Goal: Transaction & Acquisition: Purchase product/service

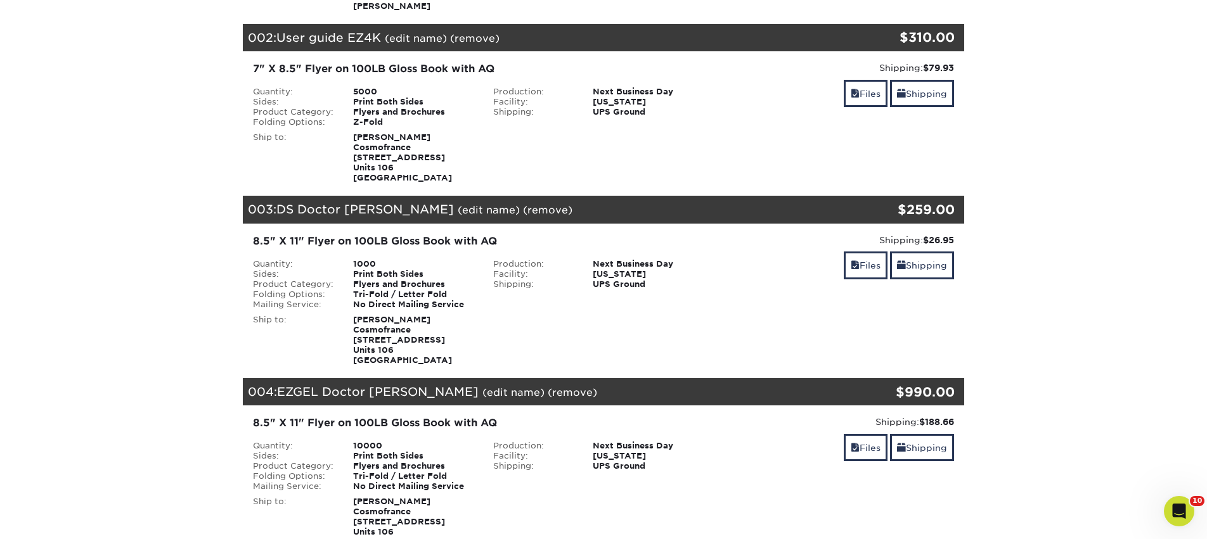
scroll to position [384, 0]
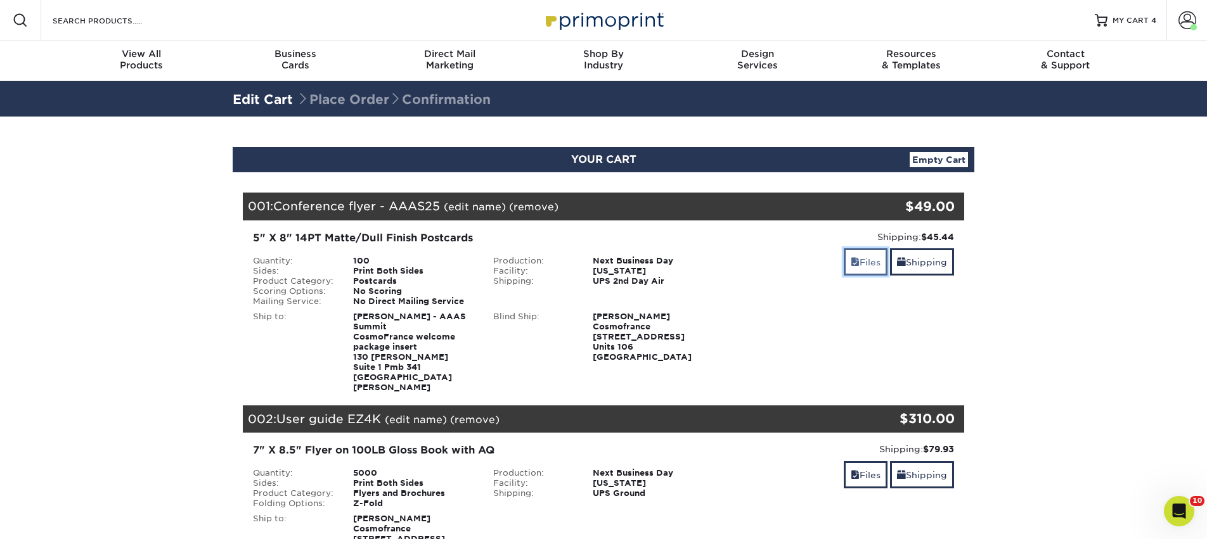
click at [844, 269] on link "Files" at bounding box center [865, 261] width 44 height 27
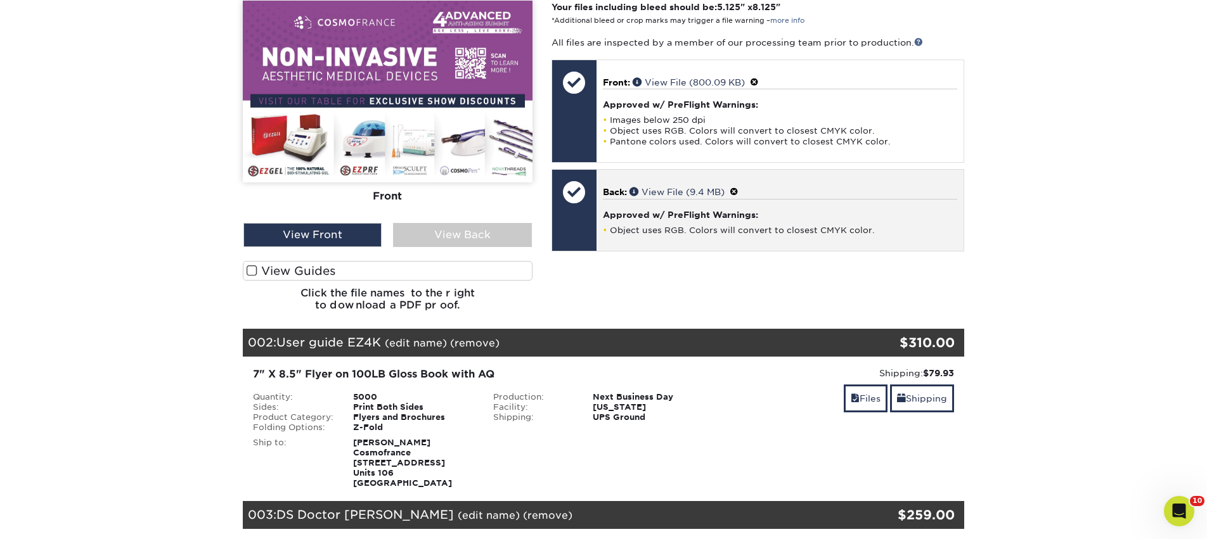
scroll to position [386, 0]
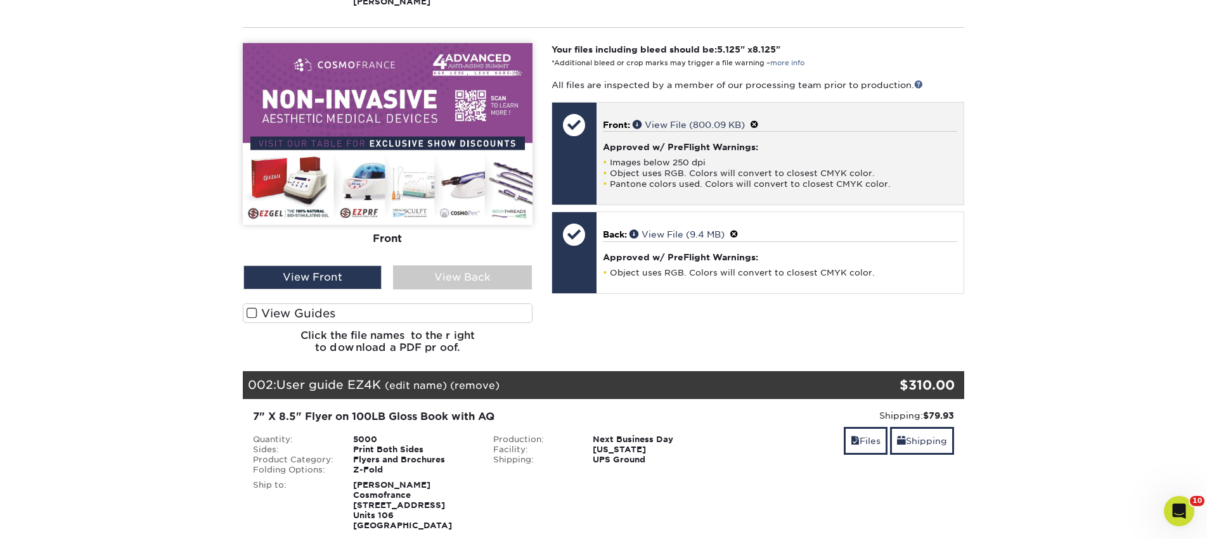
click at [758, 120] on span at bounding box center [754, 125] width 9 height 10
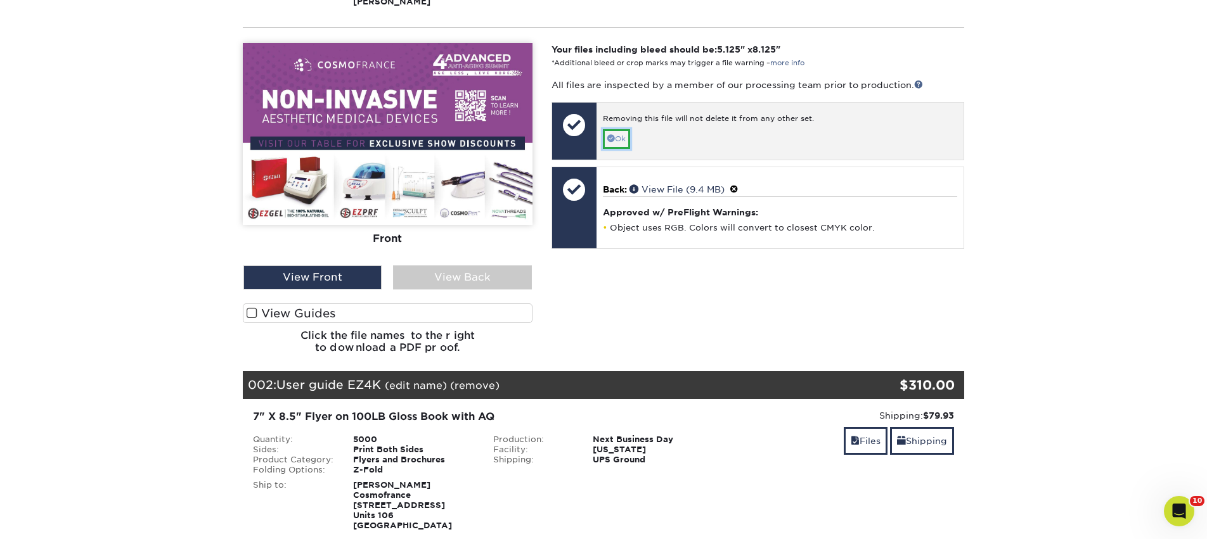
click at [611, 134] on span at bounding box center [611, 138] width 8 height 8
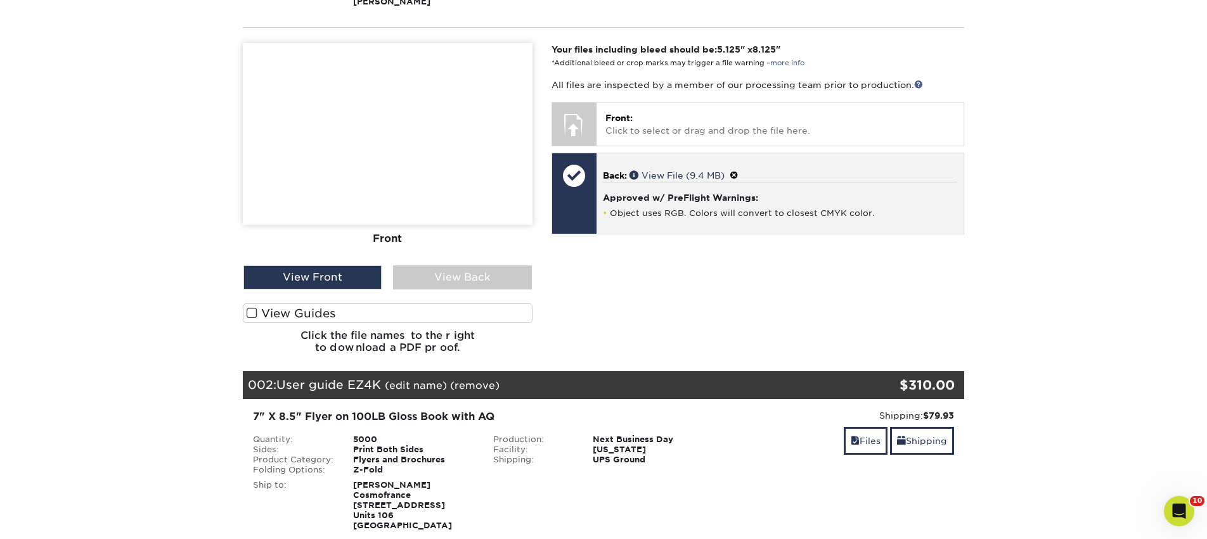
click at [738, 170] on span at bounding box center [733, 175] width 9 height 10
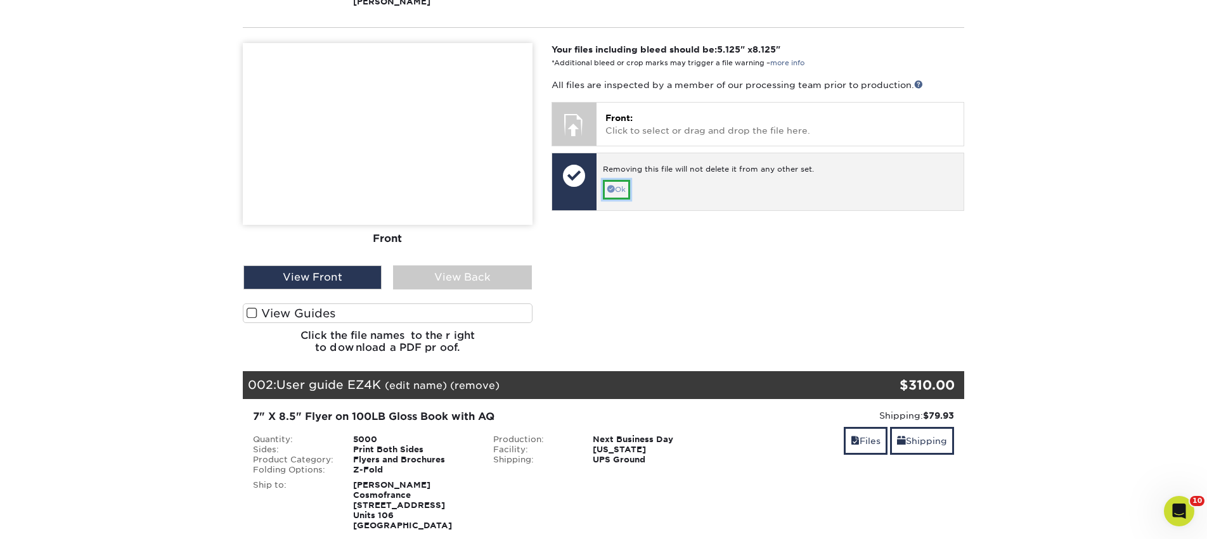
click at [624, 180] on link "Ok" at bounding box center [616, 190] width 27 height 20
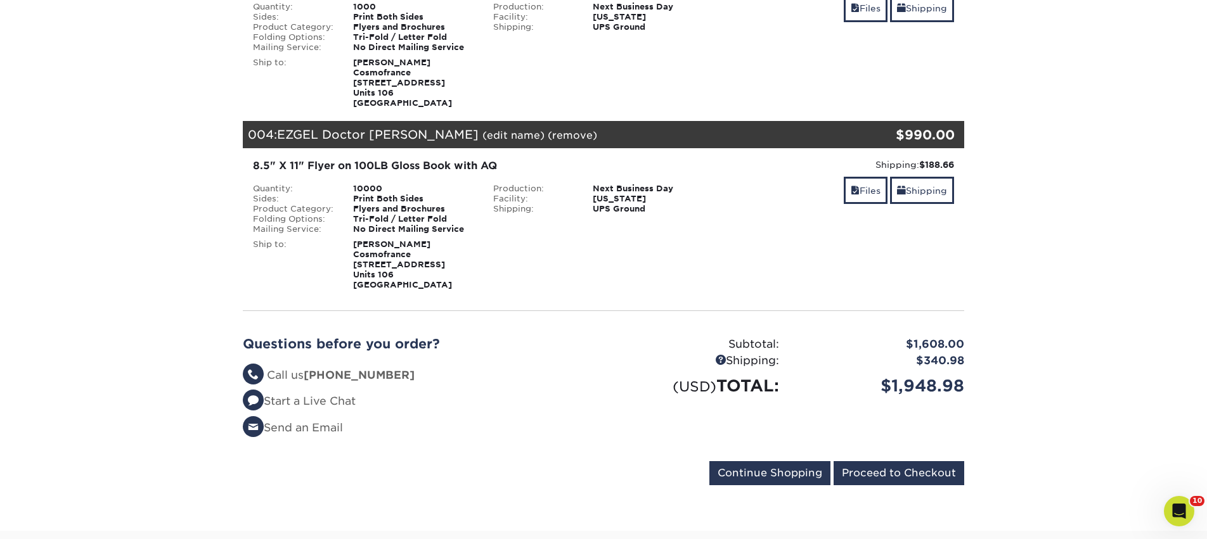
scroll to position [662, 0]
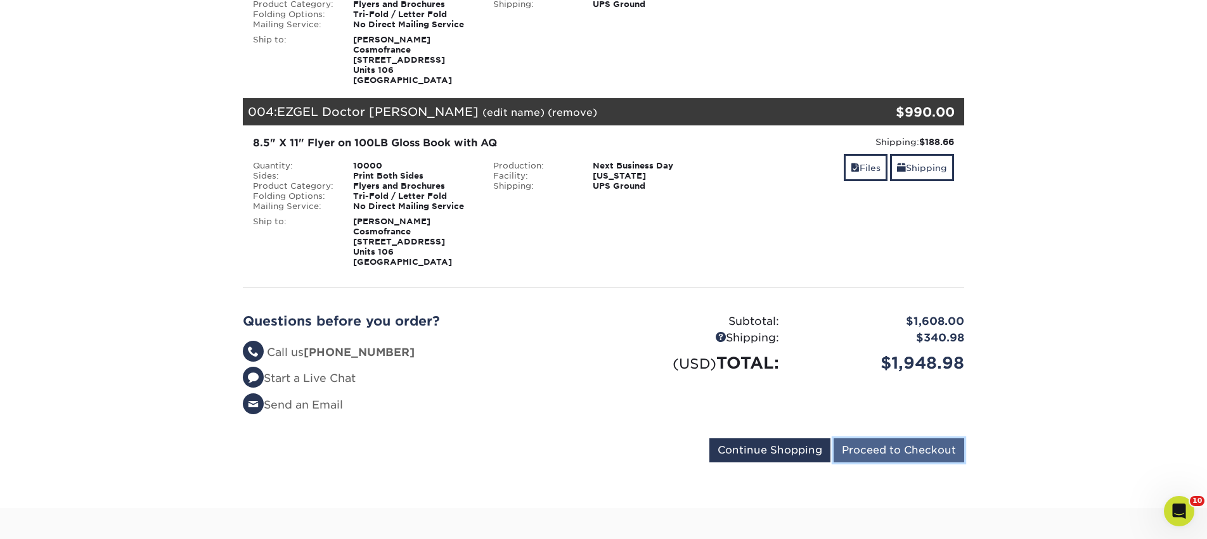
click at [855, 440] on input "Proceed to Checkout" at bounding box center [898, 450] width 131 height 24
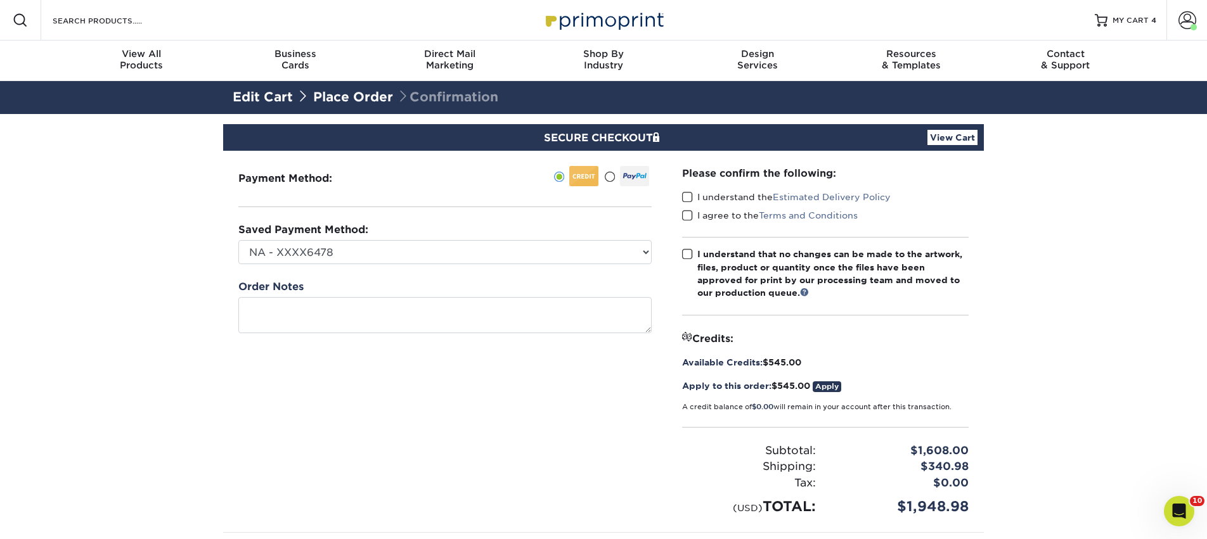
click at [372, 102] on link "Place Order" at bounding box center [353, 96] width 80 height 15
click at [367, 96] on link "Place Order" at bounding box center [353, 96] width 80 height 15
click at [1143, 20] on span "MY CART" at bounding box center [1130, 20] width 36 height 11
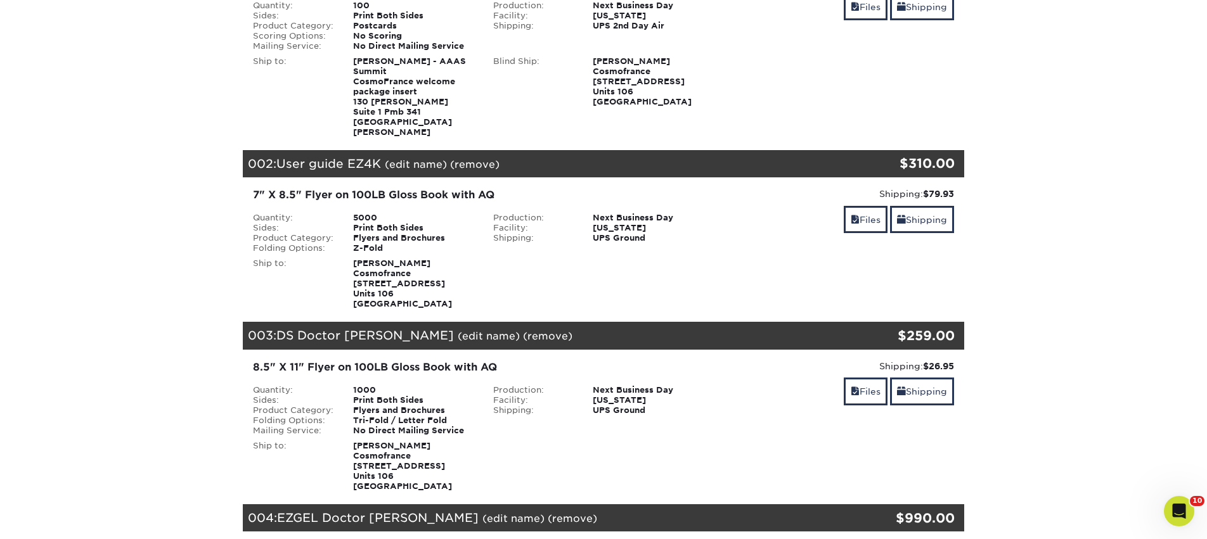
scroll to position [89, 0]
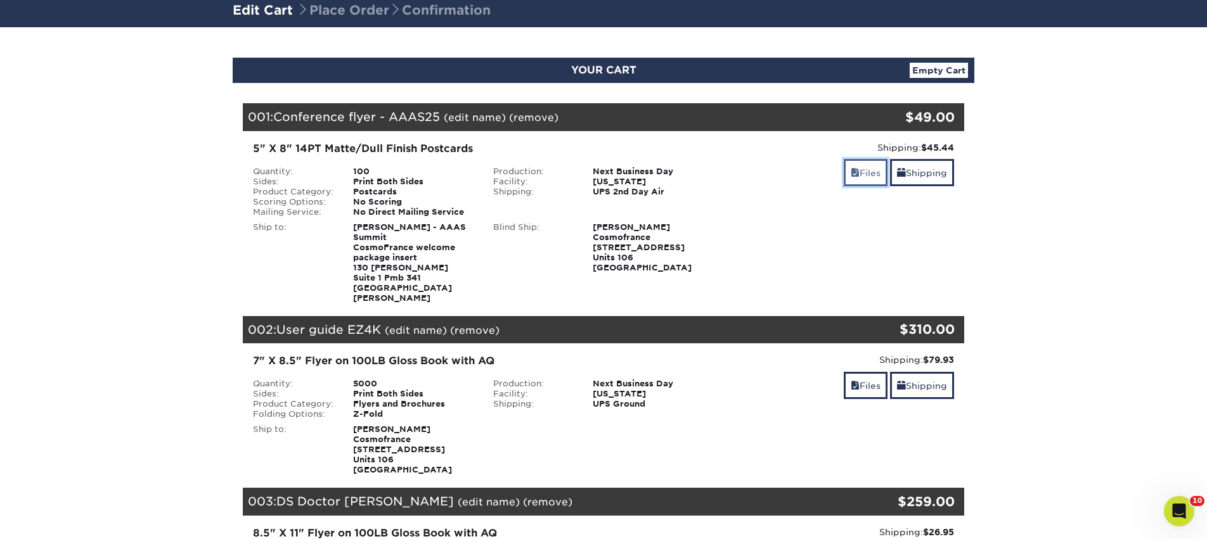
click at [861, 179] on link "Files" at bounding box center [865, 172] width 44 height 27
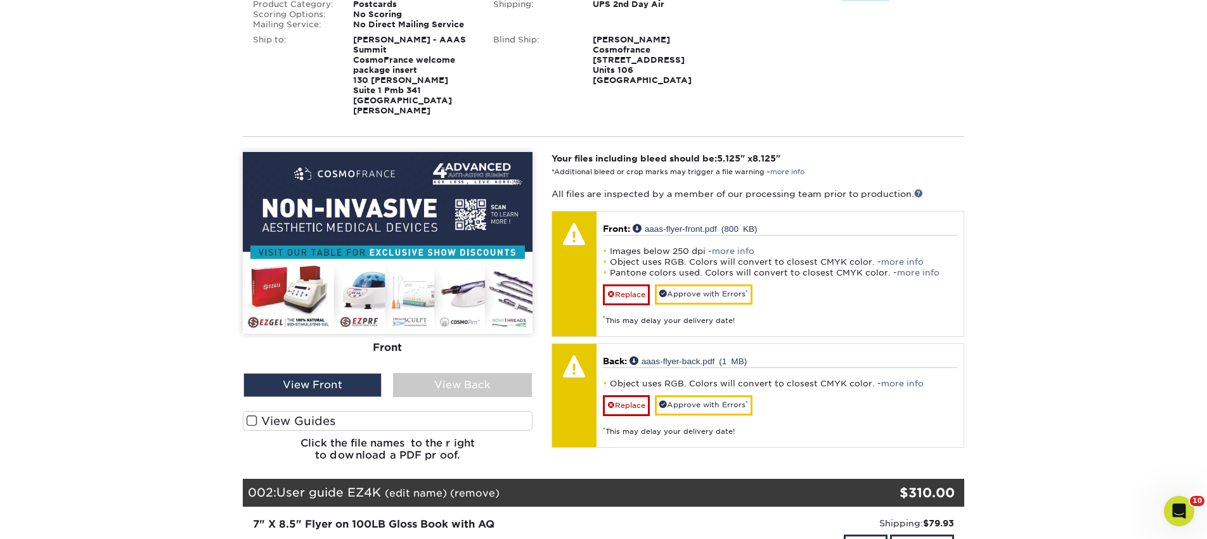
scroll to position [288, 0]
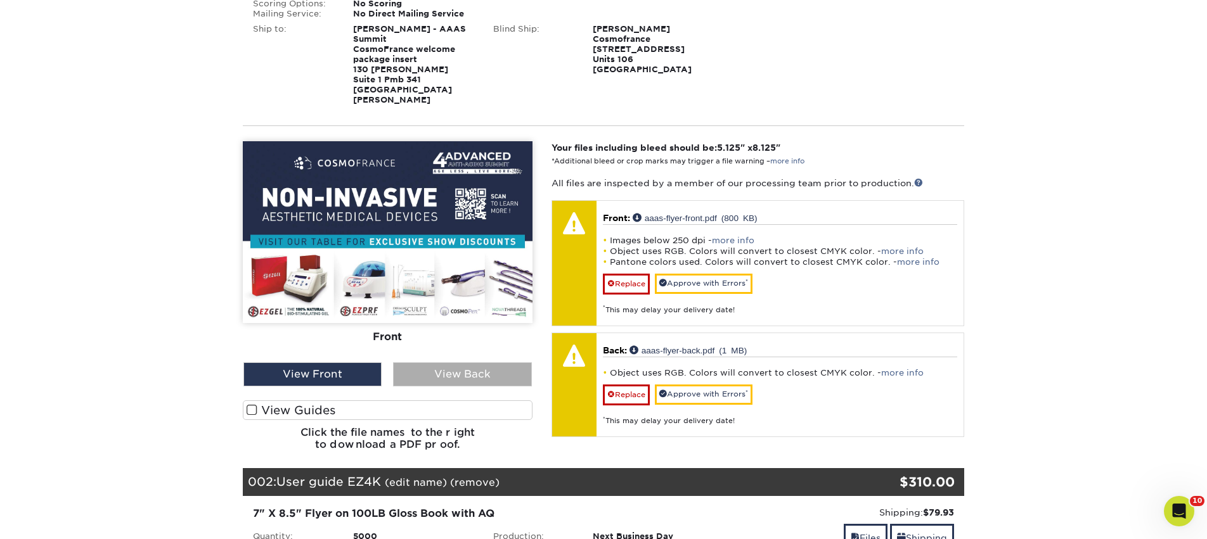
click at [425, 366] on div "View Back" at bounding box center [462, 374] width 138 height 24
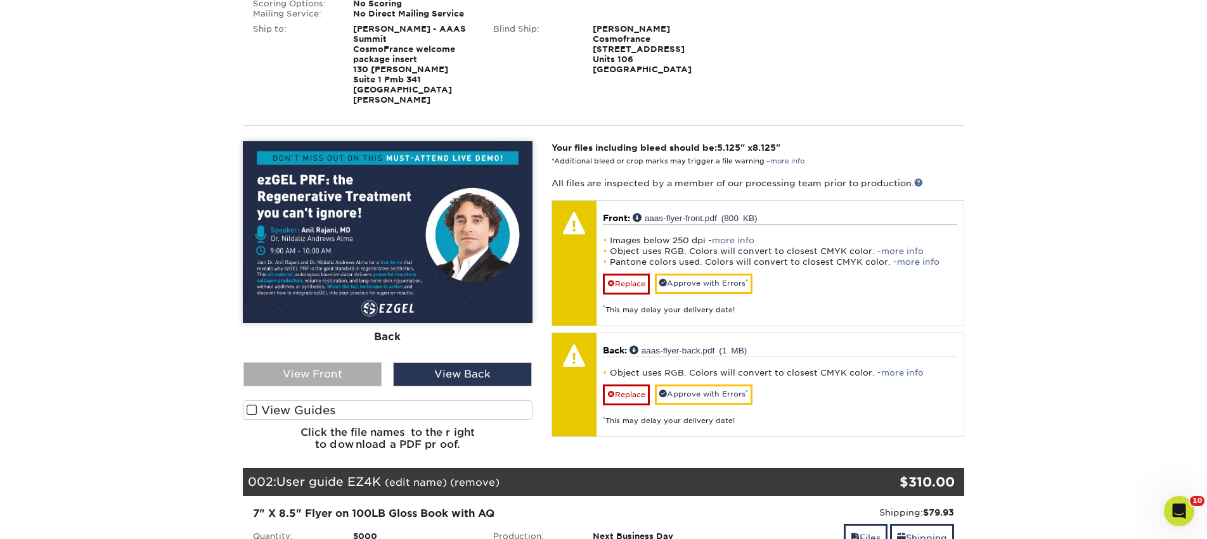
click at [331, 362] on div "View Front" at bounding box center [312, 374] width 138 height 24
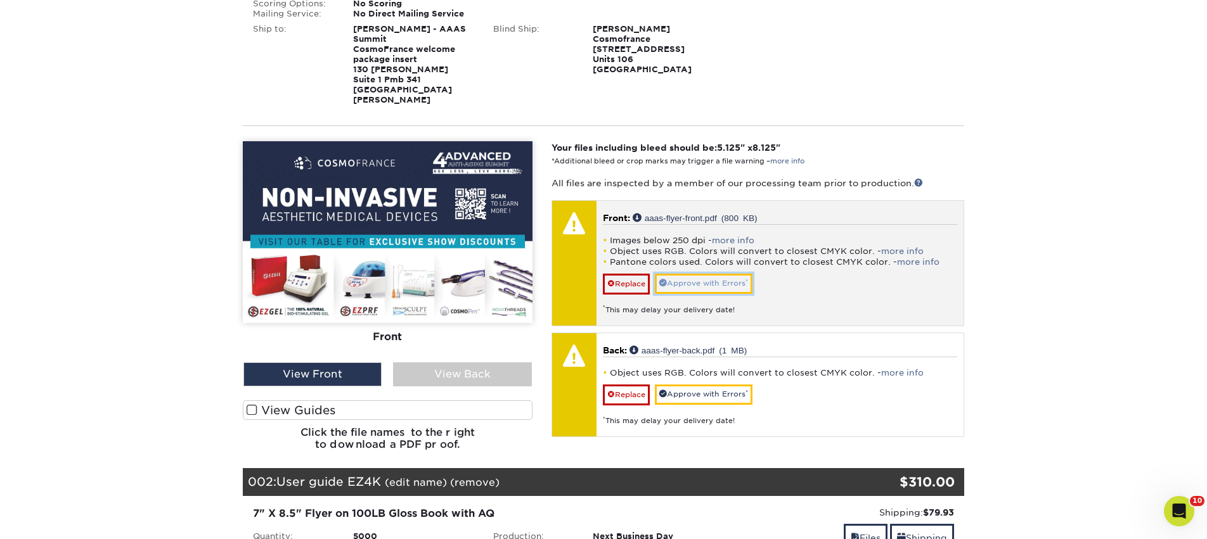
click at [725, 277] on link "Approve with Errors *" at bounding box center [704, 284] width 98 height 20
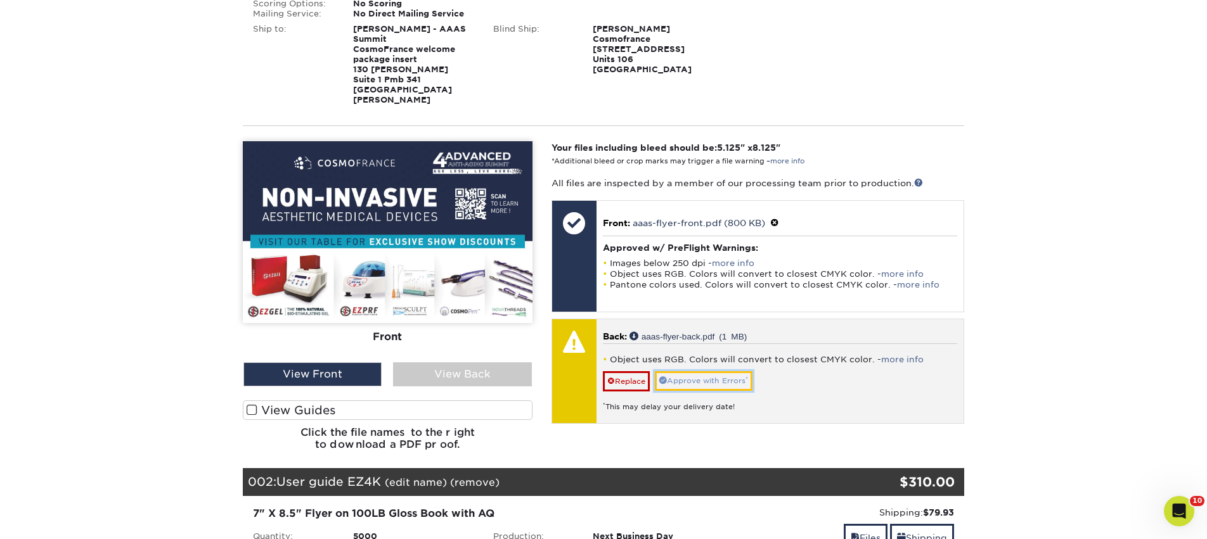
click at [705, 371] on link "Approve with Errors *" at bounding box center [704, 381] width 98 height 20
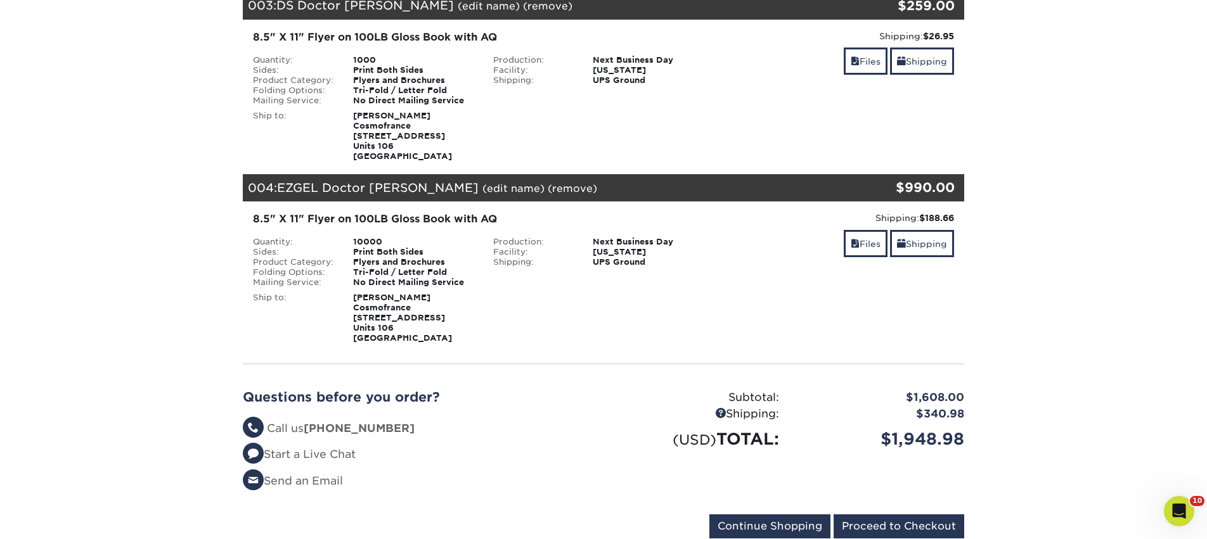
scroll to position [968, 0]
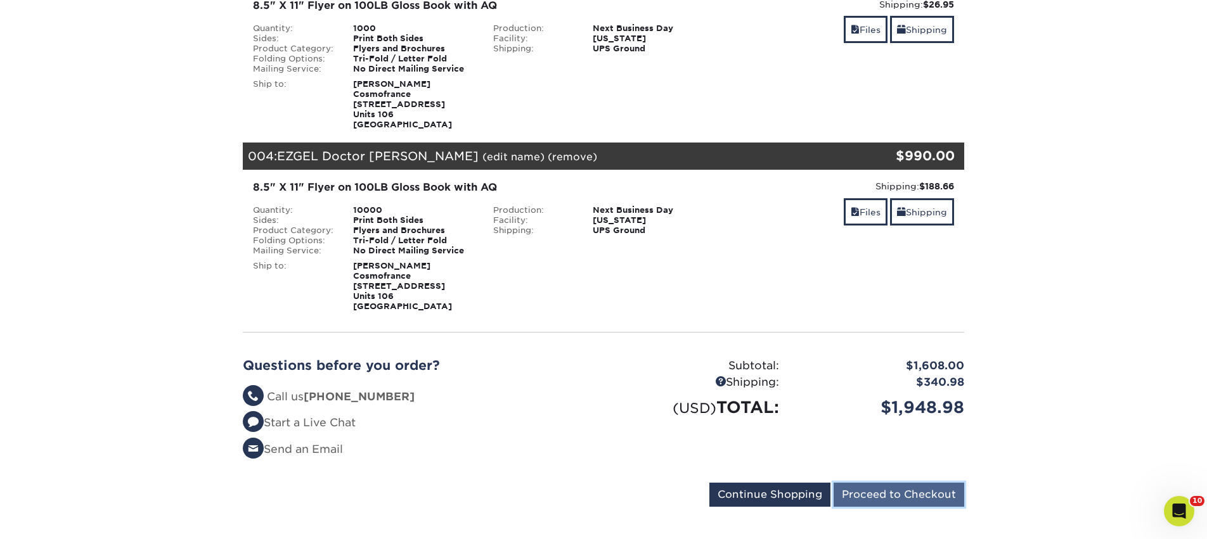
click at [866, 483] on input "Proceed to Checkout" at bounding box center [898, 495] width 131 height 24
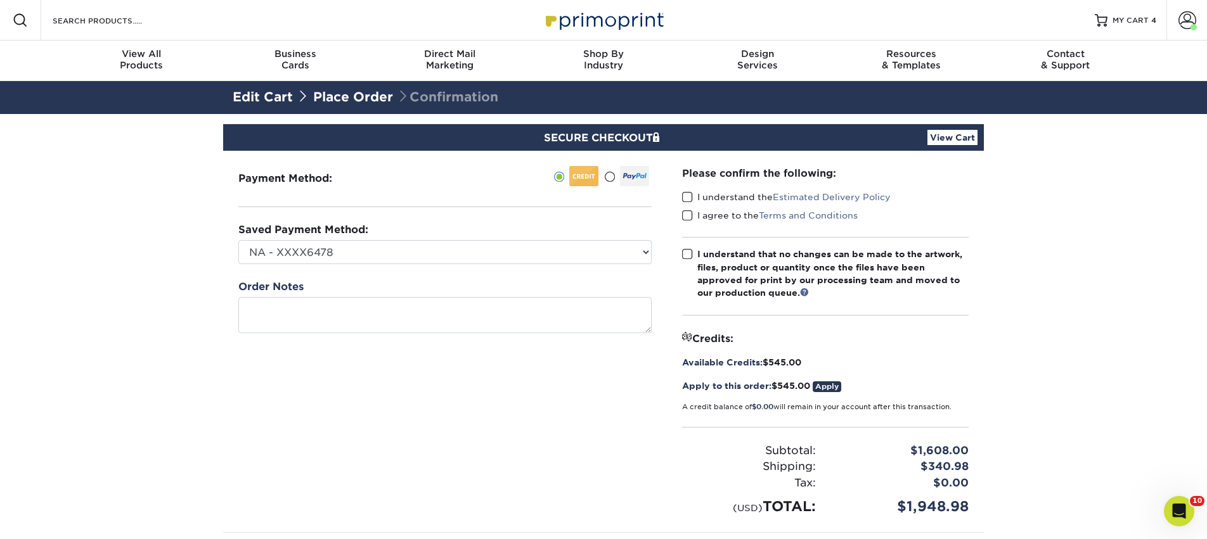
click at [693, 197] on label "I understand the Estimated Delivery Policy" at bounding box center [786, 197] width 208 height 13
click at [0, 0] on input "I understand the Estimated Delivery Policy" at bounding box center [0, 0] width 0 height 0
click at [685, 217] on span at bounding box center [687, 216] width 11 height 12
click at [0, 0] on input "I agree to the Terms and Conditions" at bounding box center [0, 0] width 0 height 0
click at [684, 251] on span at bounding box center [687, 254] width 11 height 12
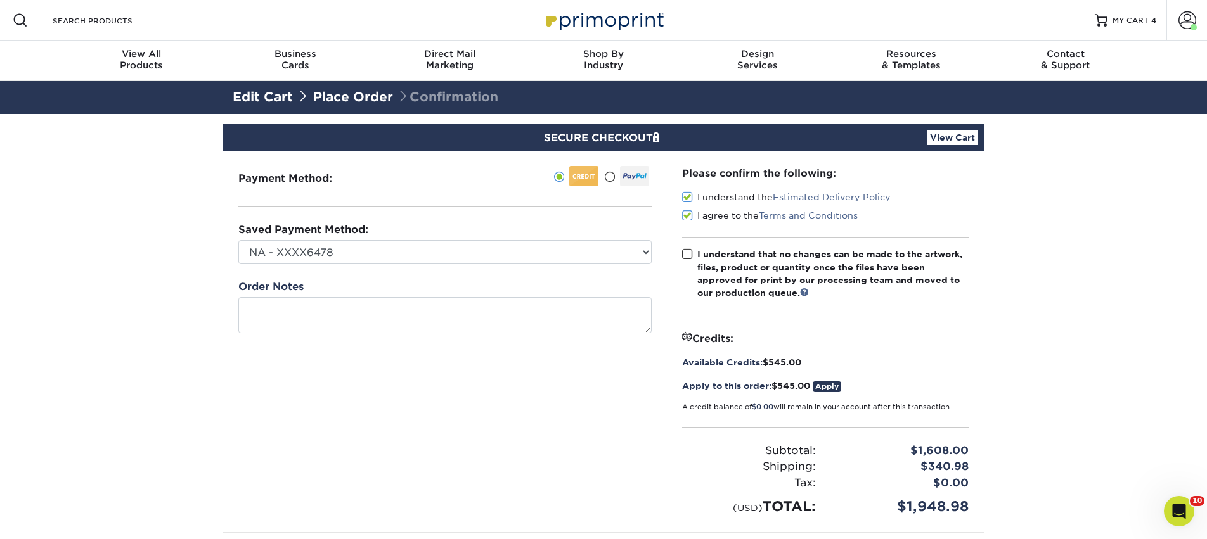
click at [0, 0] on input "I understand that no changes can be made to the artwork, files, product or quan…" at bounding box center [0, 0] width 0 height 0
click at [546, 234] on div "Saved Payment Method: NA - XXXX6478 NovaThreads - XXXX3086 CosmoFrance - XXXX39…" at bounding box center [444, 243] width 413 height 42
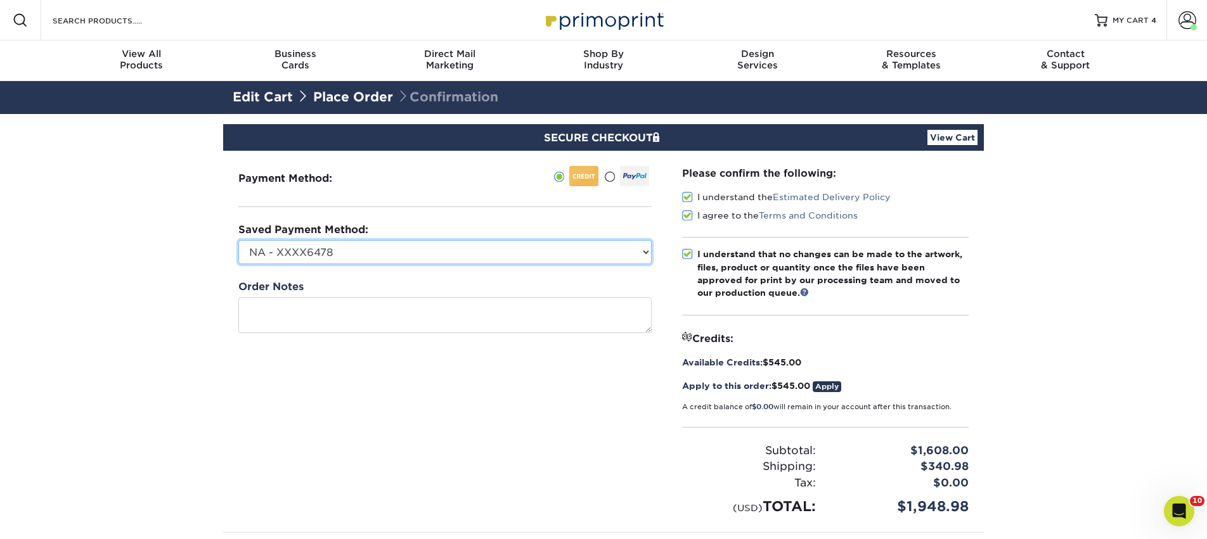
click at [542, 249] on select "NA - XXXX6478 NovaThreads - XXXX3086 CosmoFrance - XXXX3973 Conference - XXXX66…" at bounding box center [444, 252] width 413 height 24
select select "69607"
click at [238, 240] on select "NA - XXXX6478 NovaThreads - XXXX3086 CosmoFrance - XXXX3973 Conference - XXXX66…" at bounding box center [444, 252] width 413 height 24
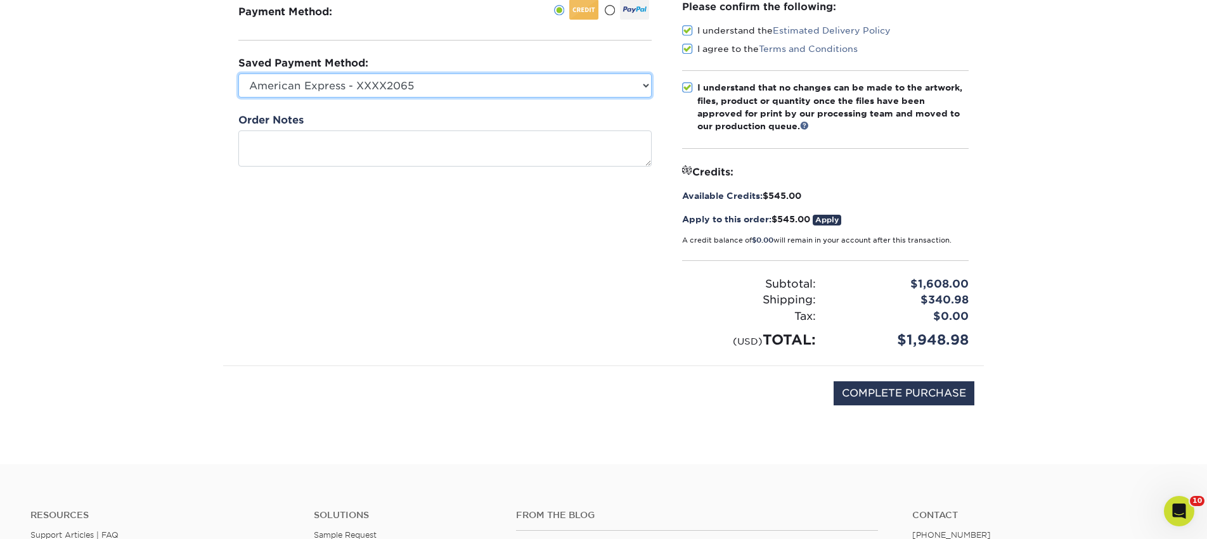
scroll to position [184, 0]
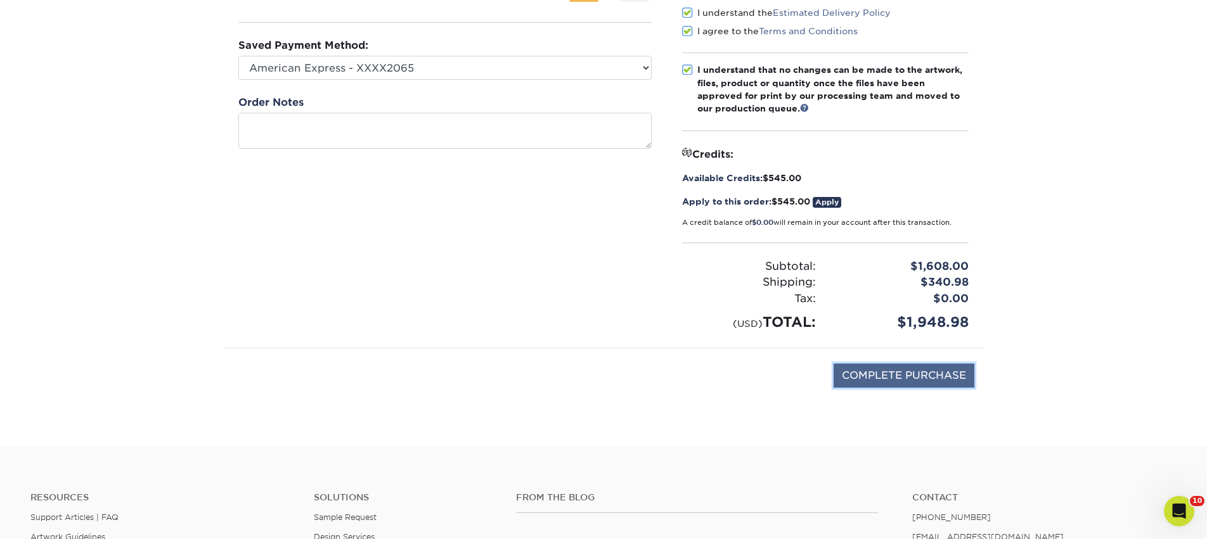
click at [904, 378] on input "COMPLETE PURCHASE" at bounding box center [903, 376] width 141 height 24
type input "PROCESSING, PLEASE WAIT..."
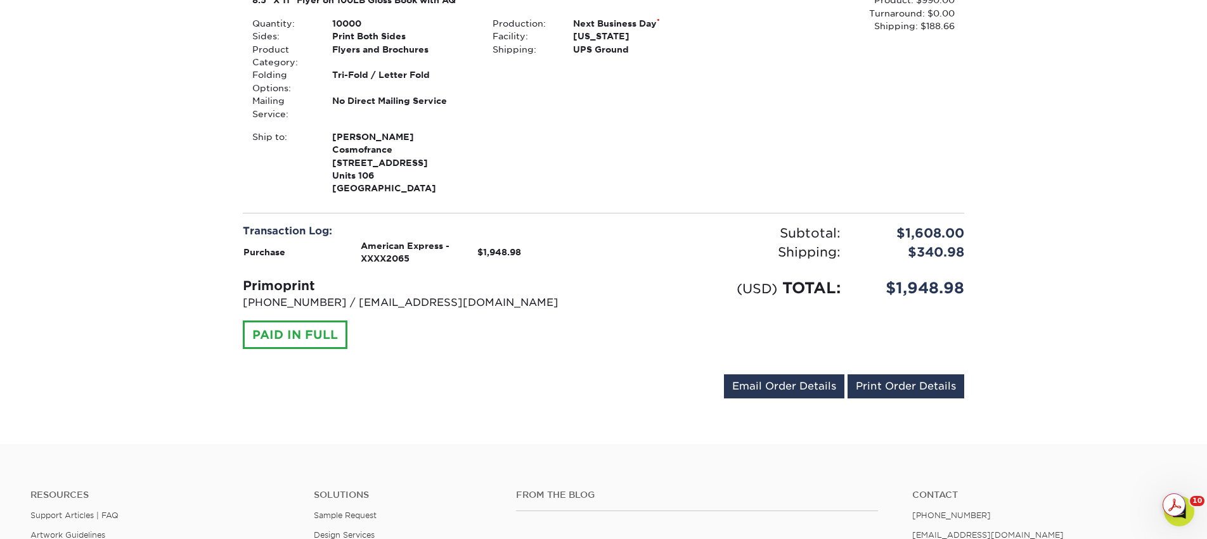
scroll to position [1175, 0]
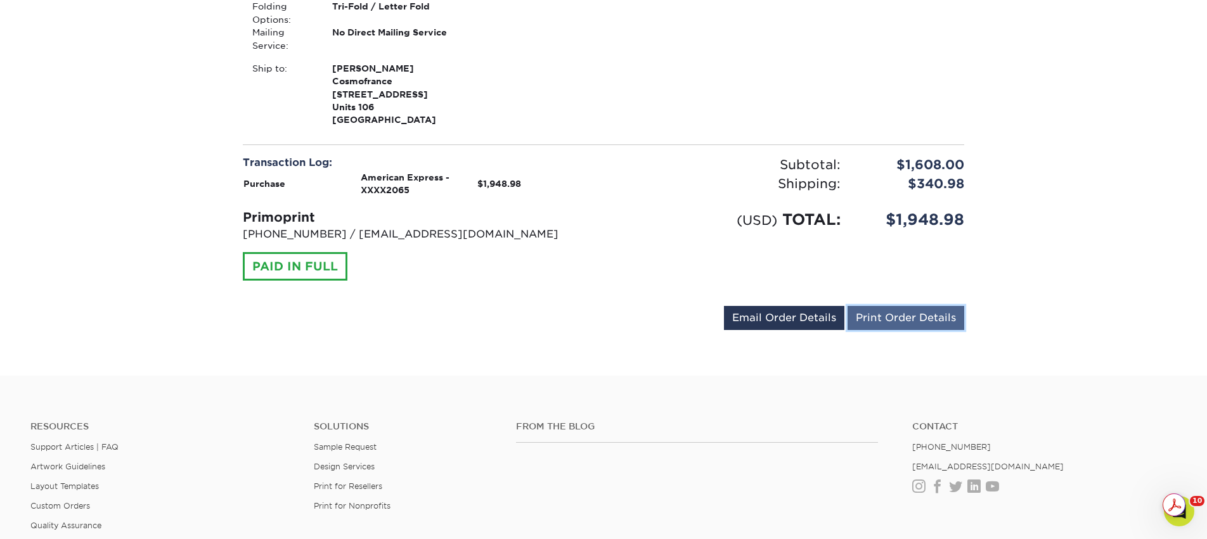
click at [922, 306] on link "Print Order Details" at bounding box center [905, 318] width 117 height 24
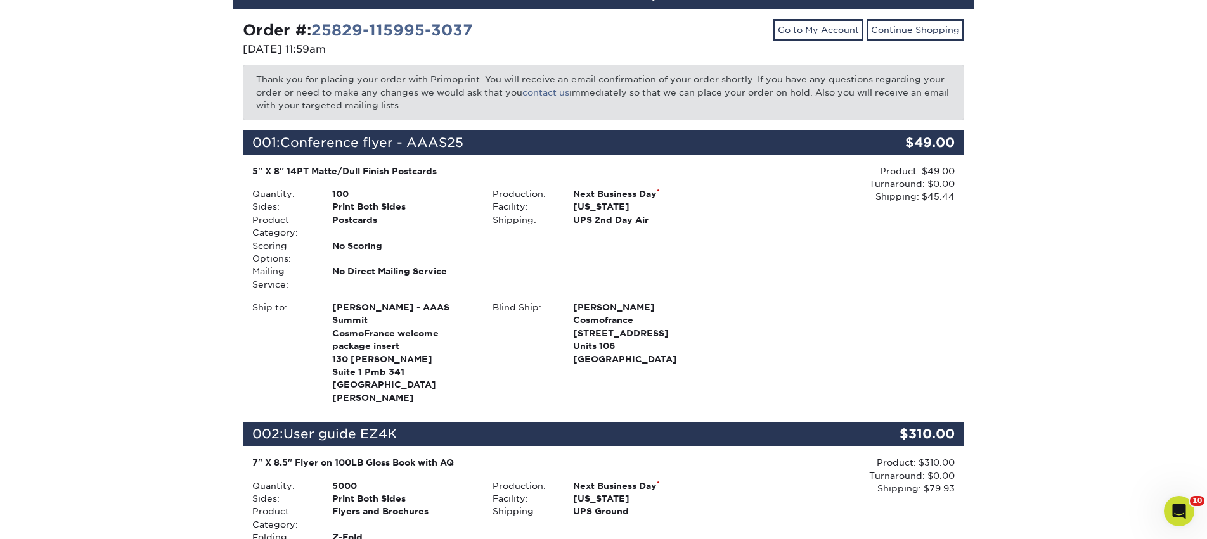
scroll to position [0, 0]
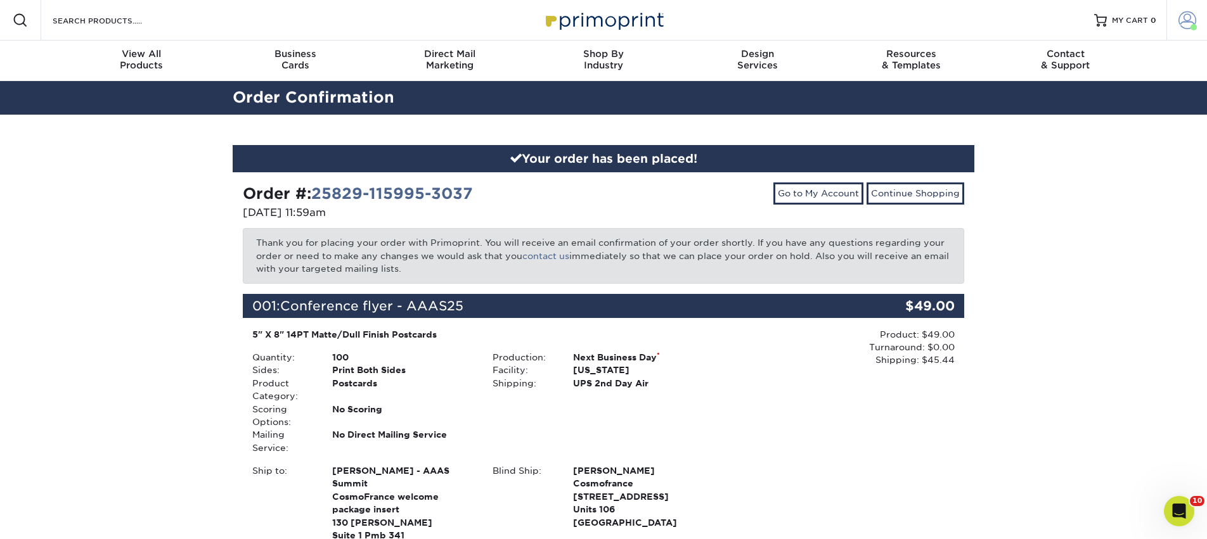
click at [1177, 34] on link "Account" at bounding box center [1186, 20] width 41 height 41
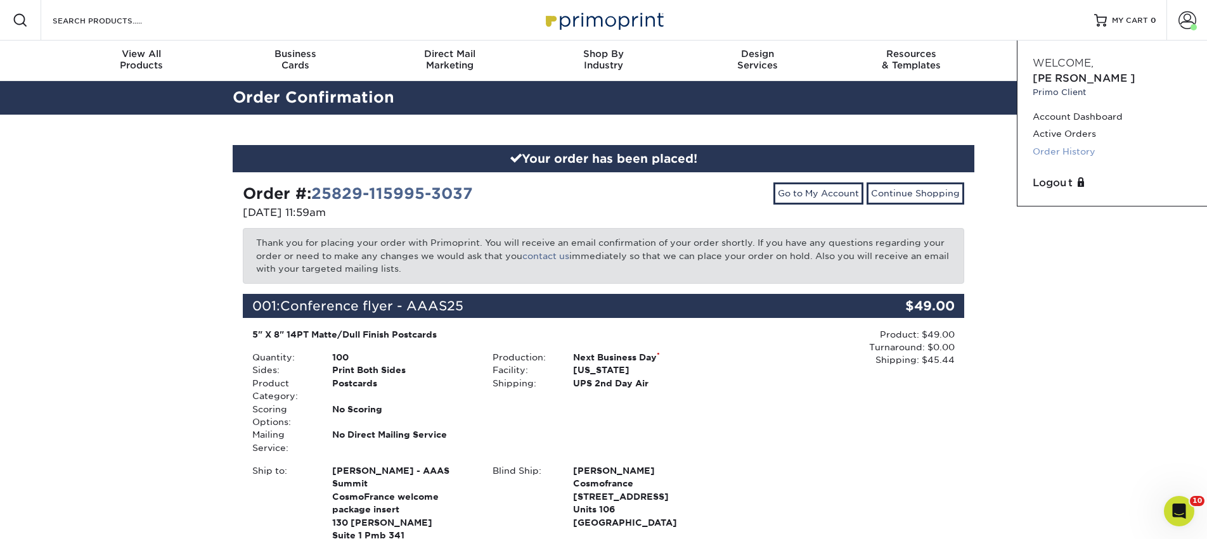
click at [1063, 143] on link "Order History" at bounding box center [1111, 151] width 159 height 17
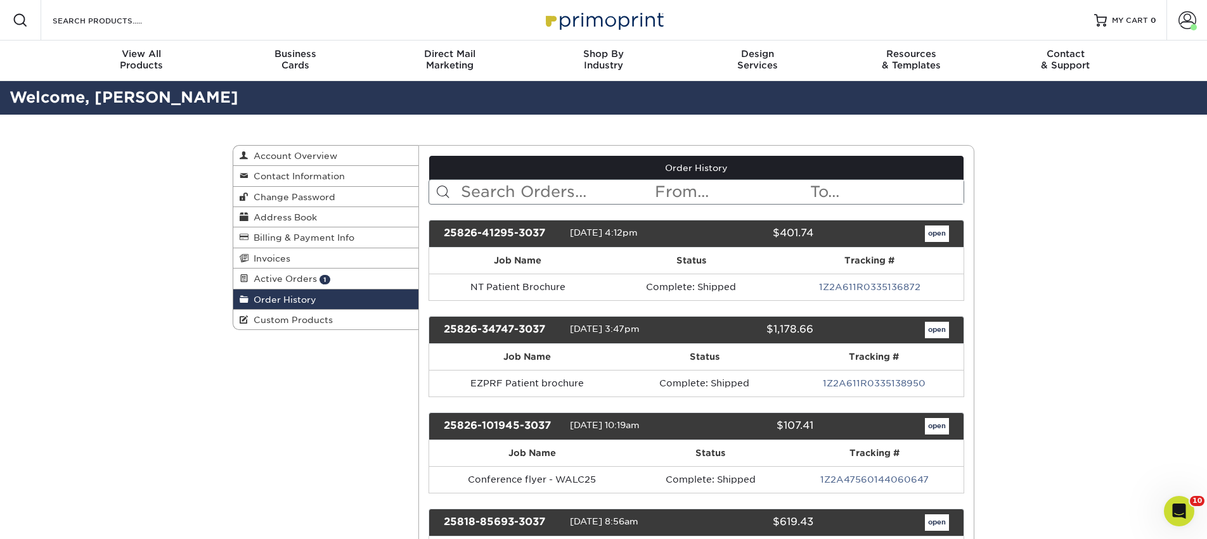
click at [511, 188] on input "text" at bounding box center [556, 192] width 195 height 24
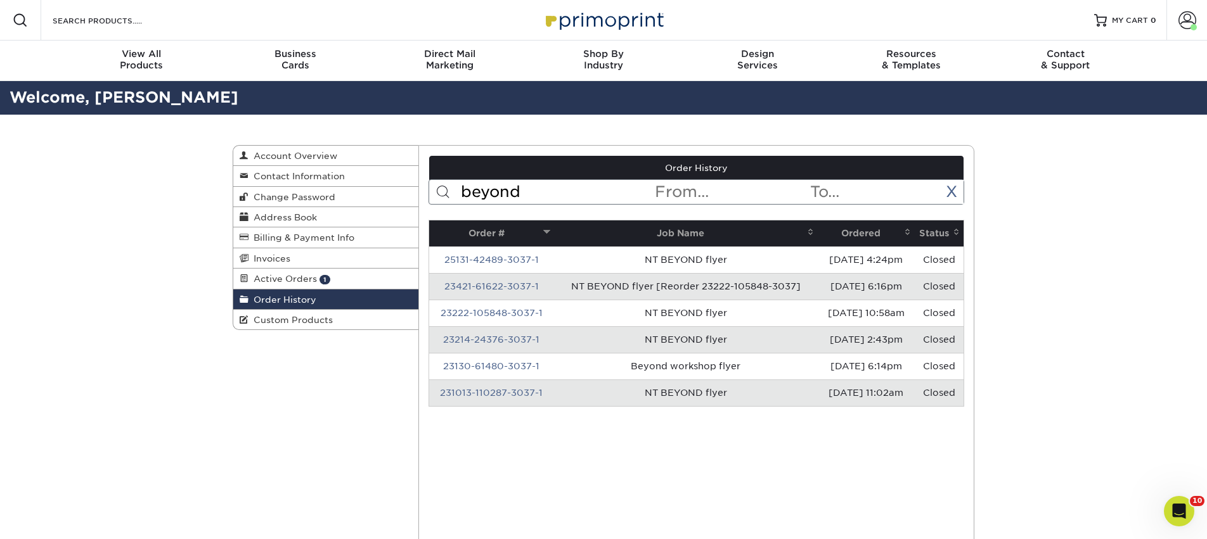
type input "beyond"
click at [866, 230] on th "Ordered" at bounding box center [865, 234] width 97 height 26
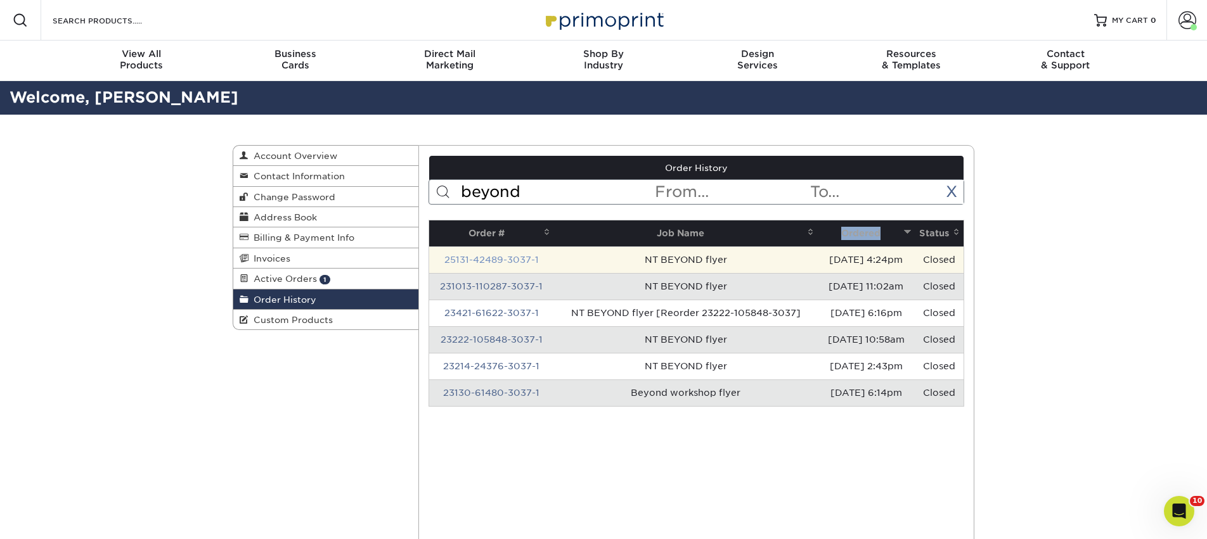
click at [520, 259] on link "25131-42489-3037-1" at bounding box center [491, 260] width 94 height 10
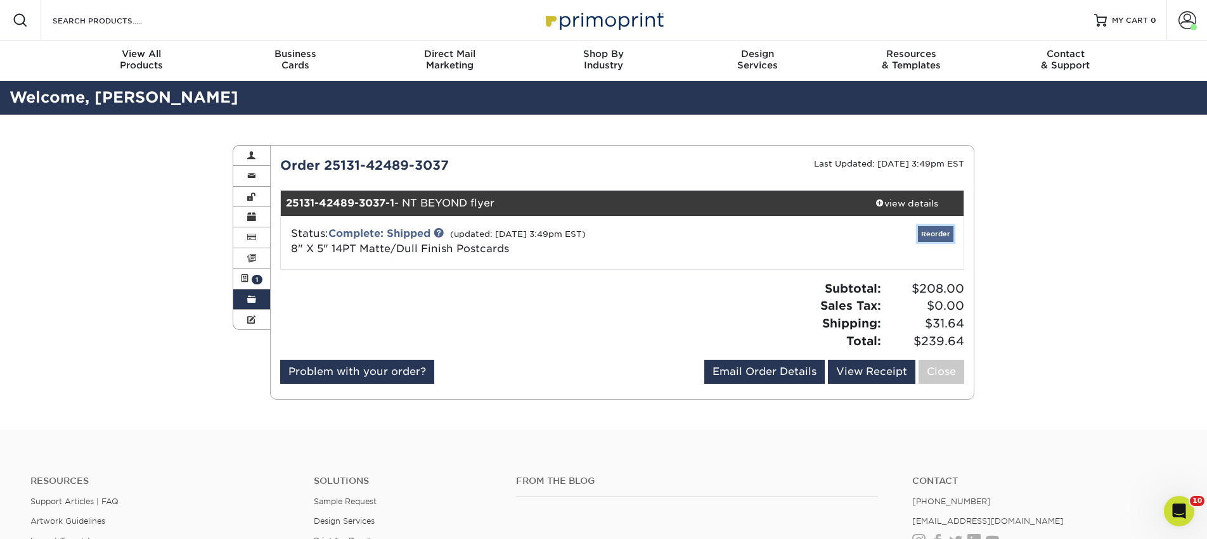
click at [937, 235] on link "Reorder" at bounding box center [935, 234] width 35 height 16
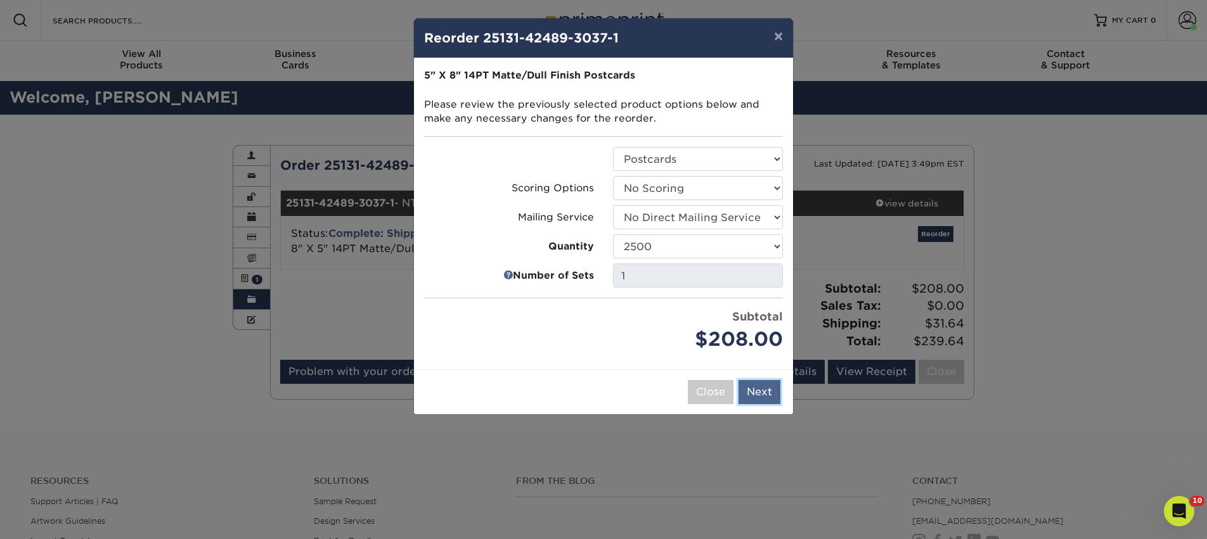
click at [759, 398] on button "Next" at bounding box center [759, 392] width 42 height 24
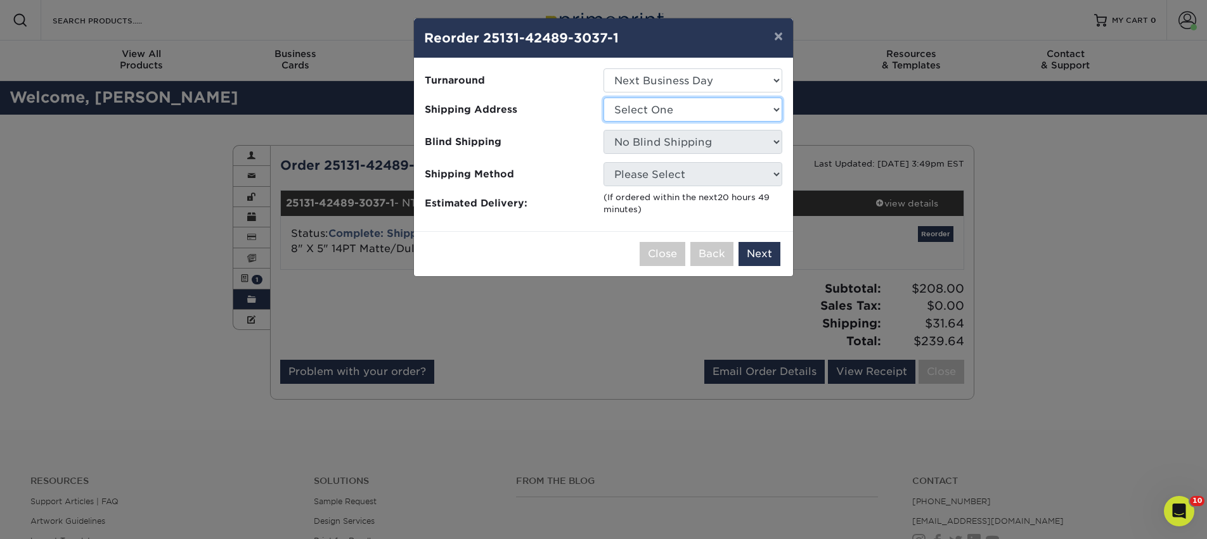
click at [647, 111] on select "Select One AAAS - PR Alison Mims AN7 conference office - TX Anne McLean Anu Ver…" at bounding box center [692, 110] width 179 height 24
select select "56283"
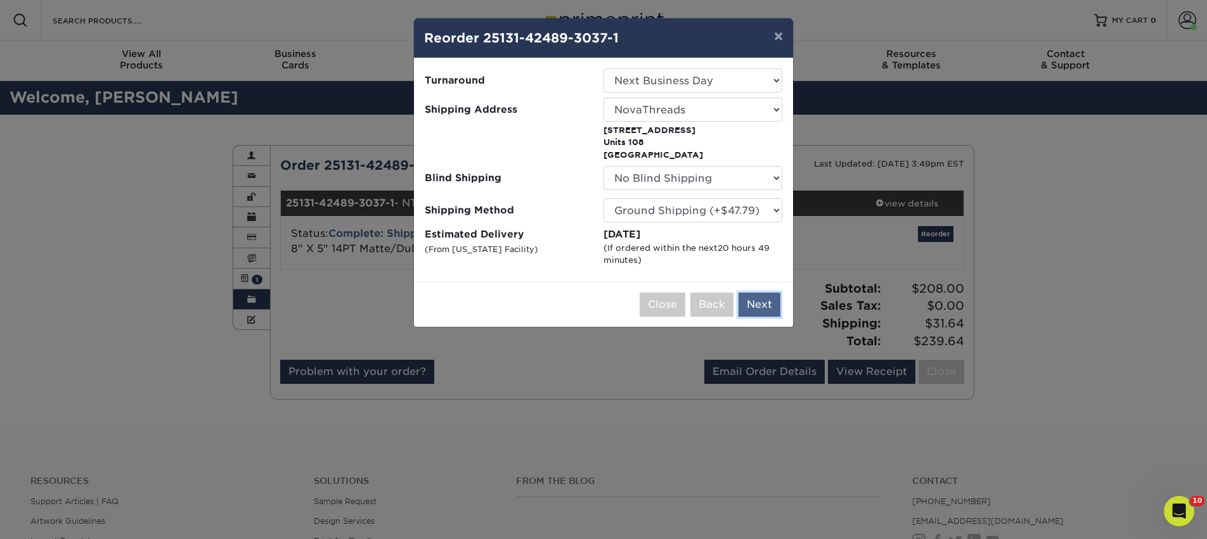
click at [764, 301] on button "Next" at bounding box center [759, 305] width 42 height 24
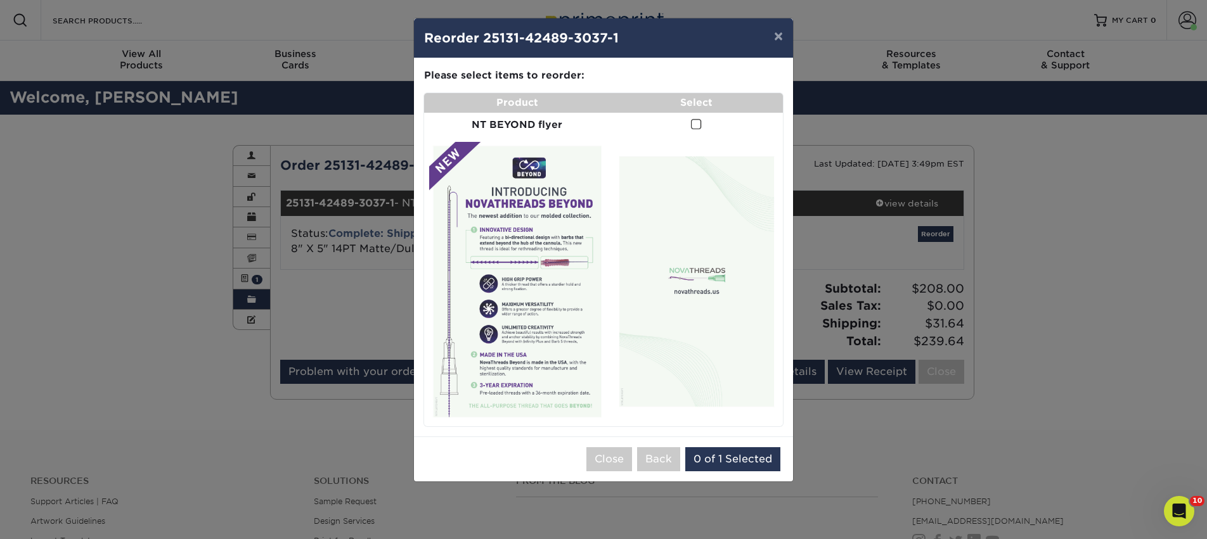
click at [694, 125] on span at bounding box center [696, 124] width 11 height 12
click at [0, 0] on input "checkbox" at bounding box center [0, 0] width 0 height 0
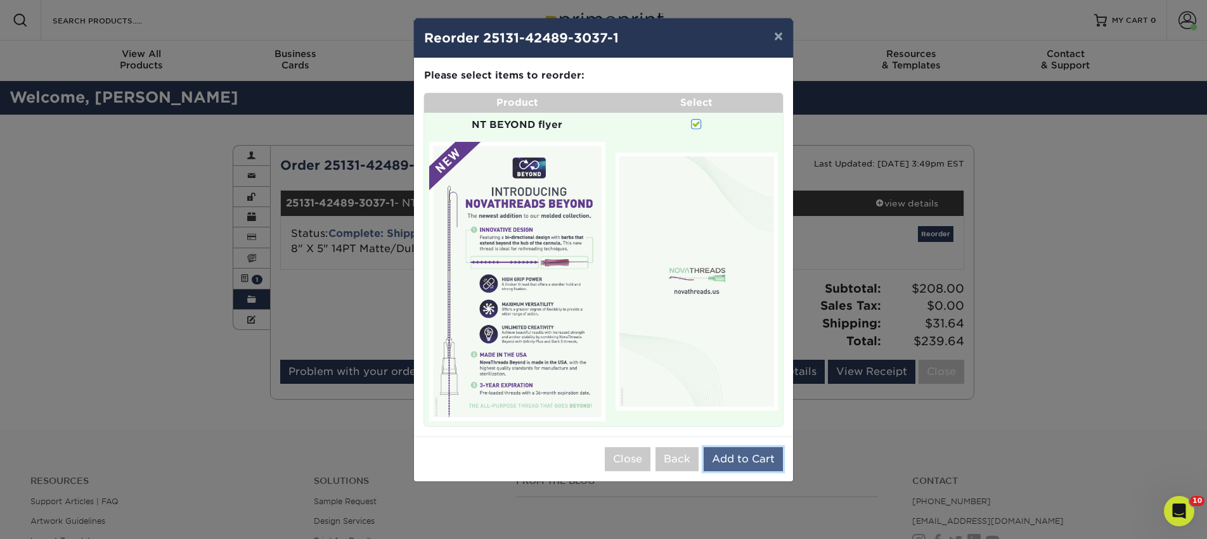
click at [730, 456] on button "Add to Cart" at bounding box center [742, 459] width 79 height 24
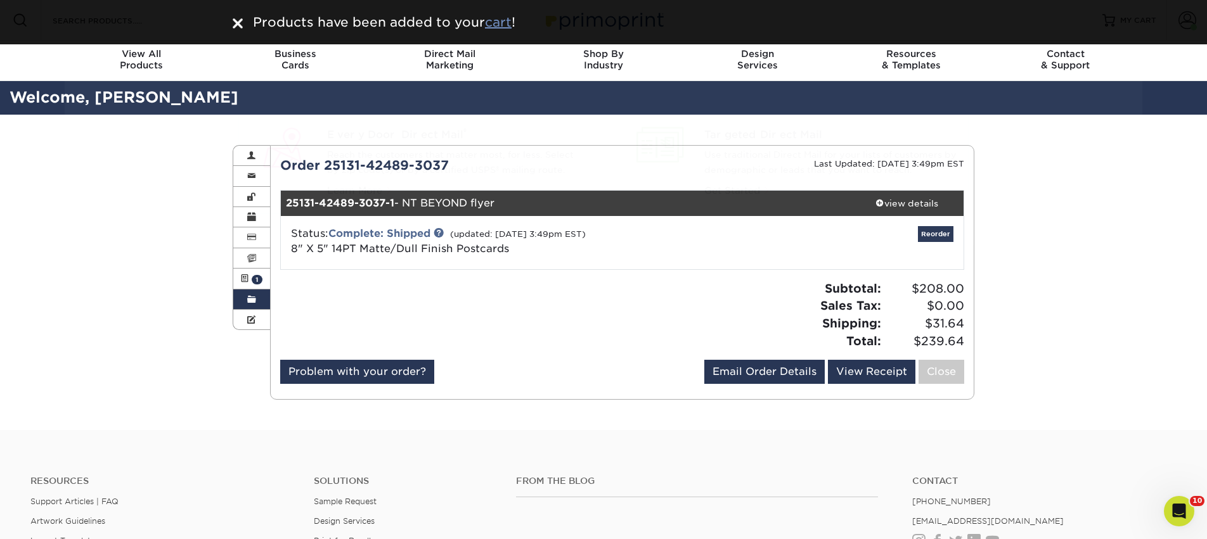
click at [500, 19] on u "cart" at bounding box center [498, 22] width 27 height 15
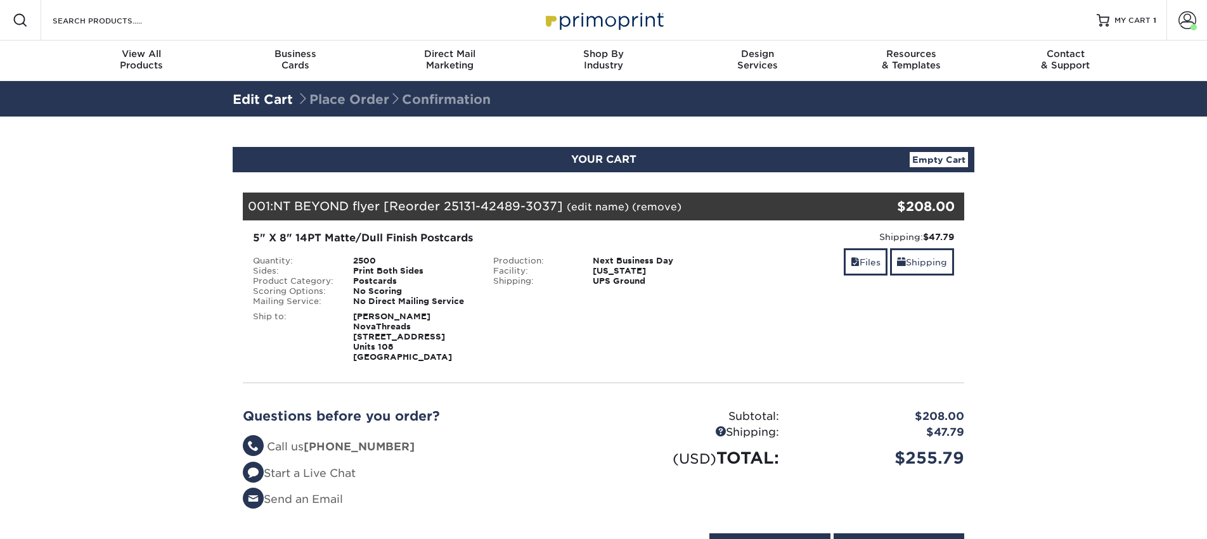
click at [587, 209] on link "(edit name)" at bounding box center [597, 207] width 62 height 12
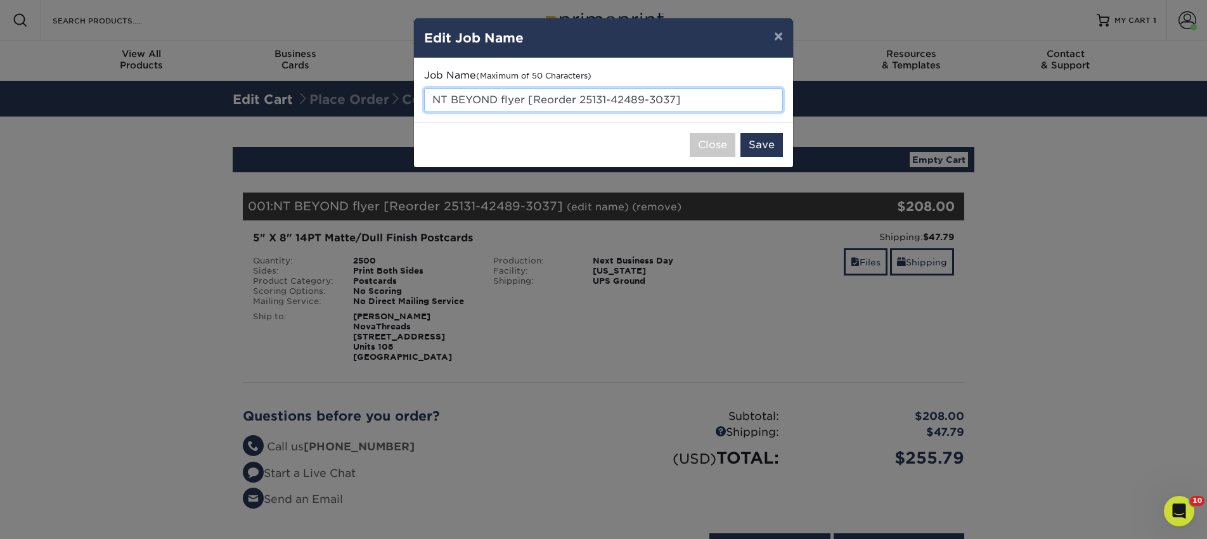
click at [568, 91] on input "NT BEYOND flyer [Reorder 25131-42489-3037]" at bounding box center [603, 100] width 359 height 24
drag, startPoint x: 527, startPoint y: 101, endPoint x: 712, endPoint y: 101, distance: 185.7
click at [712, 101] on input "NT BEYOND flyer [Reorder 25131-42489-3037]" at bounding box center [603, 100] width 359 height 24
type input "NT BEYOND flyer"
click at [764, 143] on button "Save" at bounding box center [761, 145] width 42 height 24
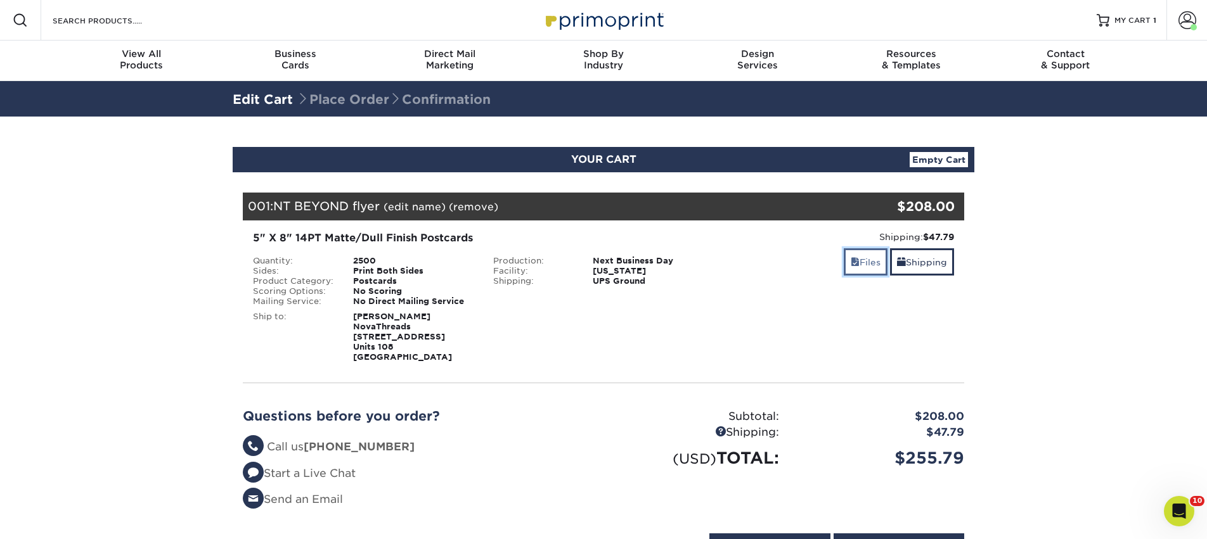
click at [864, 265] on link "Files" at bounding box center [865, 261] width 44 height 27
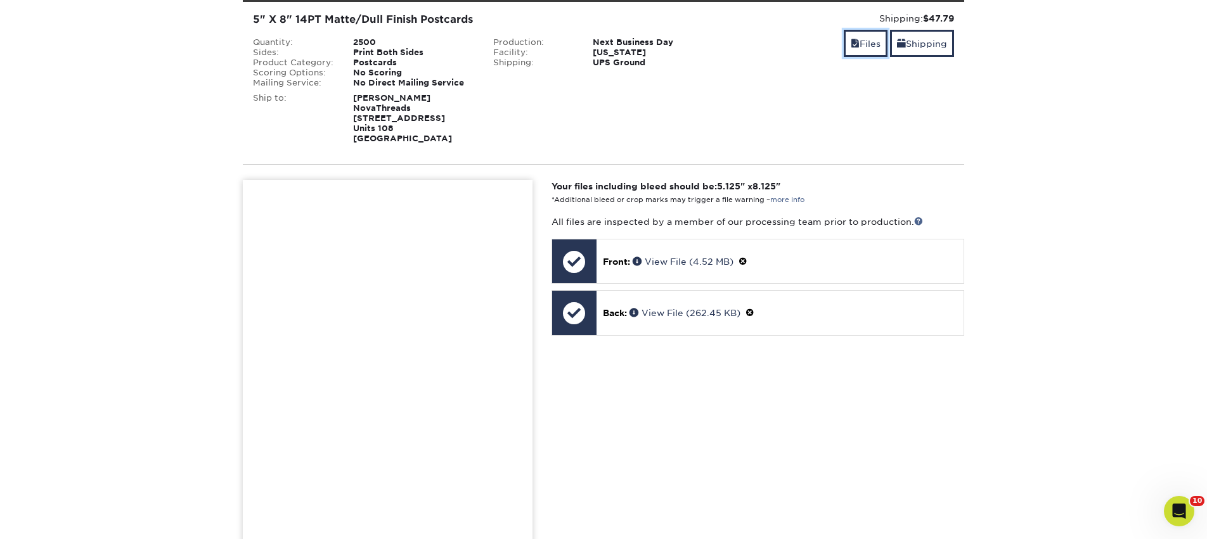
scroll to position [234, 0]
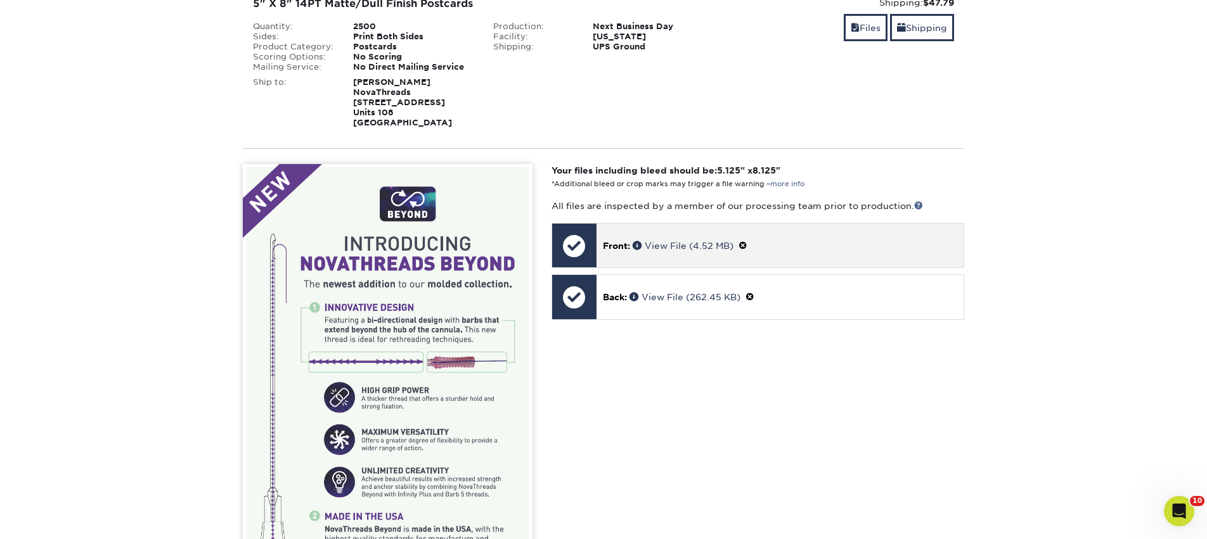
click at [746, 243] on span at bounding box center [742, 246] width 9 height 10
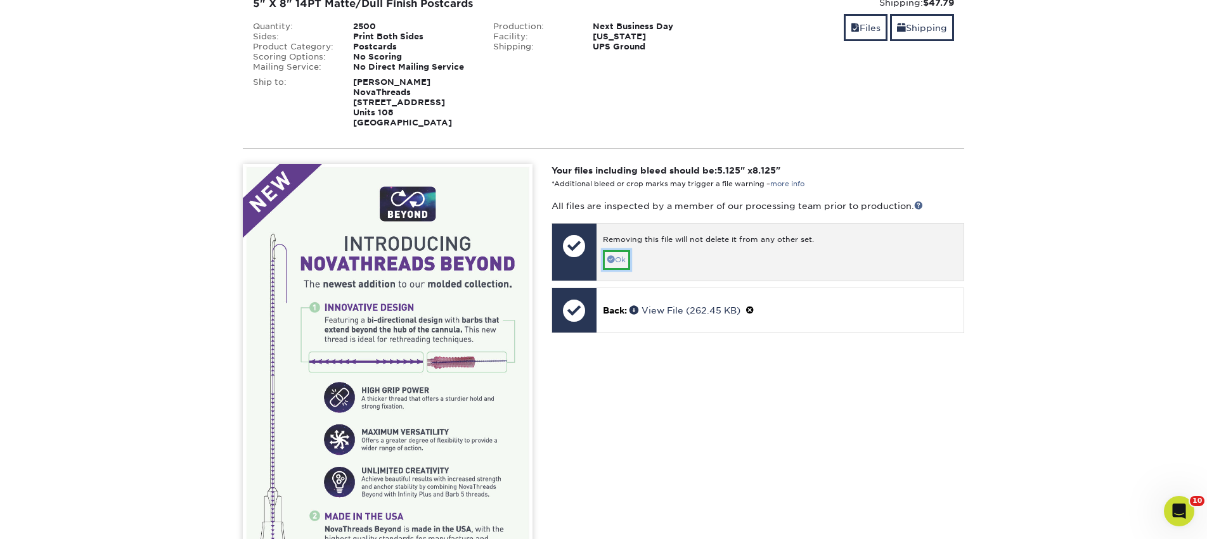
click at [611, 256] on span at bounding box center [611, 259] width 8 height 8
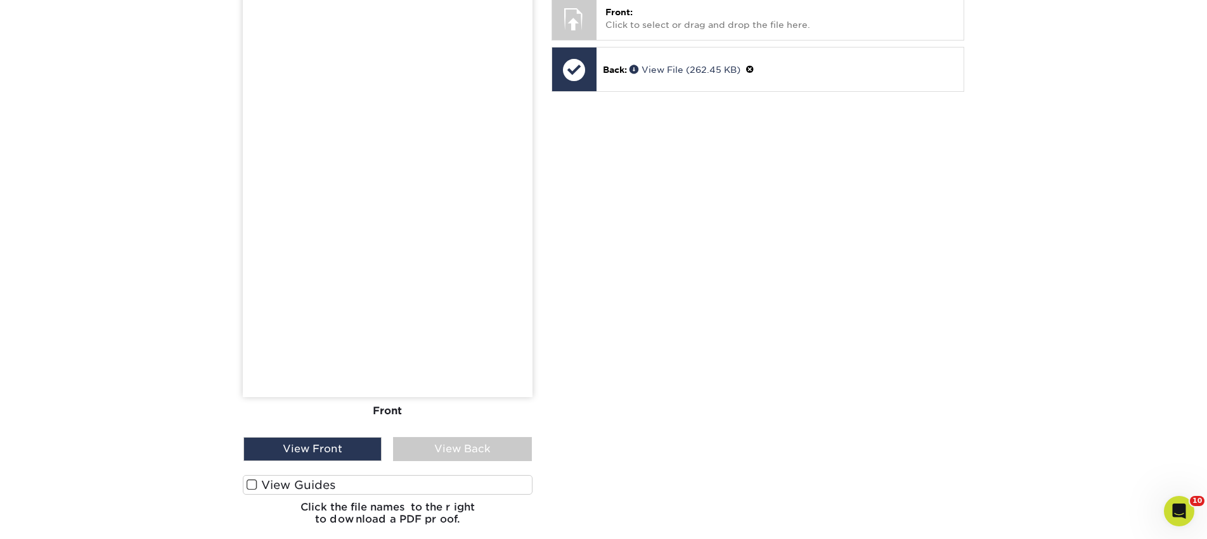
scroll to position [475, 0]
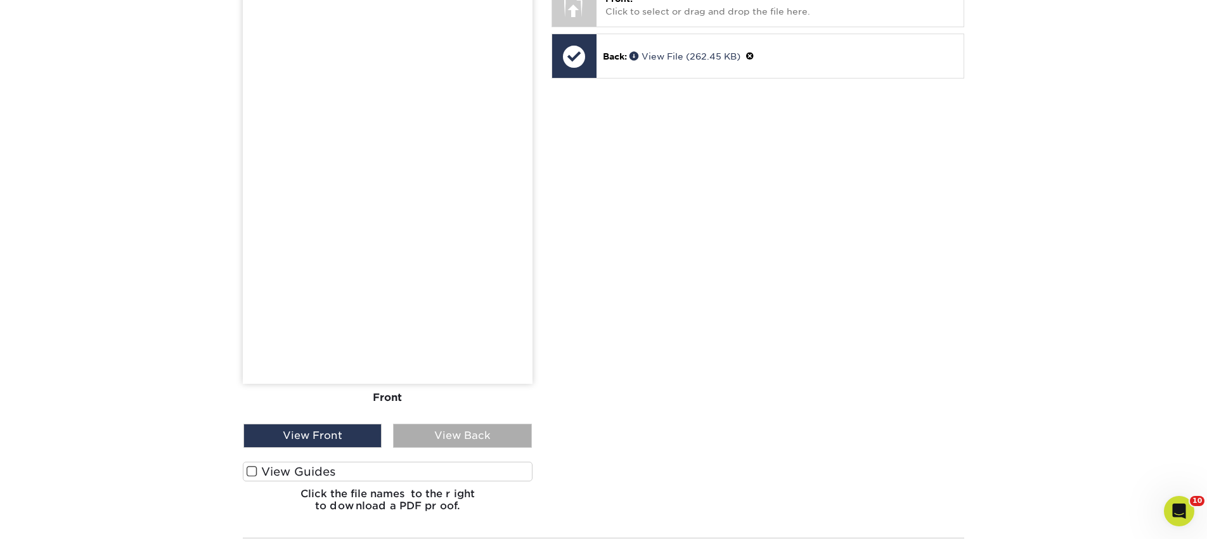
click at [471, 437] on div "View Back" at bounding box center [462, 436] width 138 height 24
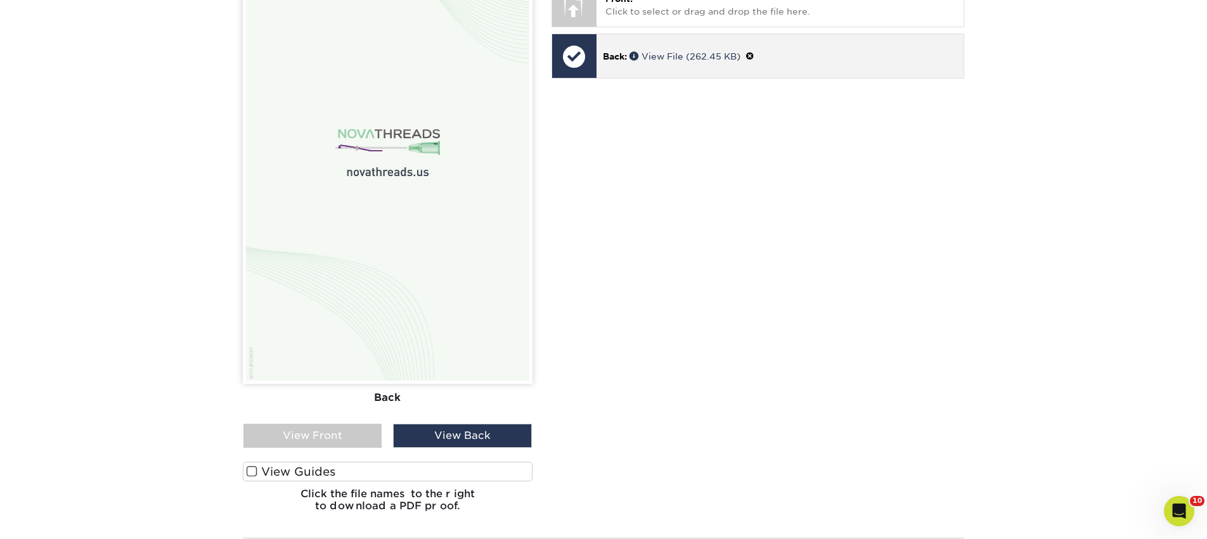
click at [754, 54] on span at bounding box center [749, 56] width 9 height 10
click at [620, 69] on link "Ok" at bounding box center [616, 71] width 27 height 20
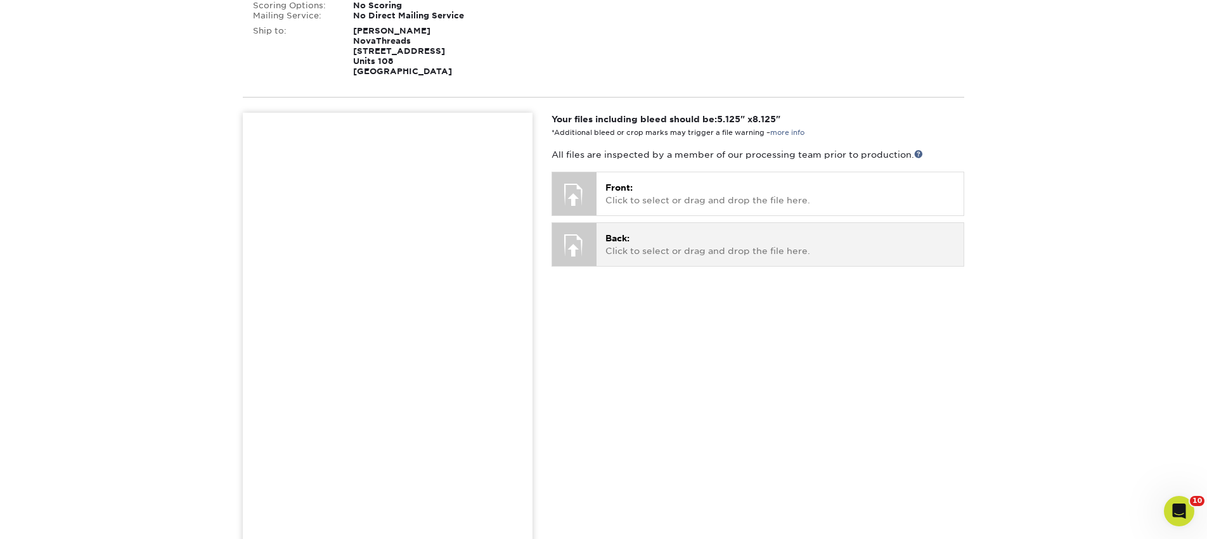
scroll to position [0, 0]
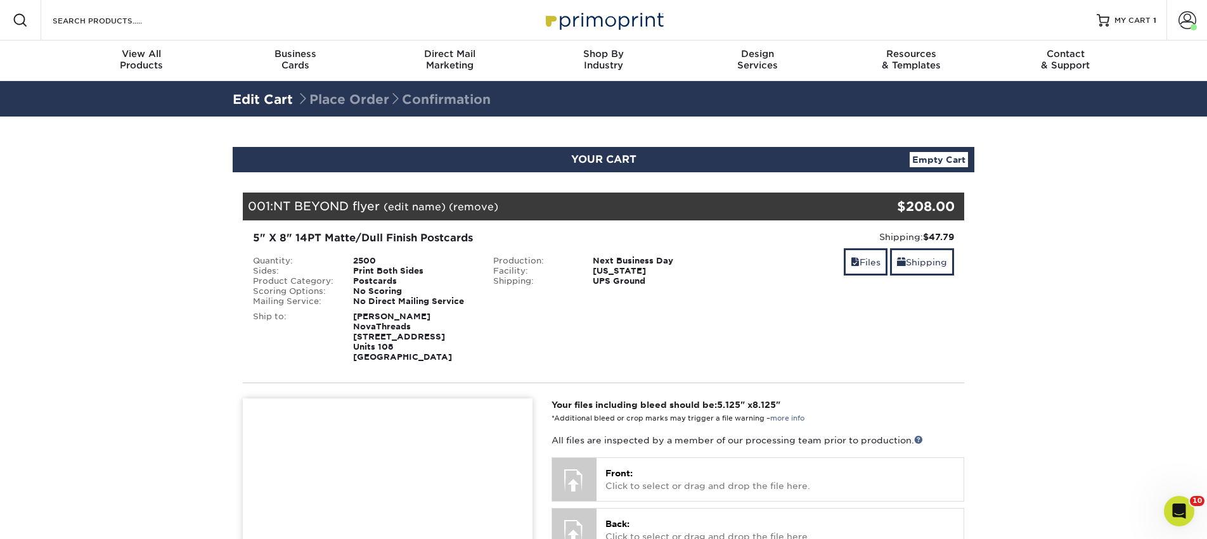
click at [1163, 13] on div "Resources Menu Search Products Account Welcome, Johana Primo Client Account Das…" at bounding box center [603, 20] width 1207 height 41
click at [1193, 28] on span at bounding box center [1193, 27] width 6 height 6
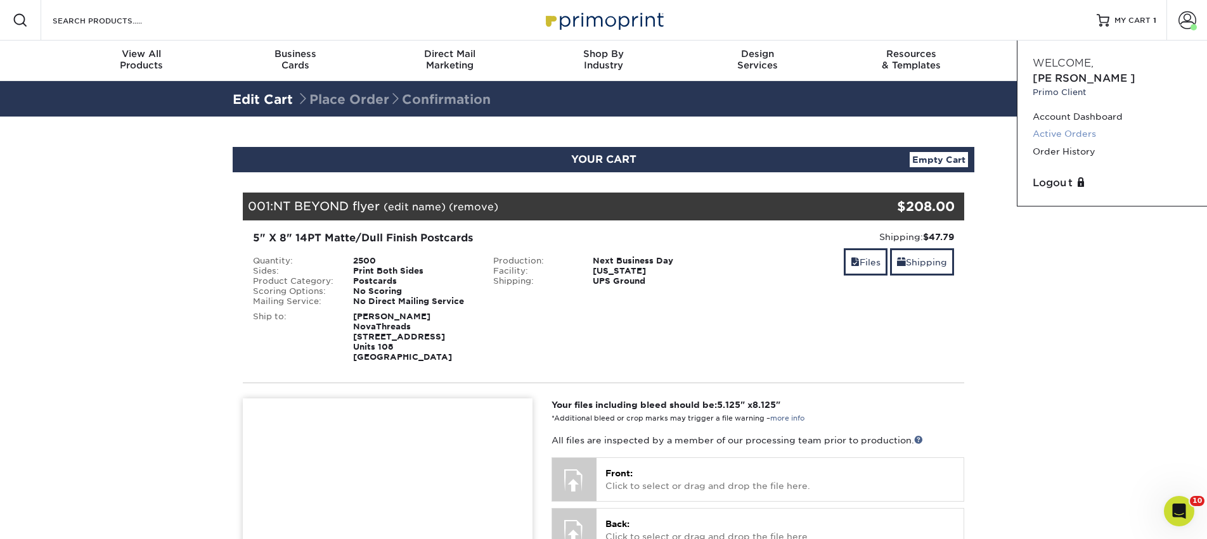
click at [1073, 125] on link "Active Orders" at bounding box center [1111, 133] width 159 height 17
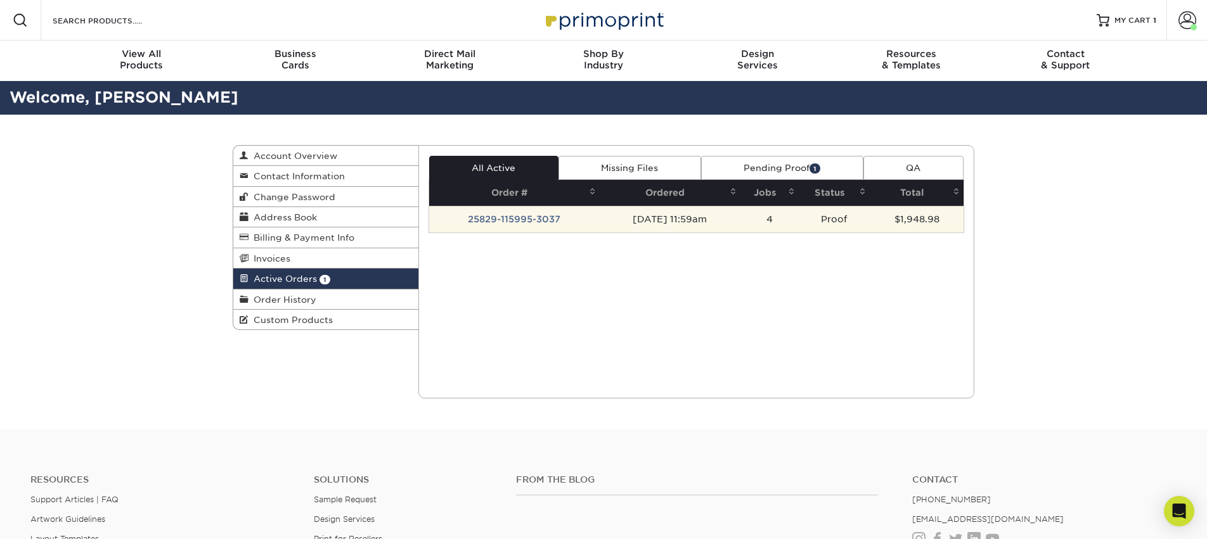
click at [489, 216] on td "25829-115995-3037" at bounding box center [514, 219] width 170 height 27
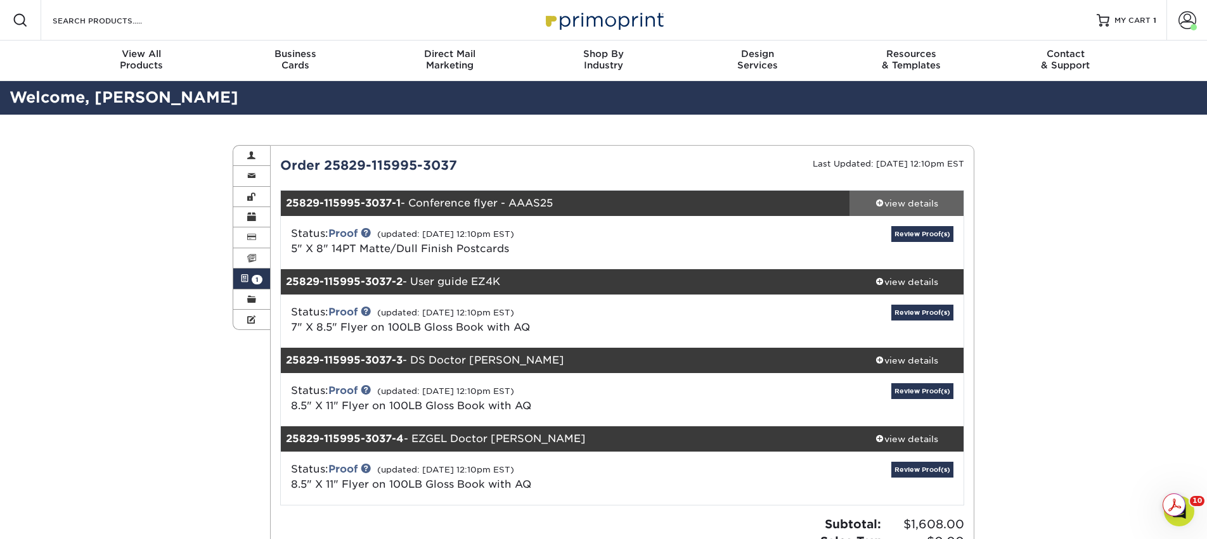
click at [901, 197] on div "view details" at bounding box center [906, 203] width 114 height 13
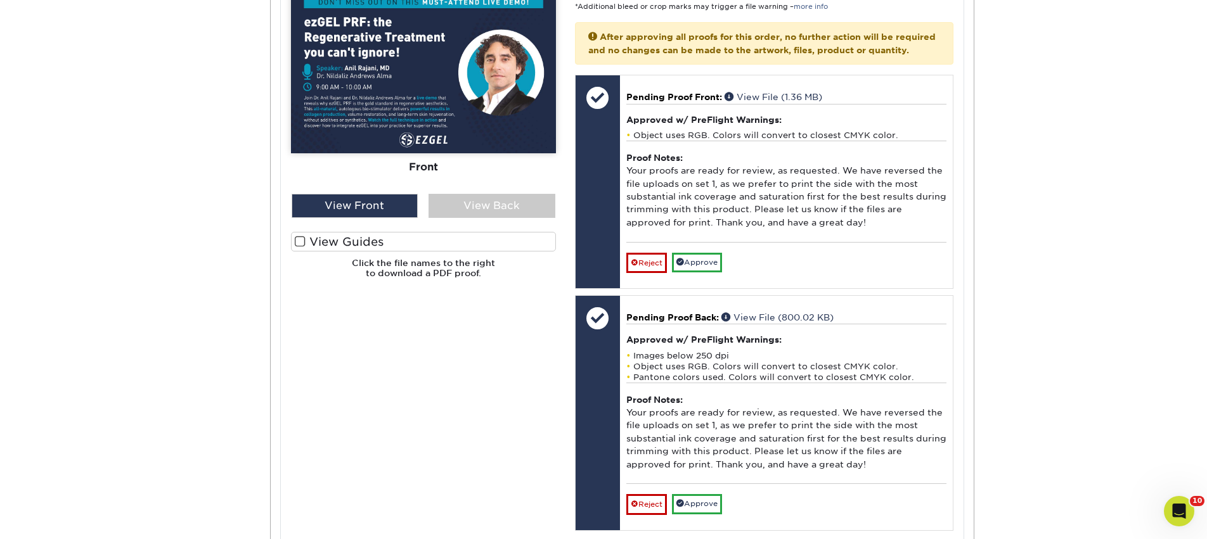
scroll to position [606, 0]
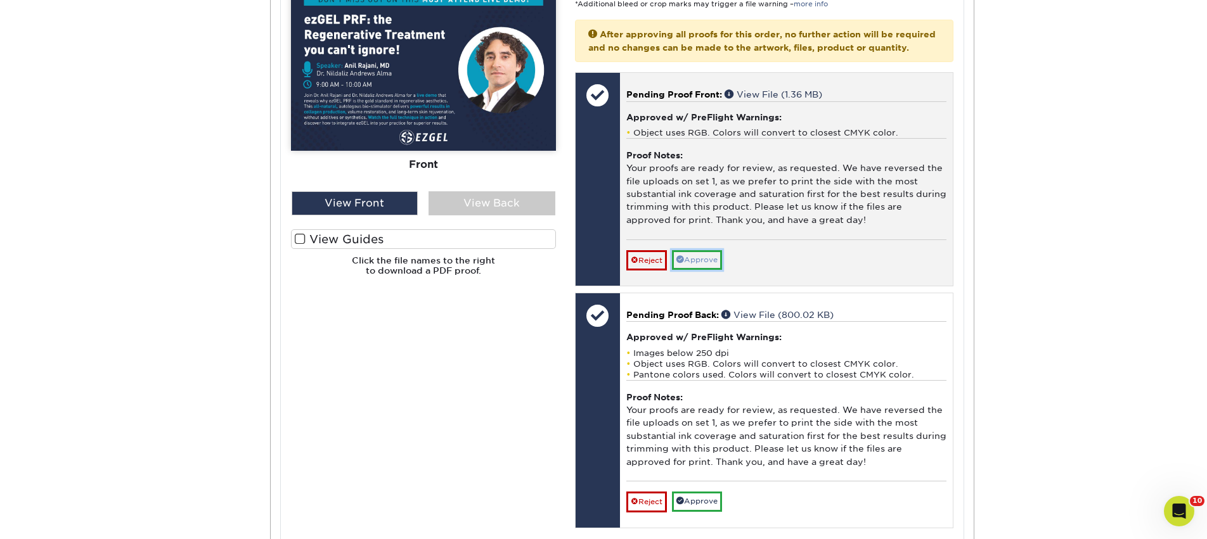
click at [709, 270] on link "Approve" at bounding box center [697, 260] width 50 height 20
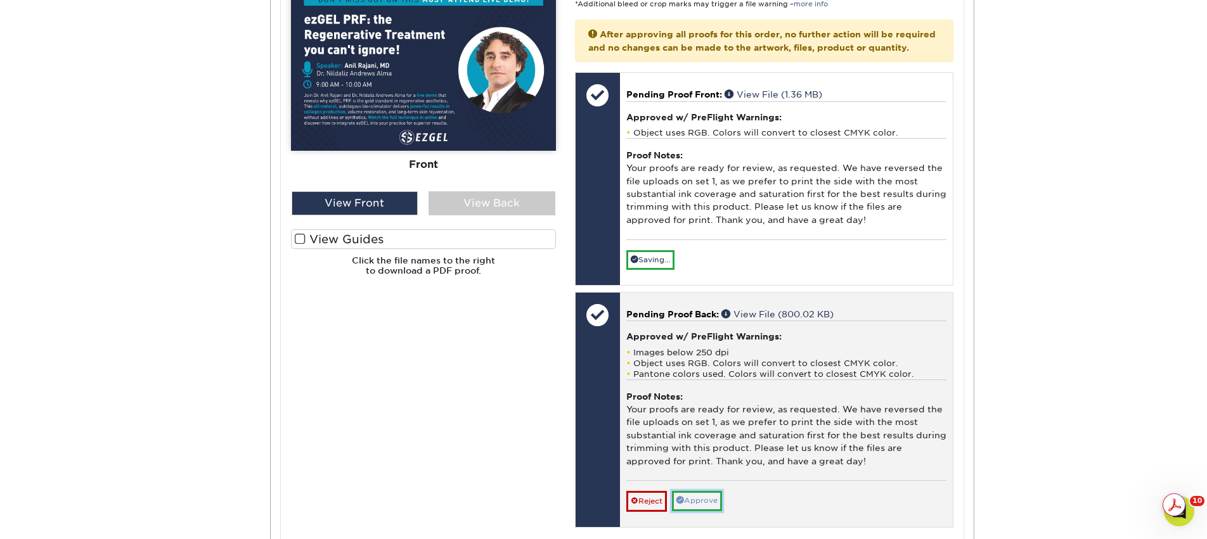
click at [711, 511] on link "Approve" at bounding box center [697, 501] width 50 height 20
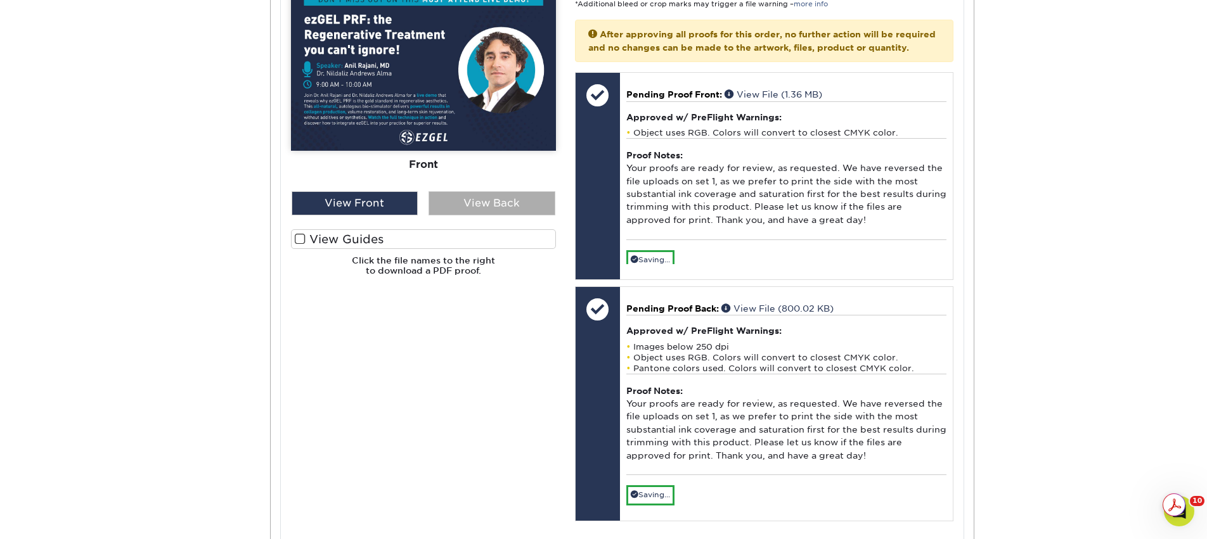
click at [477, 212] on div "View Back" at bounding box center [491, 203] width 127 height 24
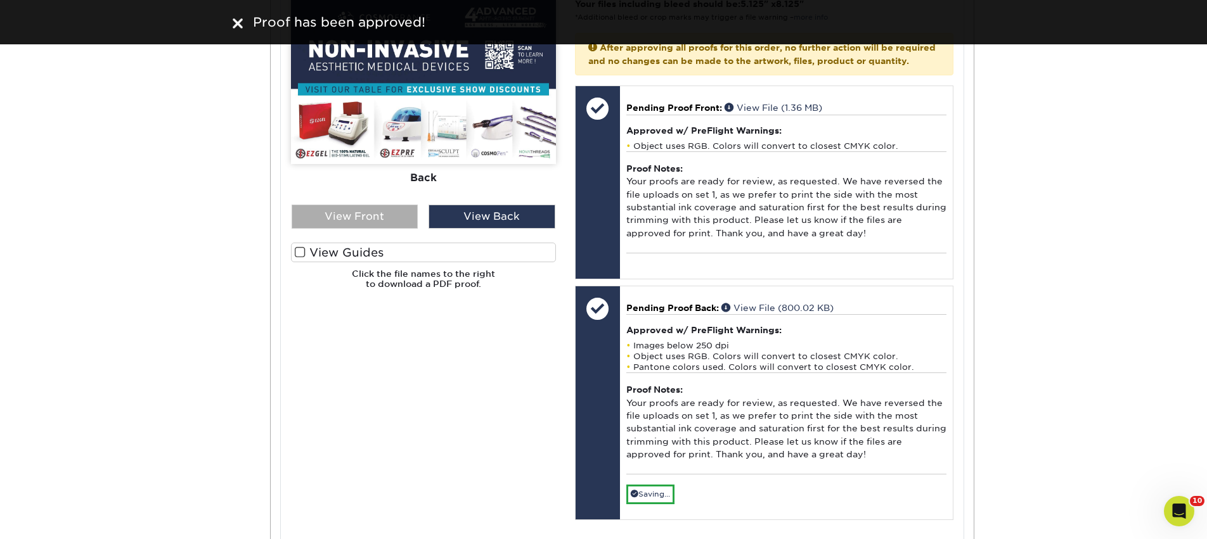
scroll to position [575, 0]
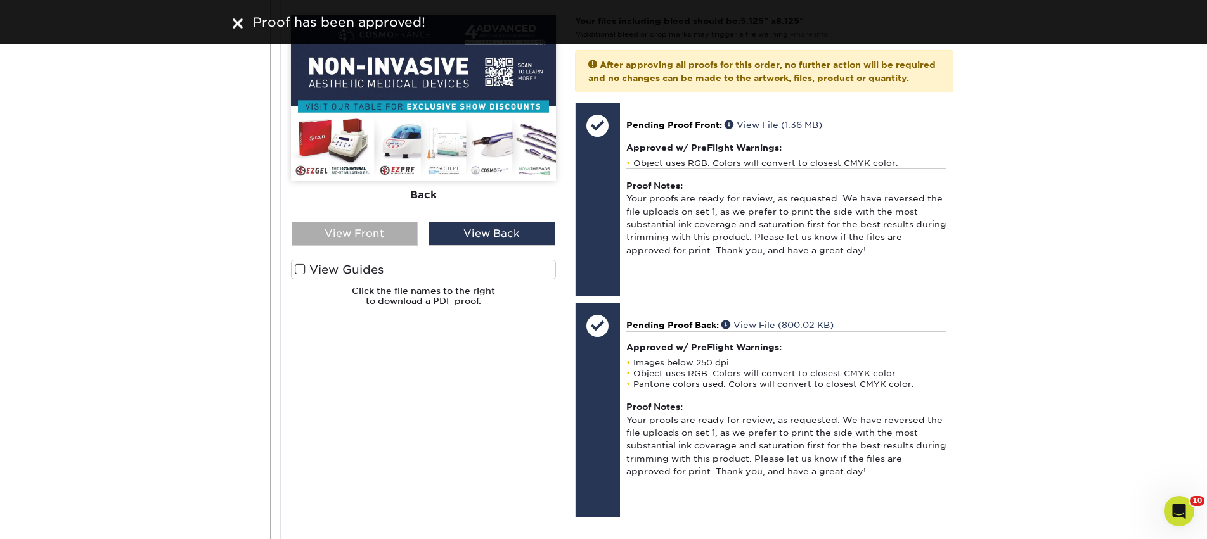
click at [390, 235] on div "View Front" at bounding box center [354, 234] width 127 height 24
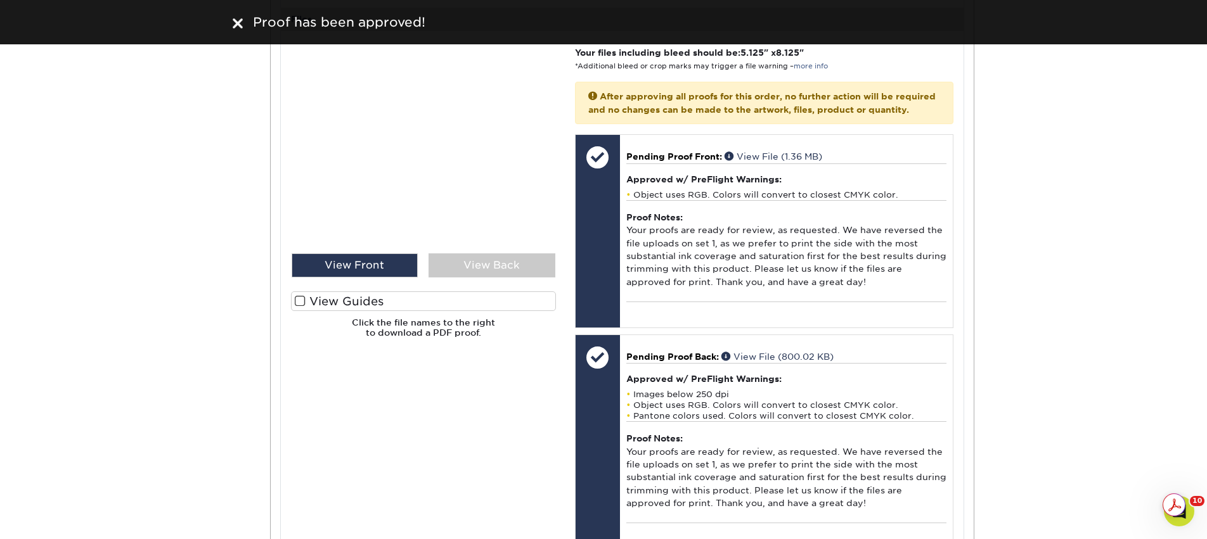
scroll to position [442, 0]
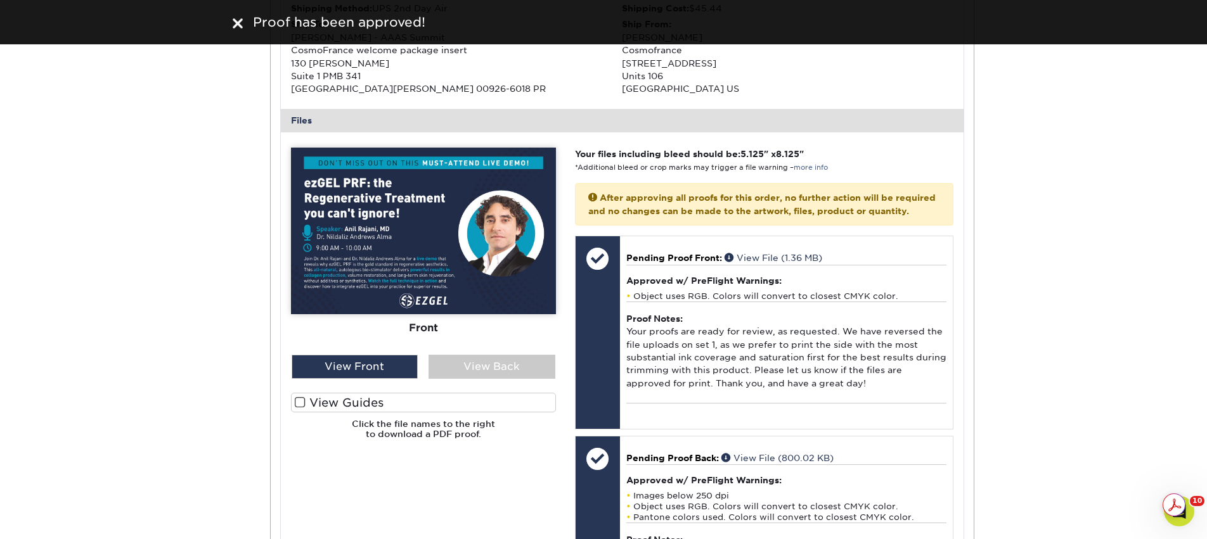
click at [476, 379] on div "Front Back" at bounding box center [423, 299] width 265 height 302
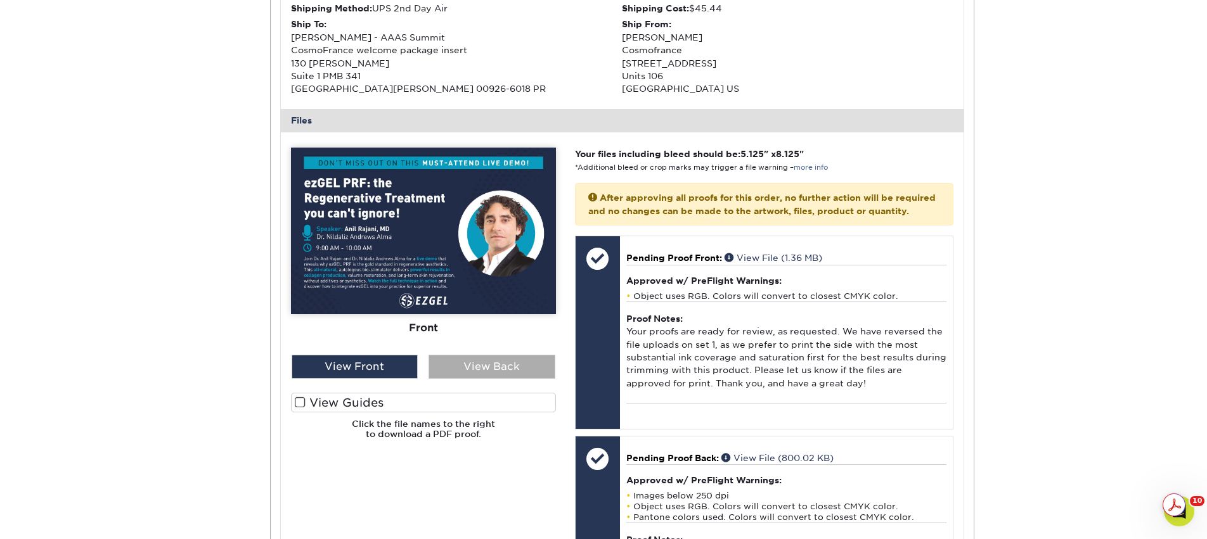
click at [472, 370] on div "View Back" at bounding box center [491, 367] width 127 height 24
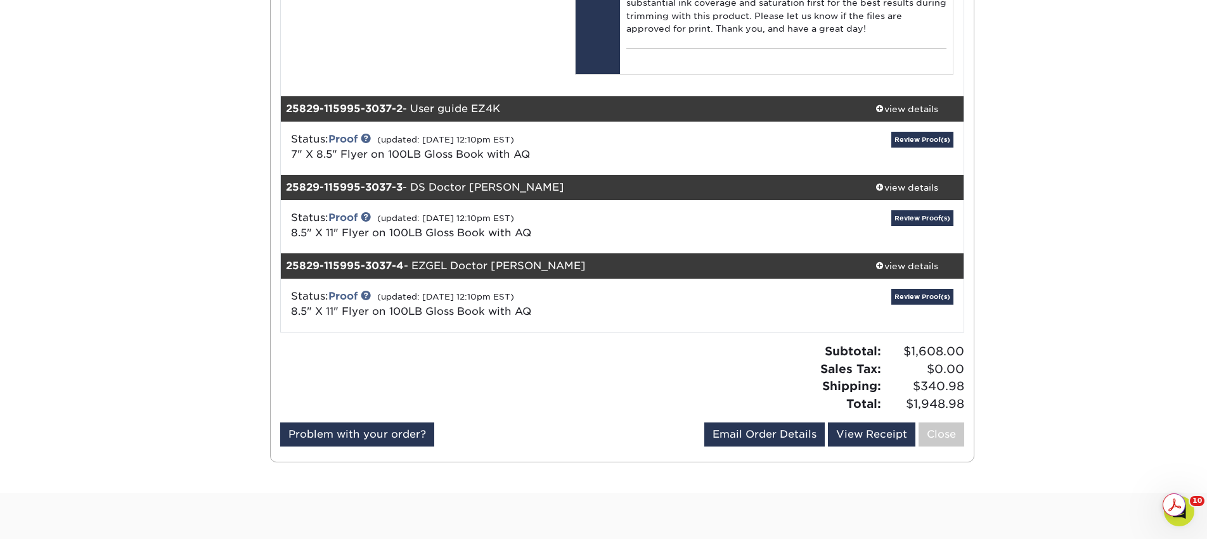
scroll to position [976, 0]
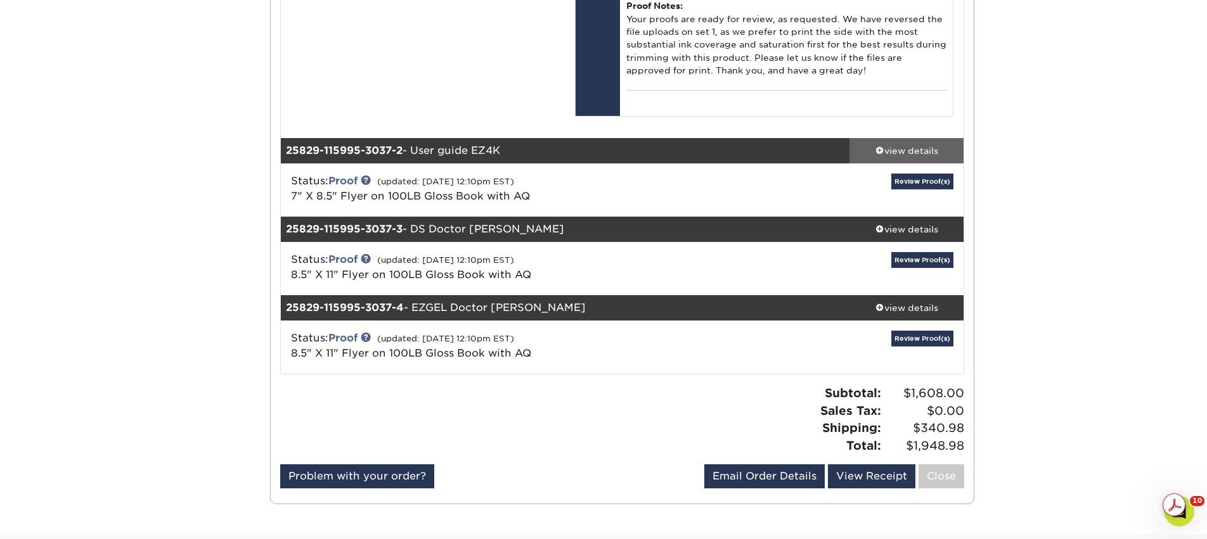
click at [928, 157] on div "view details" at bounding box center [906, 150] width 114 height 13
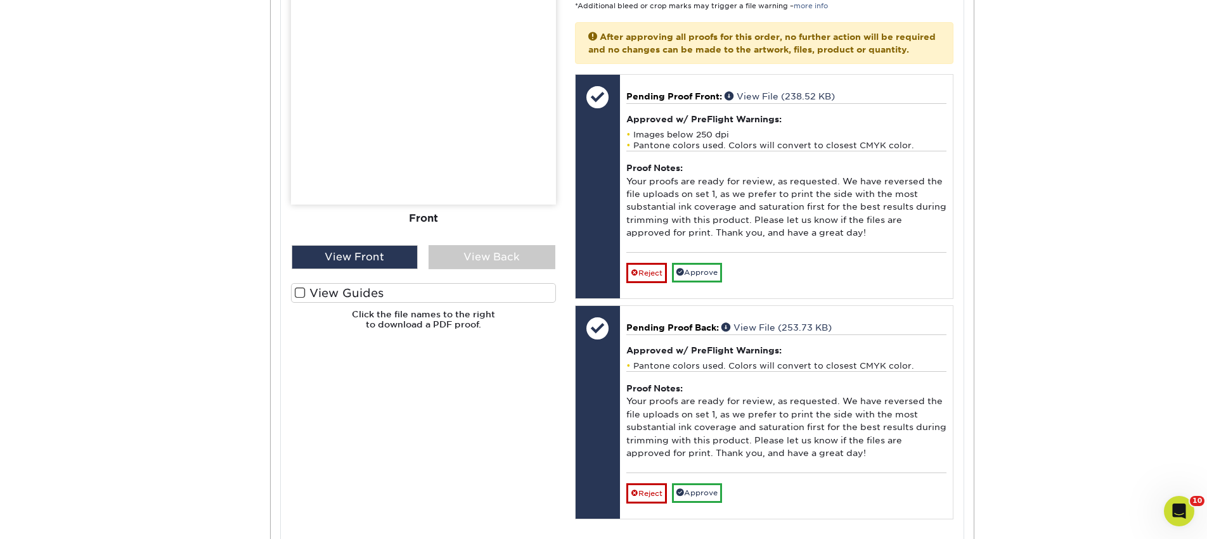
scroll to position [1533, 0]
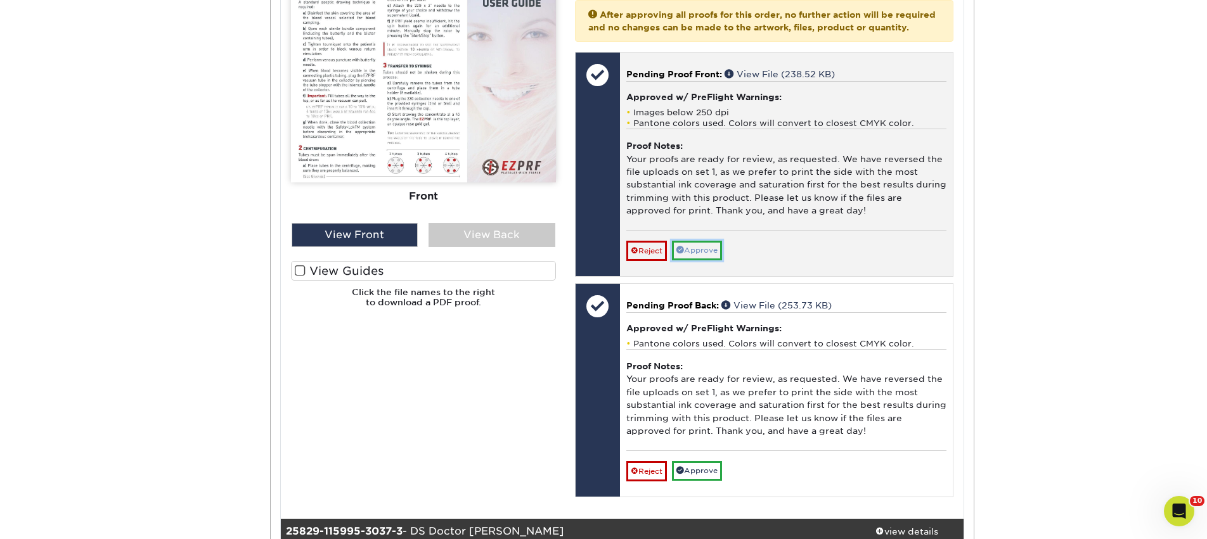
click at [703, 260] on link "Approve" at bounding box center [697, 251] width 50 height 20
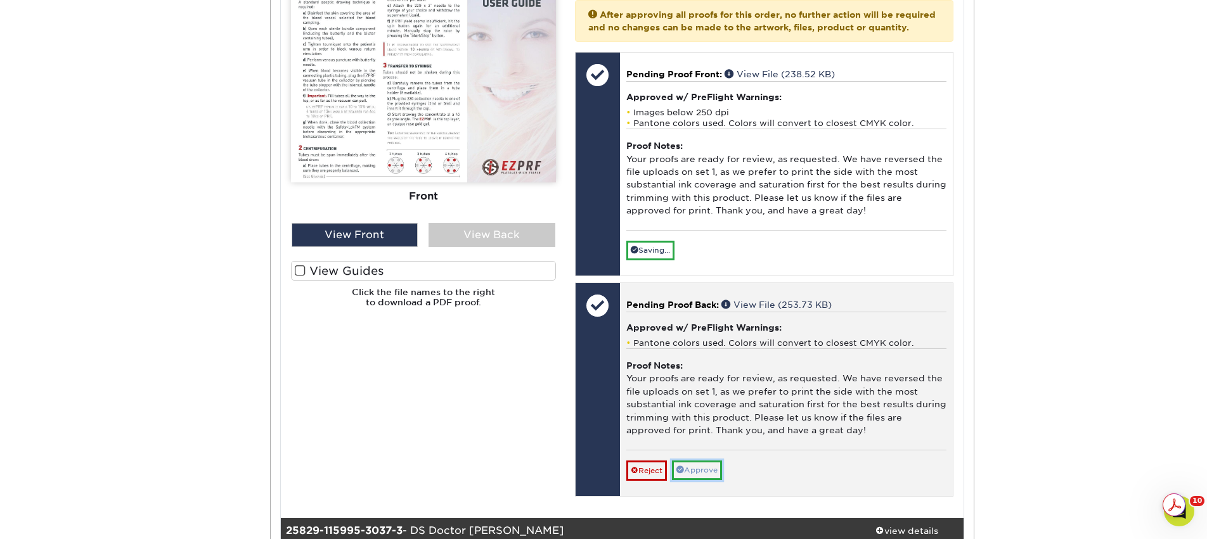
click at [715, 480] on link "Approve" at bounding box center [697, 471] width 50 height 20
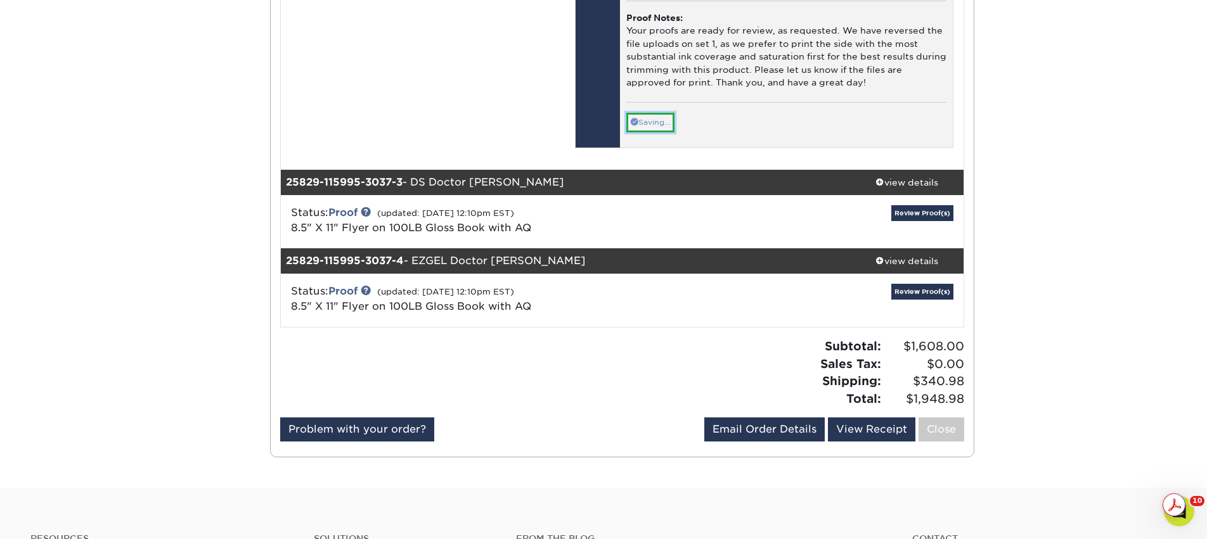
scroll to position [1884, 0]
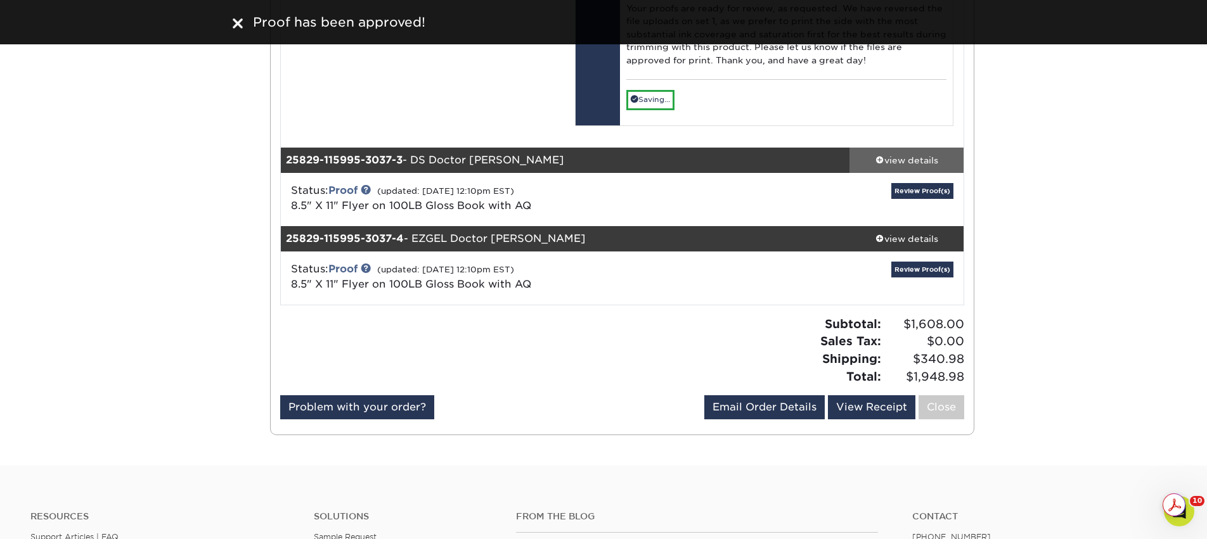
click at [898, 166] on div "view details" at bounding box center [906, 159] width 114 height 13
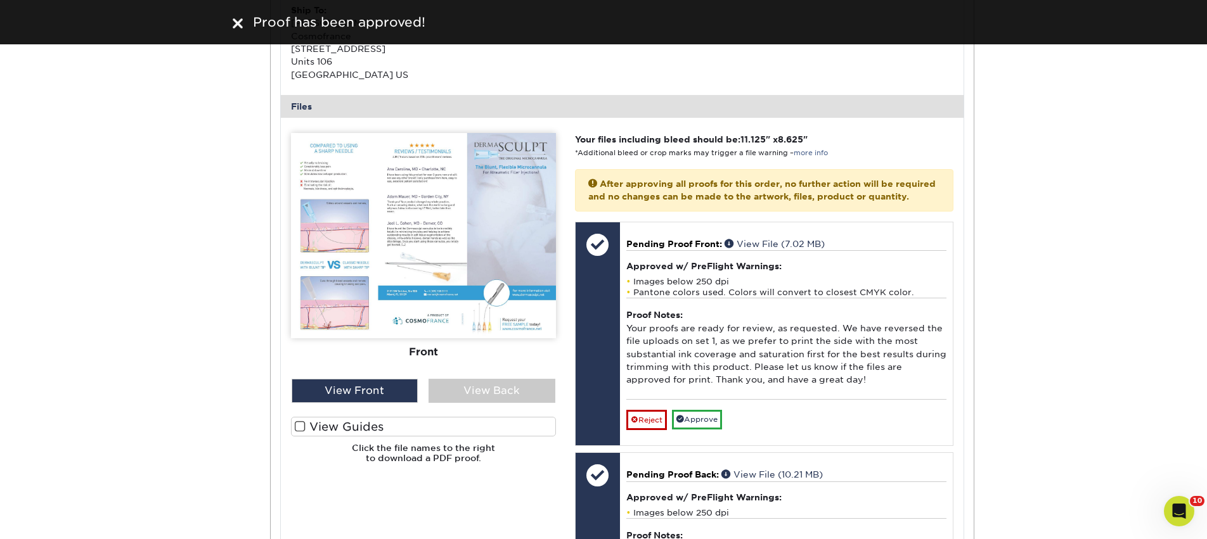
scroll to position [2278, 0]
click at [476, 378] on div "Front Back" at bounding box center [423, 255] width 265 height 246
click at [477, 402] on div "View Back" at bounding box center [491, 390] width 127 height 24
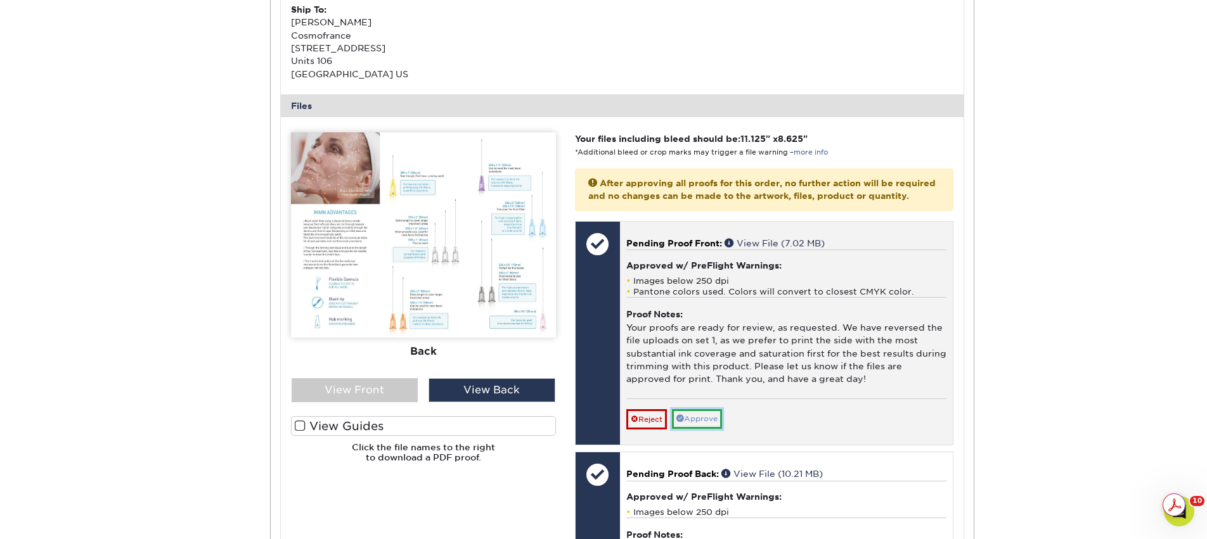
click at [698, 429] on link "Approve" at bounding box center [697, 419] width 50 height 20
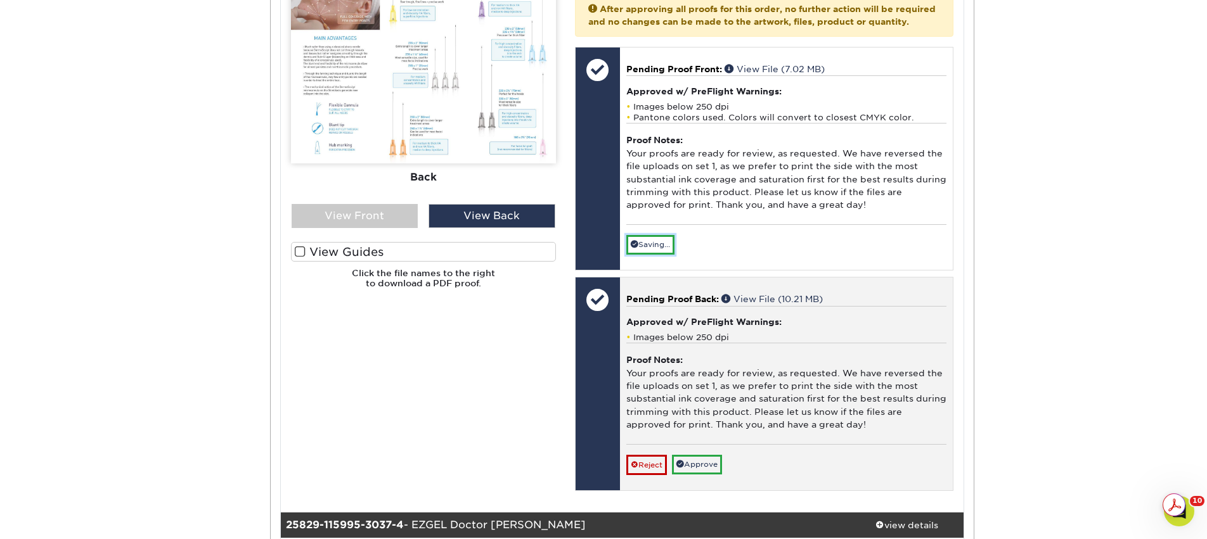
scroll to position [2457, 0]
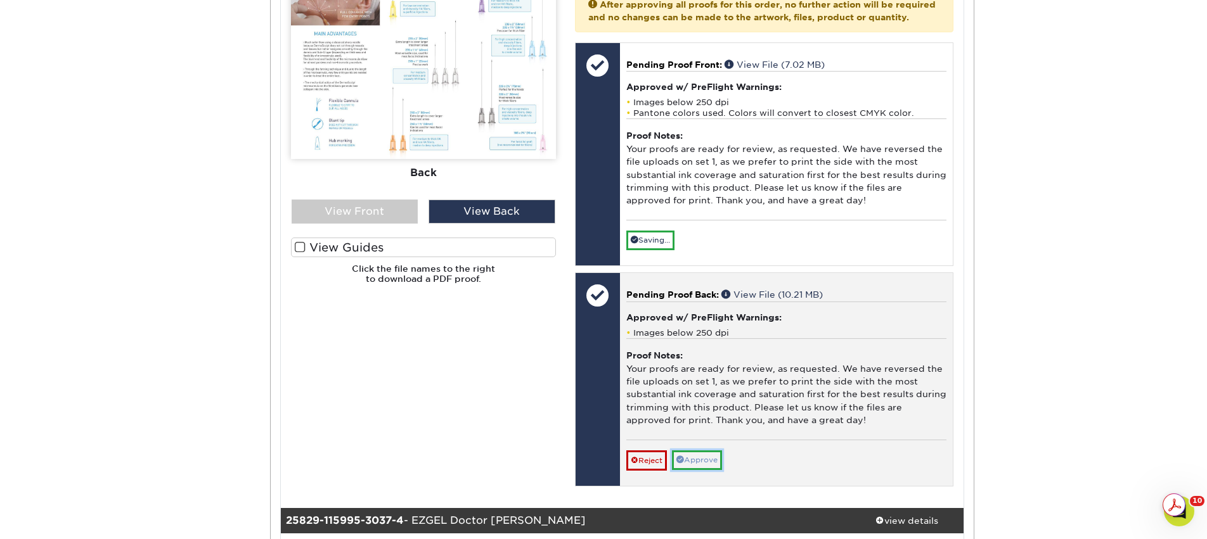
click at [707, 470] on link "Approve" at bounding box center [697, 461] width 50 height 20
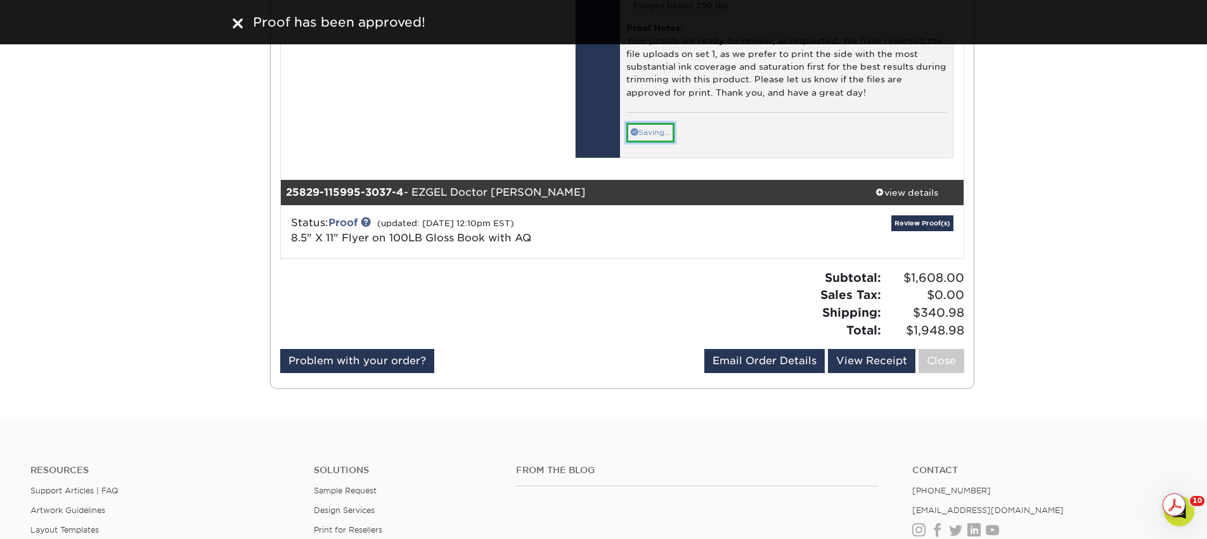
scroll to position [2817, 0]
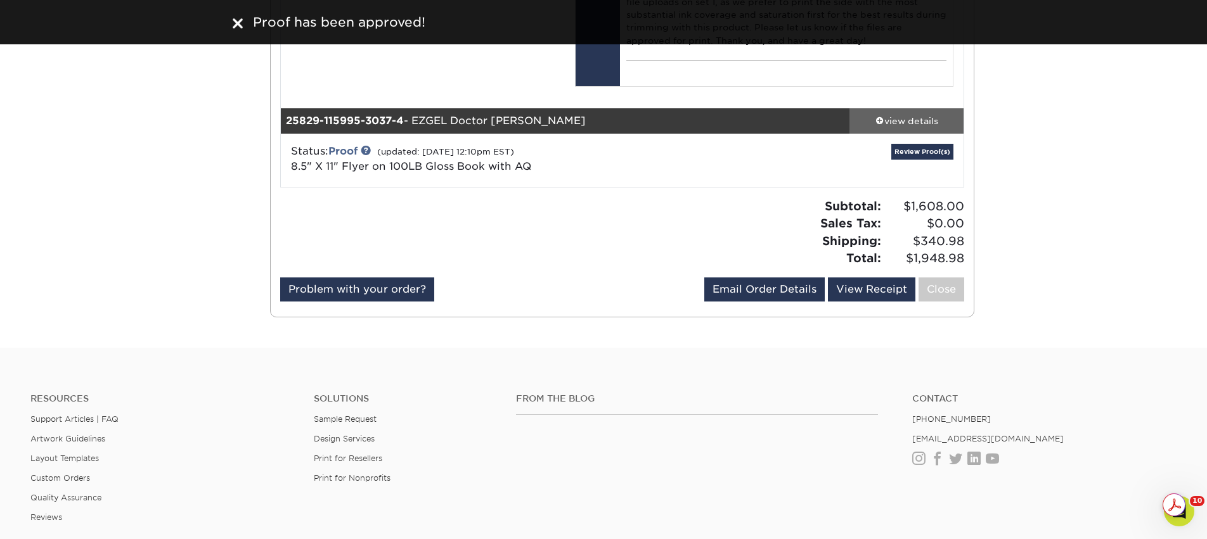
click at [895, 127] on div "view details" at bounding box center [906, 120] width 114 height 13
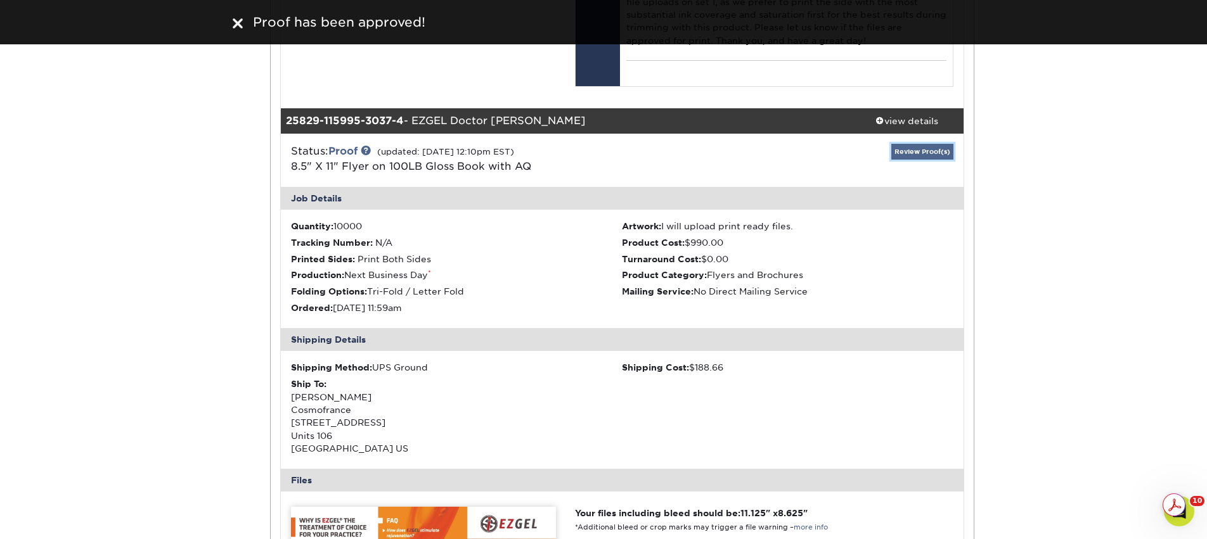
click at [900, 160] on link "Review Proof(s)" at bounding box center [922, 152] width 62 height 16
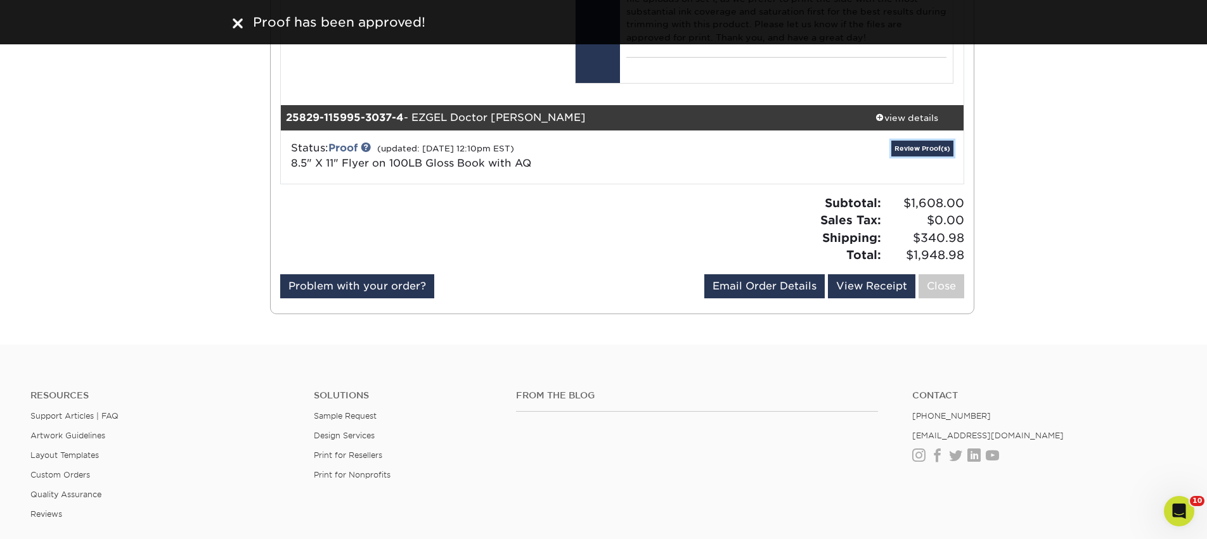
scroll to position [2821, 0]
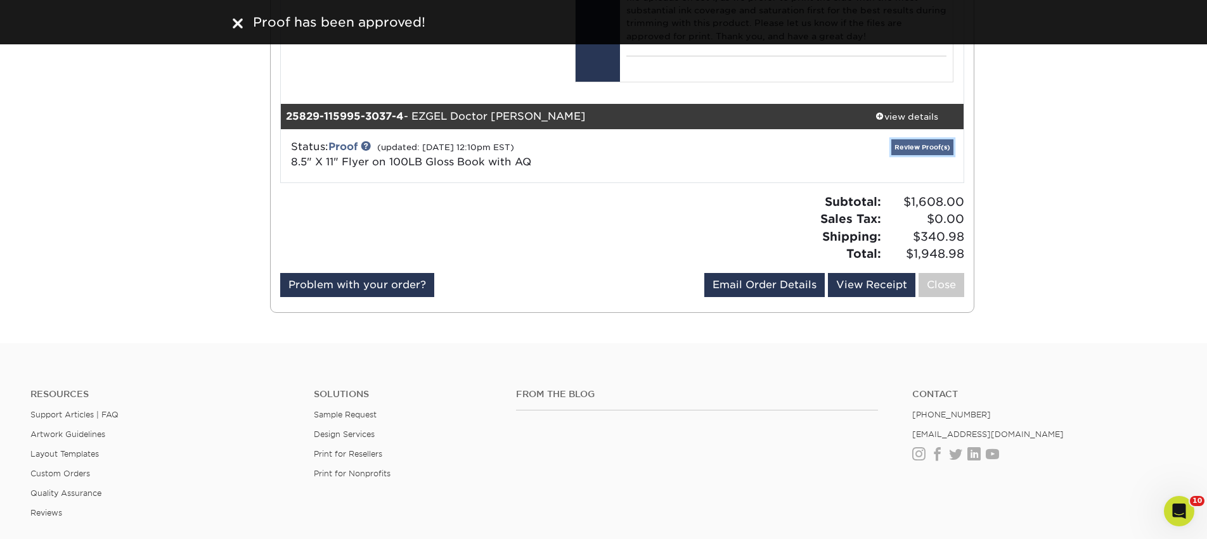
click at [924, 155] on link "Review Proof(s)" at bounding box center [922, 147] width 62 height 16
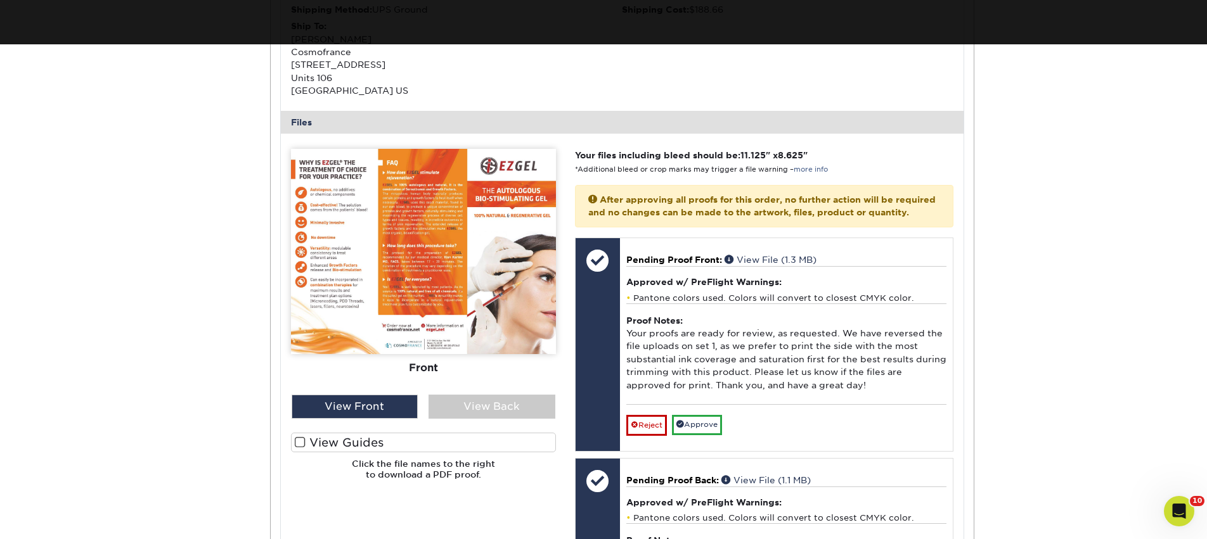
scroll to position [3267, 0]
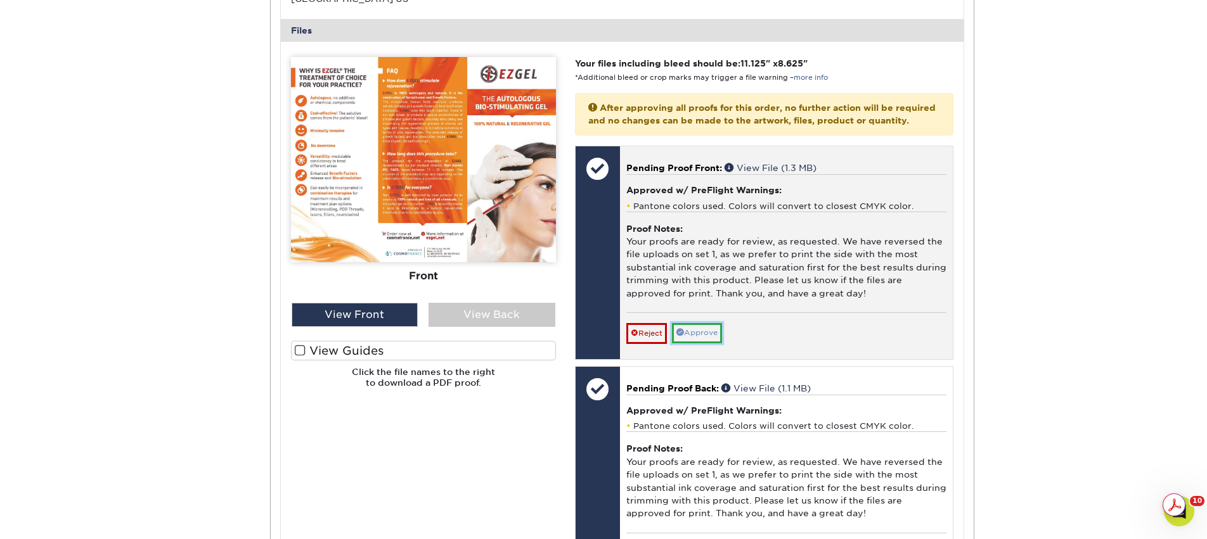
click at [704, 343] on link "Approve" at bounding box center [697, 333] width 50 height 20
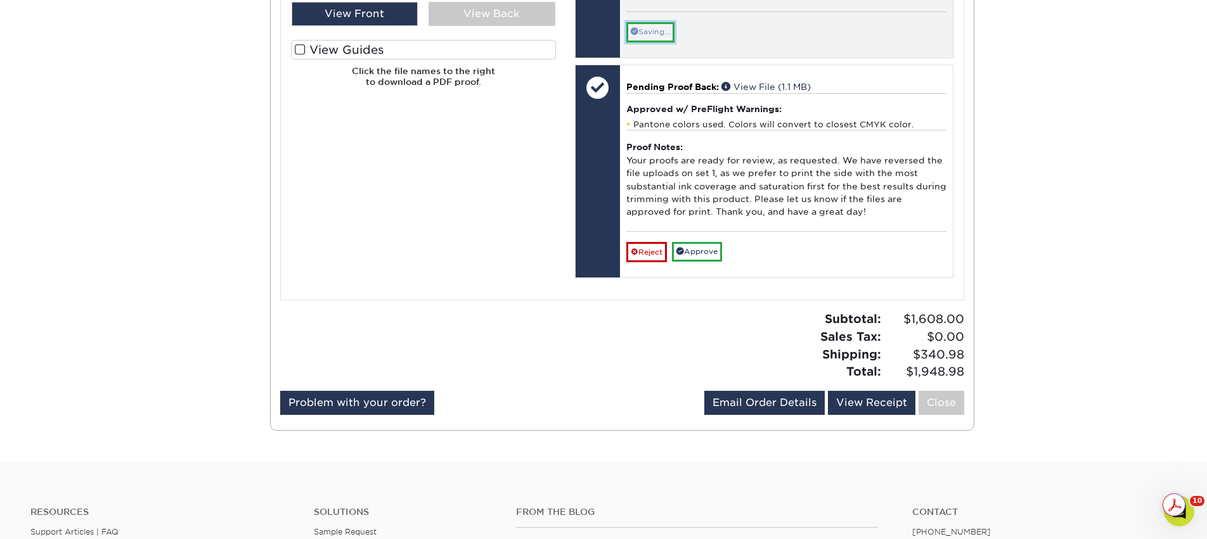
scroll to position [3651, 0]
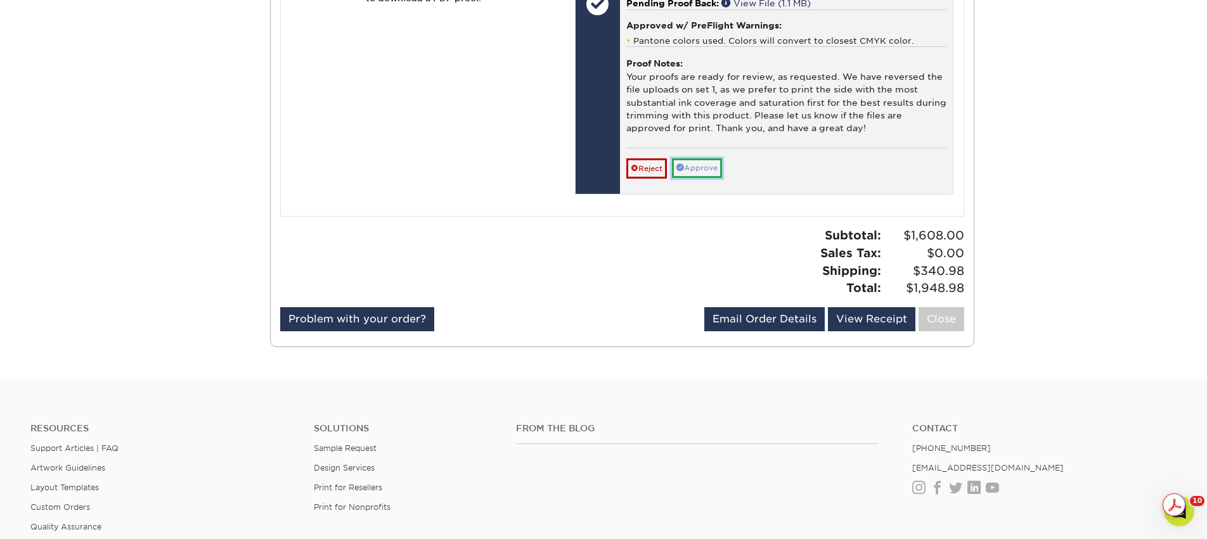
click at [696, 178] on link "Approve" at bounding box center [697, 168] width 50 height 20
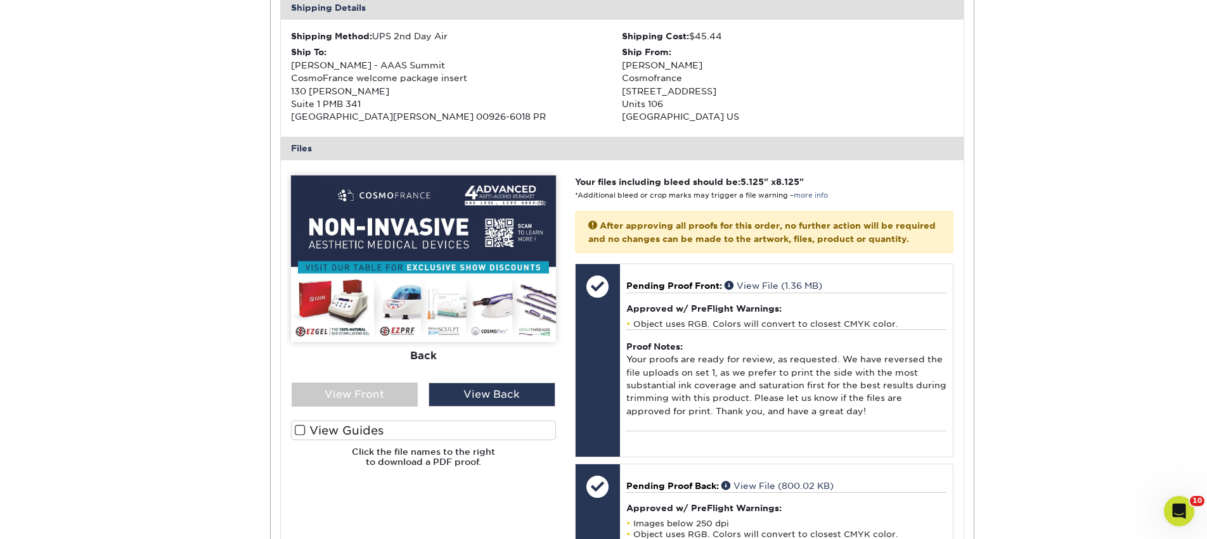
scroll to position [0, 0]
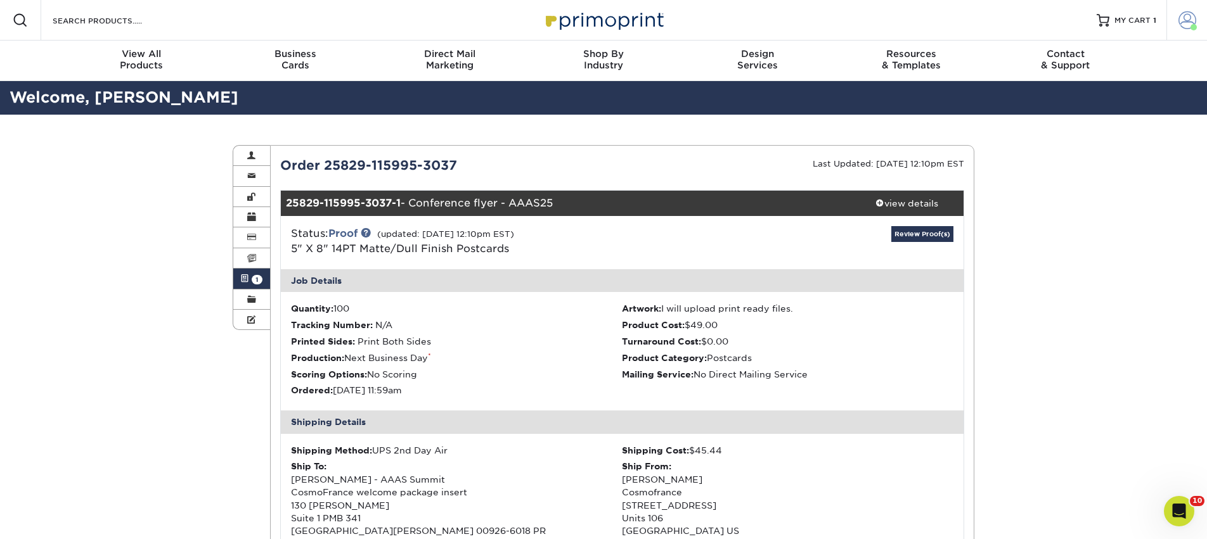
click at [1191, 23] on span at bounding box center [1187, 20] width 18 height 18
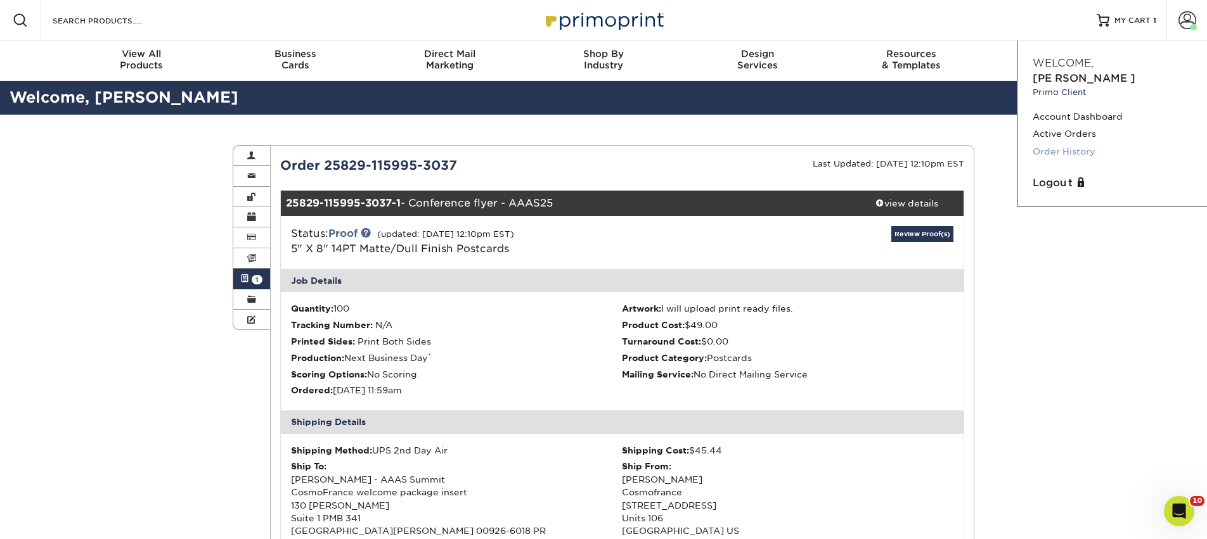
click at [1078, 143] on link "Order History" at bounding box center [1111, 151] width 159 height 17
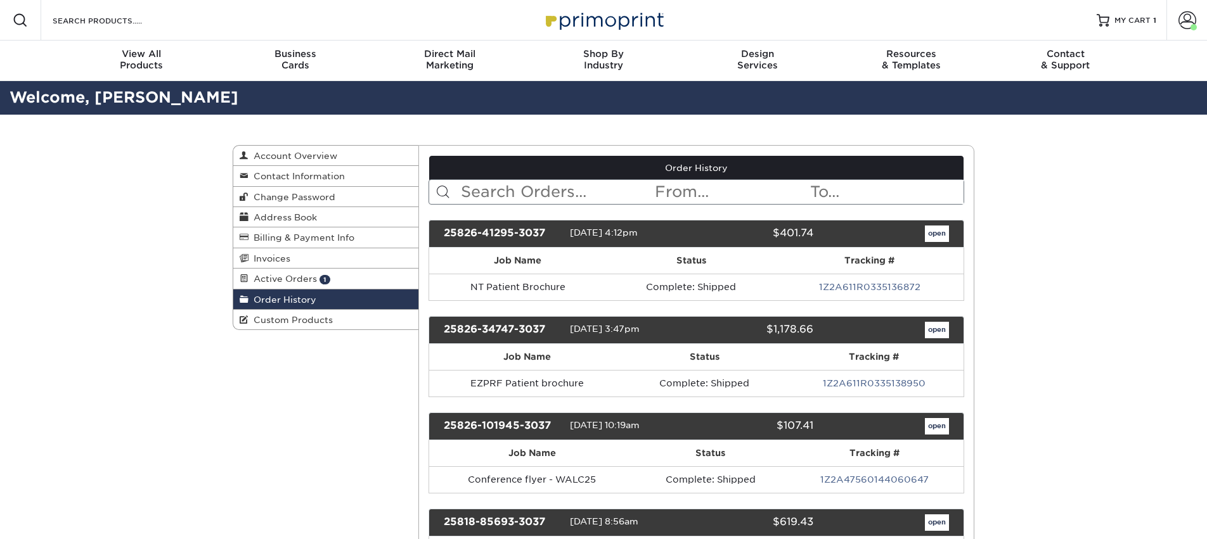
click at [511, 188] on input "text" at bounding box center [556, 192] width 195 height 24
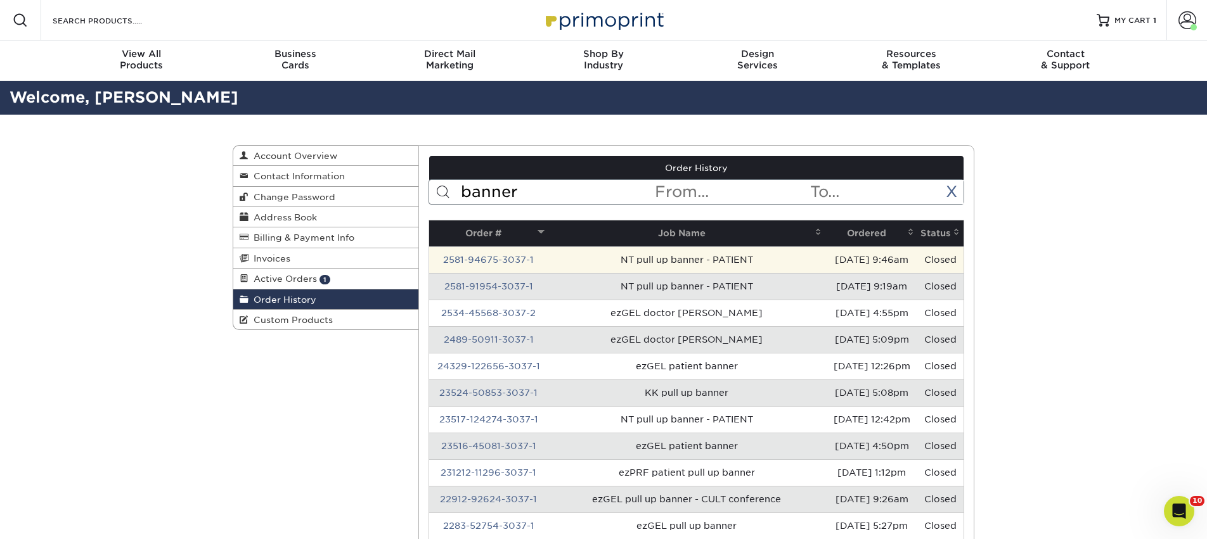
type input "banner"
click at [602, 255] on td "NT pull up banner - PATIENT" at bounding box center [687, 259] width 278 height 27
click at [492, 253] on td "2581-94675-3037-1" at bounding box center [488, 259] width 119 height 27
click at [493, 262] on link "2581-94675-3037-1" at bounding box center [488, 260] width 91 height 10
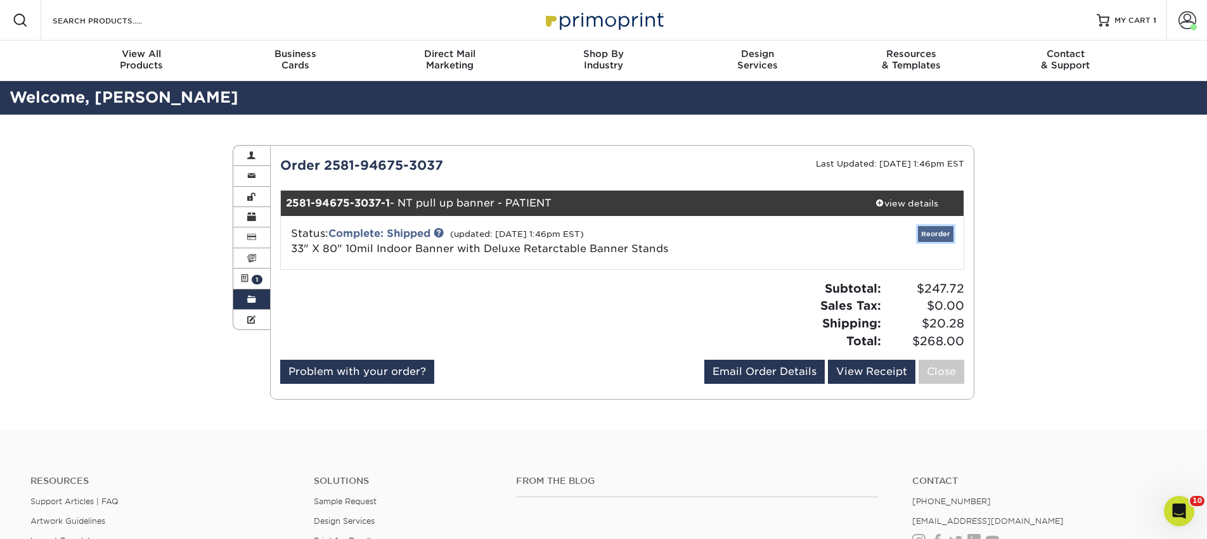
click at [944, 235] on link "Reorder" at bounding box center [935, 234] width 35 height 16
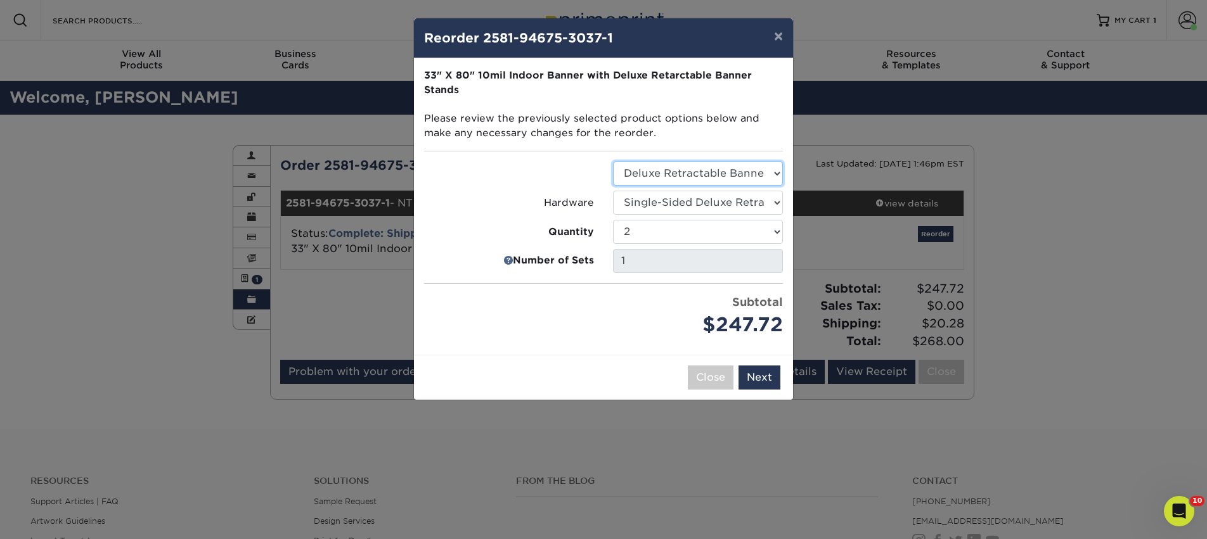
click at [772, 173] on select "Select Option Deluxe Retractable Banner Stand" at bounding box center [698, 174] width 170 height 24
click at [613, 162] on select "Select Option Deluxe Retractable Banner Stand" at bounding box center [698, 174] width 170 height 24
click at [783, 203] on div "Select Option Single-Sided Deluxe Retractable Banner Stand" at bounding box center [697, 203] width 189 height 24
click at [767, 381] on button "Next" at bounding box center [759, 378] width 42 height 24
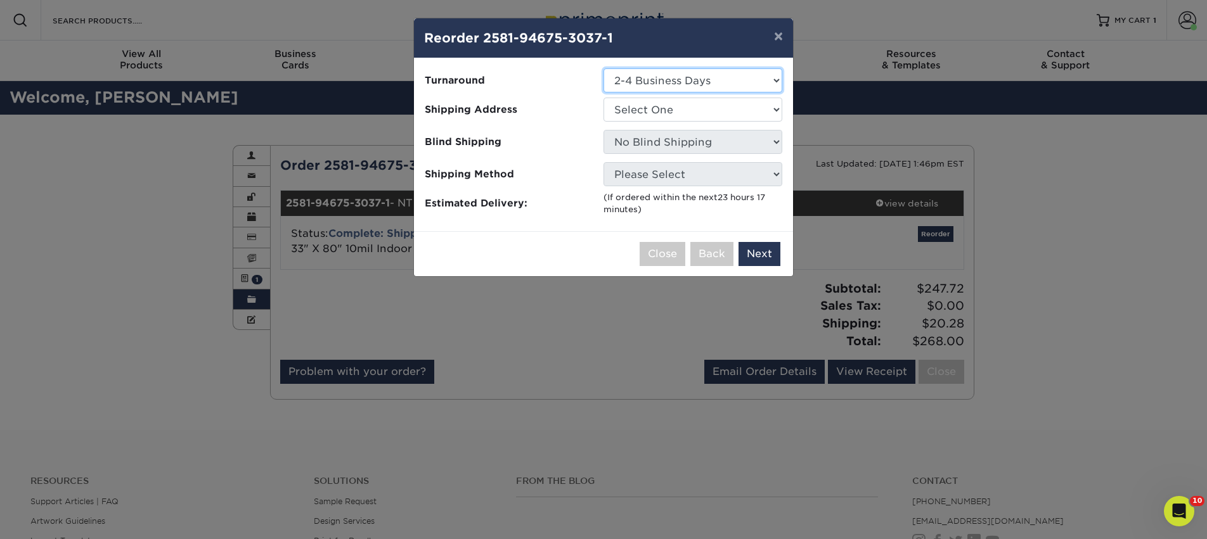
click at [620, 81] on select "Select One 2-4 Business Days" at bounding box center [692, 80] width 179 height 24
click at [645, 108] on select "Select One AAAS - PR Alison Mims AN7 conference office - TX Anne McLean Anu Ver…" at bounding box center [692, 110] width 179 height 24
select select "244672"
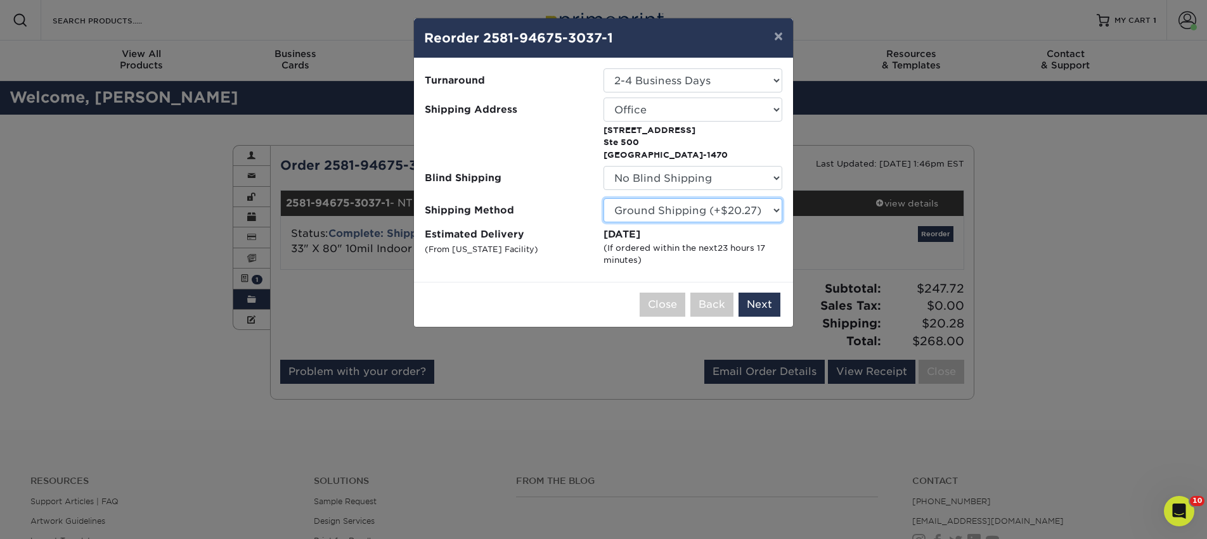
click at [689, 209] on select "Please Select 3 Day Shipping Service (+$20.04) Ground Shipping (+$20.27) 2 Day …" at bounding box center [692, 210] width 179 height 24
click at [603, 198] on select "Please Select 3 Day Shipping Service (+$20.04) Ground Shipping (+$20.27) 2 Day …" at bounding box center [692, 210] width 179 height 24
click at [696, 214] on select "Please Select 3 Day Shipping Service (+$20.04) Ground Shipping (+$20.27) 2 Day …" at bounding box center [692, 210] width 179 height 24
click at [603, 198] on select "Please Select 3 Day Shipping Service (+$20.04) Ground Shipping (+$20.27) 2 Day …" at bounding box center [692, 210] width 179 height 24
click at [696, 212] on select "Please Select 3 Day Shipping Service (+$20.04) Ground Shipping (+$20.27) 2 Day …" at bounding box center [692, 210] width 179 height 24
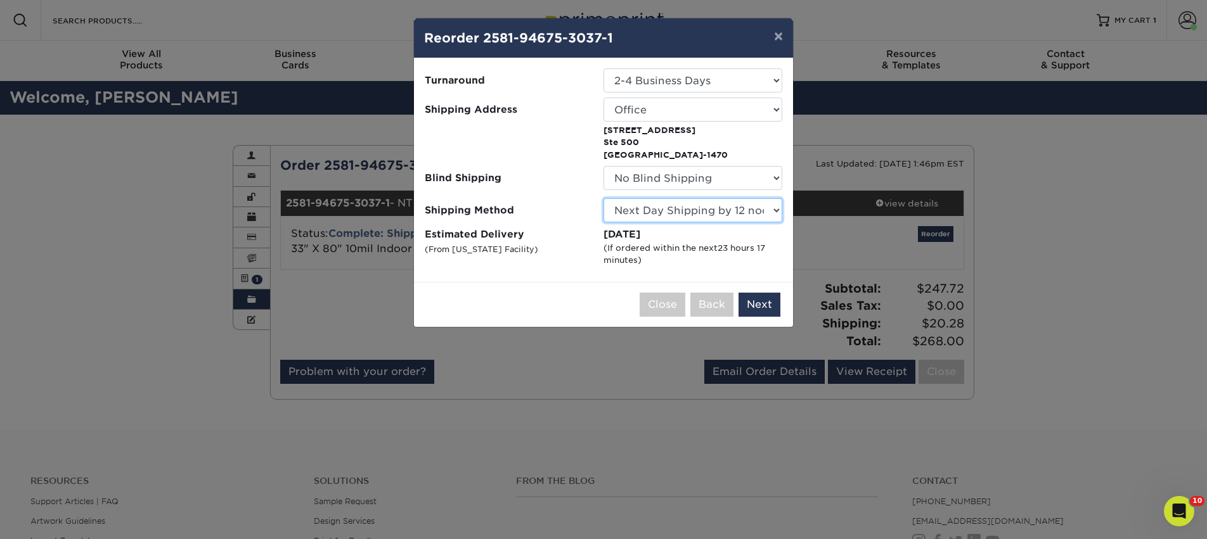
click at [603, 198] on select "Please Select 3 Day Shipping Service (+$20.04) Ground Shipping (+$20.27) 2 Day …" at bounding box center [692, 210] width 179 height 24
click at [700, 214] on select "Please Select 3 Day Shipping Service (+$20.04) Ground Shipping (+$20.27) 2 Day …" at bounding box center [692, 210] width 179 height 24
click at [603, 198] on select "Please Select 3 Day Shipping Service (+$20.04) Ground Shipping (+$20.27) 2 Day …" at bounding box center [692, 210] width 179 height 24
click at [697, 210] on select "Please Select 3 Day Shipping Service (+$20.04) Ground Shipping (+$20.27) 2 Day …" at bounding box center [692, 210] width 179 height 24
click at [603, 198] on select "Please Select 3 Day Shipping Service (+$20.04) Ground Shipping (+$20.27) 2 Day …" at bounding box center [692, 210] width 179 height 24
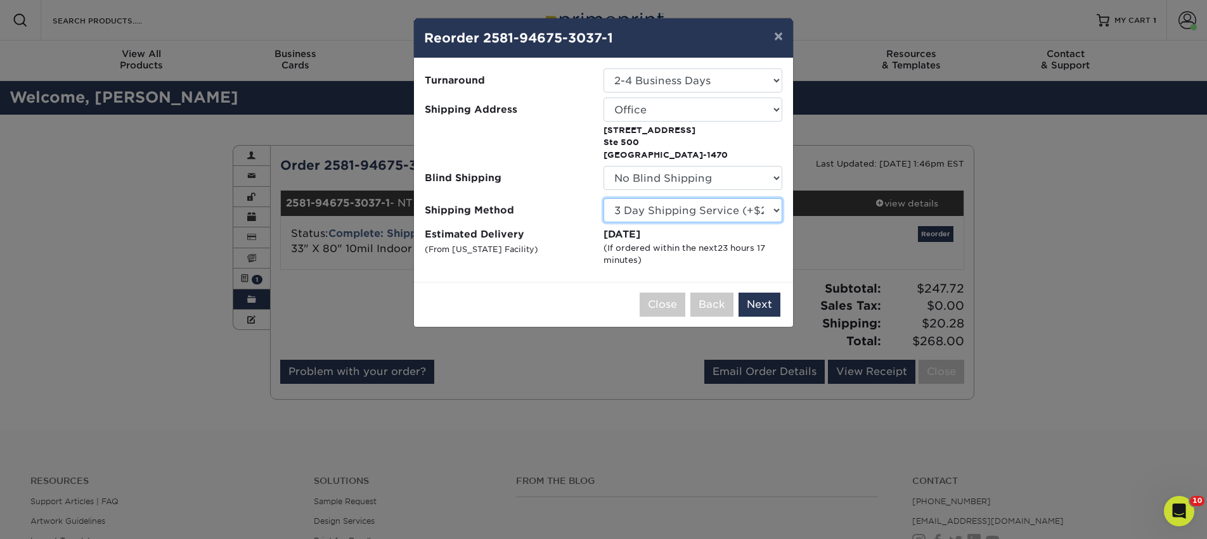
click at [679, 210] on select "Please Select 3 Day Shipping Service (+$20.04) Ground Shipping (+$20.27) 2 Day …" at bounding box center [692, 210] width 179 height 24
select select "03"
click at [603, 198] on select "Please Select 3 Day Shipping Service (+$20.04) Ground Shipping (+$20.27) 2 Day …" at bounding box center [692, 210] width 179 height 24
click at [760, 301] on button "Next" at bounding box center [759, 305] width 42 height 24
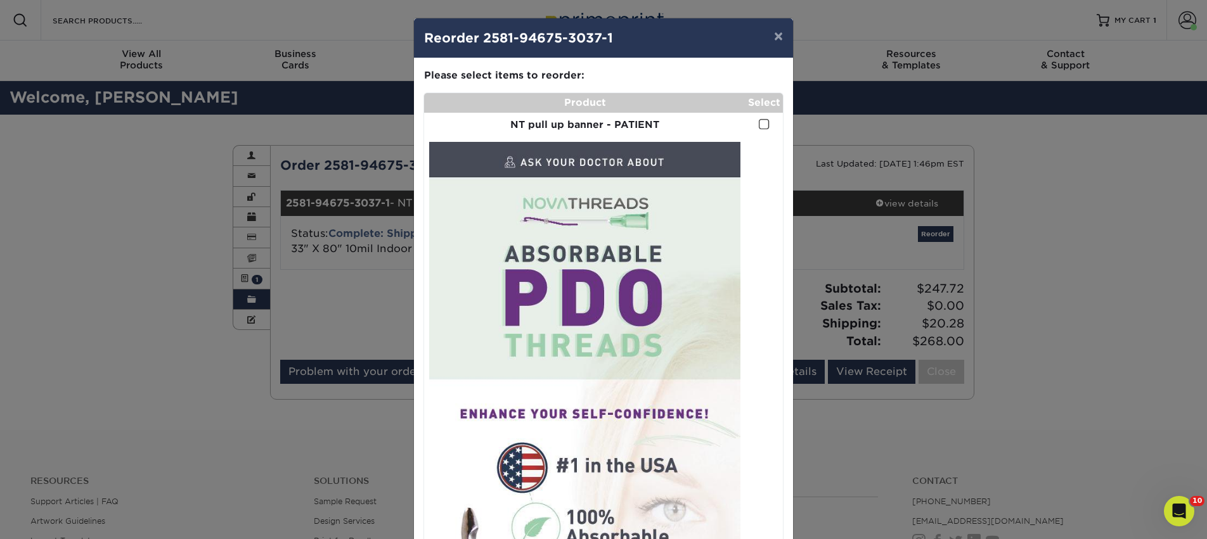
click at [761, 123] on span at bounding box center [764, 124] width 11 height 12
click at [0, 0] on input "checkbox" at bounding box center [0, 0] width 0 height 0
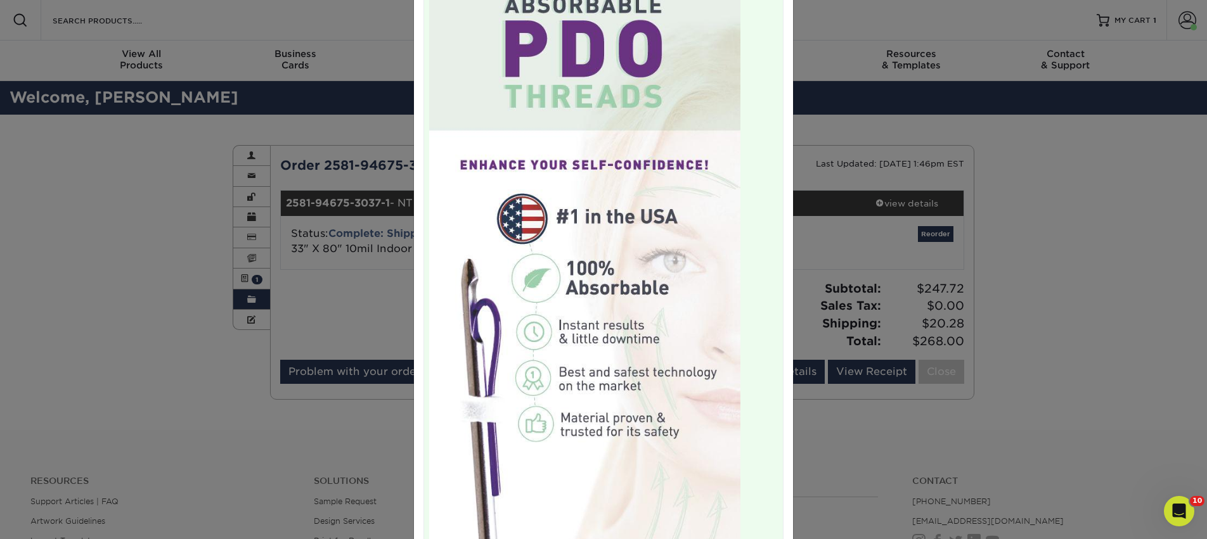
scroll to position [423, 0]
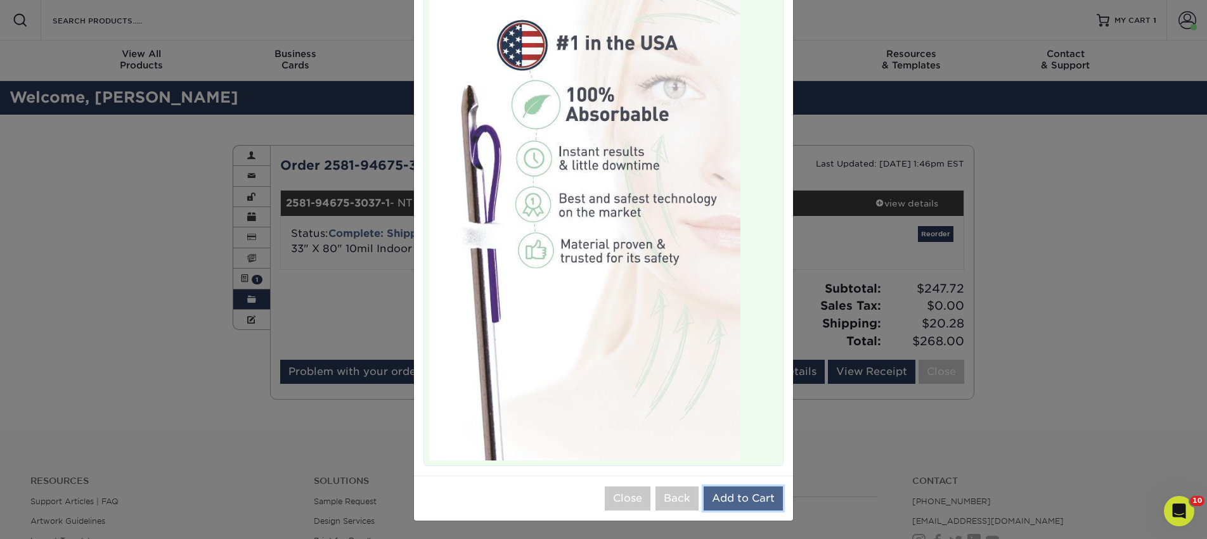
click at [756, 495] on button "Add to Cart" at bounding box center [742, 499] width 79 height 24
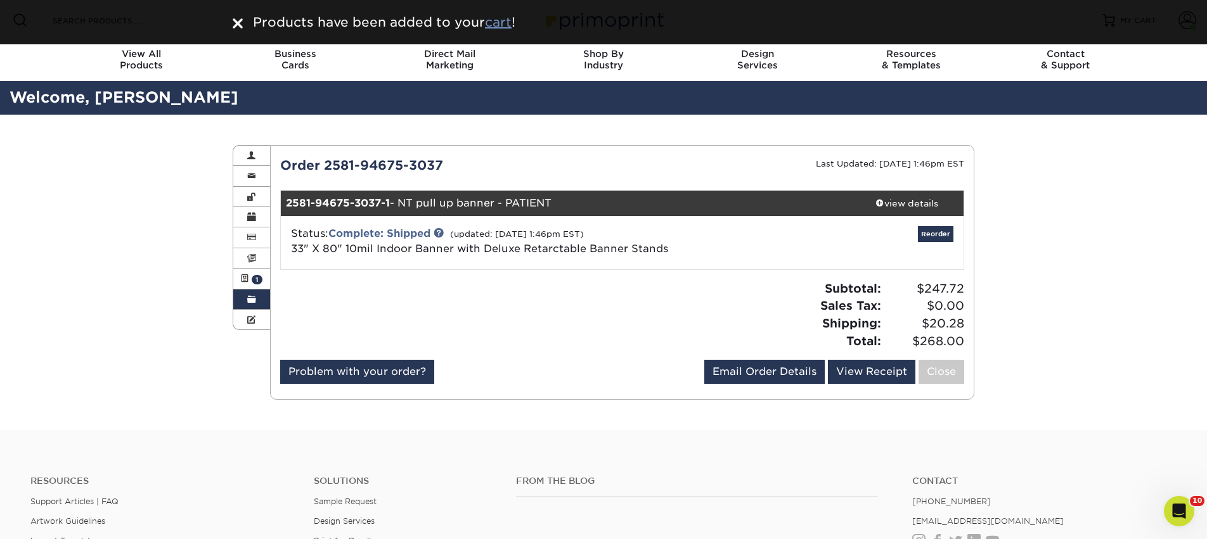
click at [491, 25] on u "cart" at bounding box center [498, 22] width 27 height 15
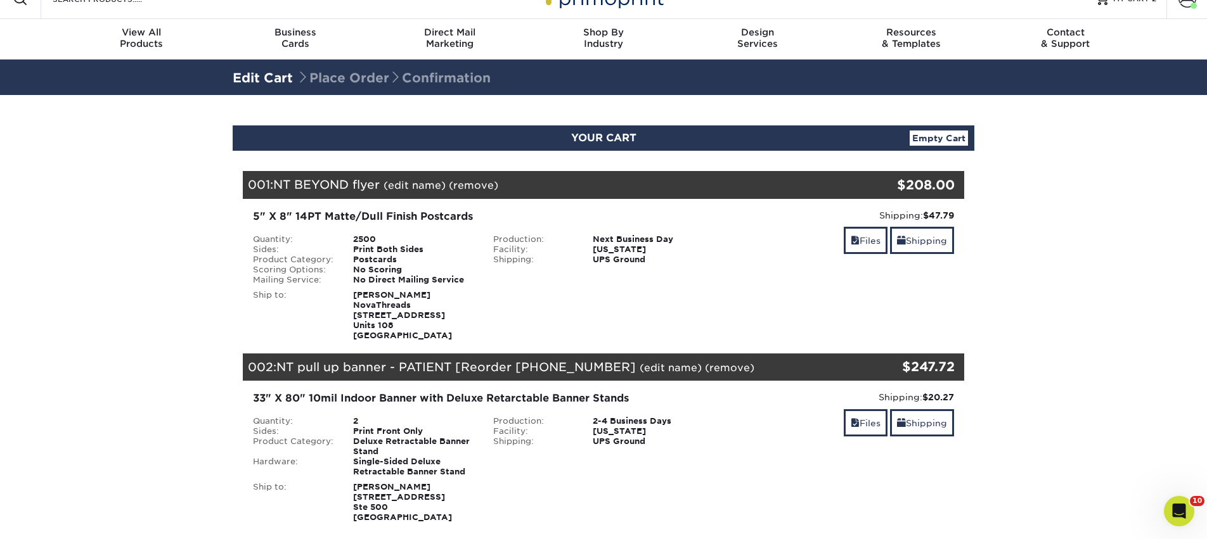
scroll to position [22, 0]
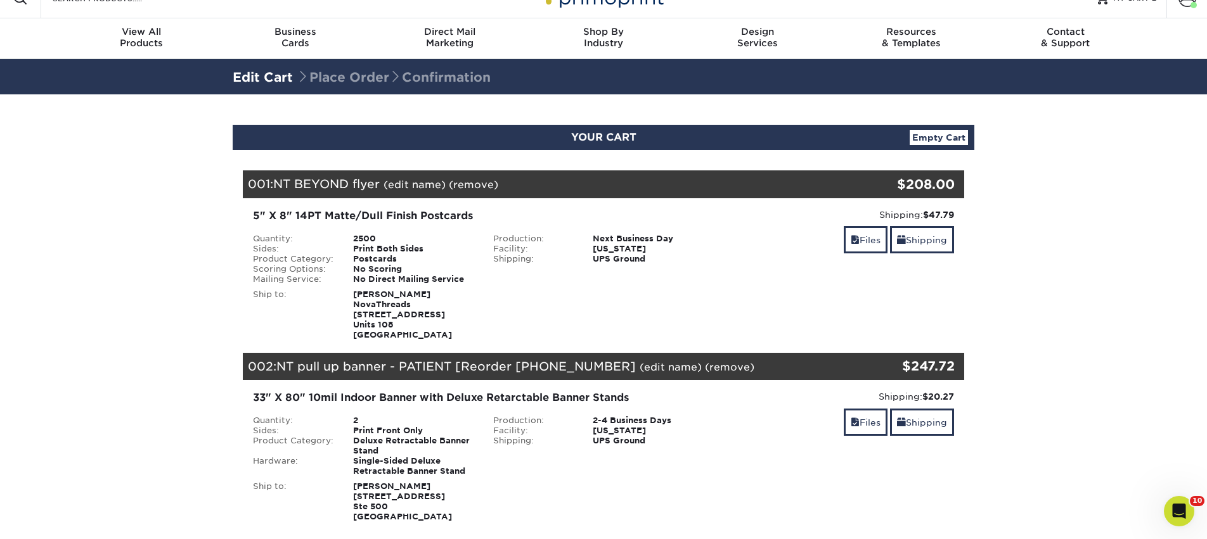
click at [643, 364] on link "(edit name)" at bounding box center [670, 367] width 62 height 12
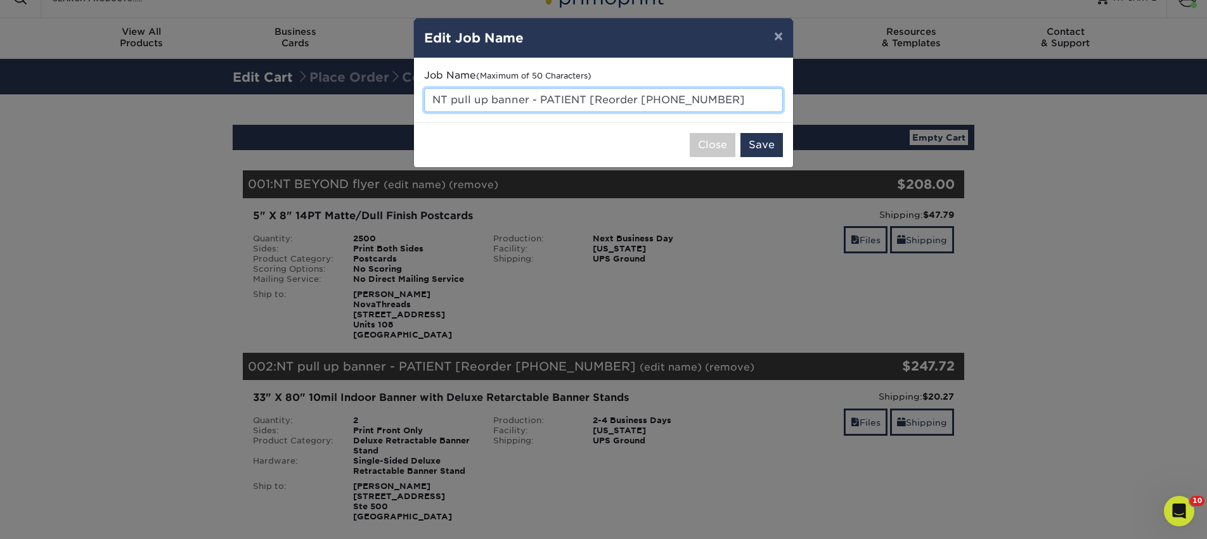
drag, startPoint x: 539, startPoint y: 99, endPoint x: 726, endPoint y: 97, distance: 186.9
click at [726, 97] on input "NT pull up banner - PATIENT [Reorder [PHONE_NUMBER]" at bounding box center [603, 100] width 359 height 24
click at [726, 98] on input "NT pull up banner - PATIENT [Reorder [PHONE_NUMBER]" at bounding box center [603, 100] width 359 height 24
drag, startPoint x: 726, startPoint y: 98, endPoint x: 541, endPoint y: 100, distance: 185.0
click at [541, 100] on input "NT pull up banner - PATIENT [Reorder [PHONE_NUMBER]" at bounding box center [603, 100] width 359 height 24
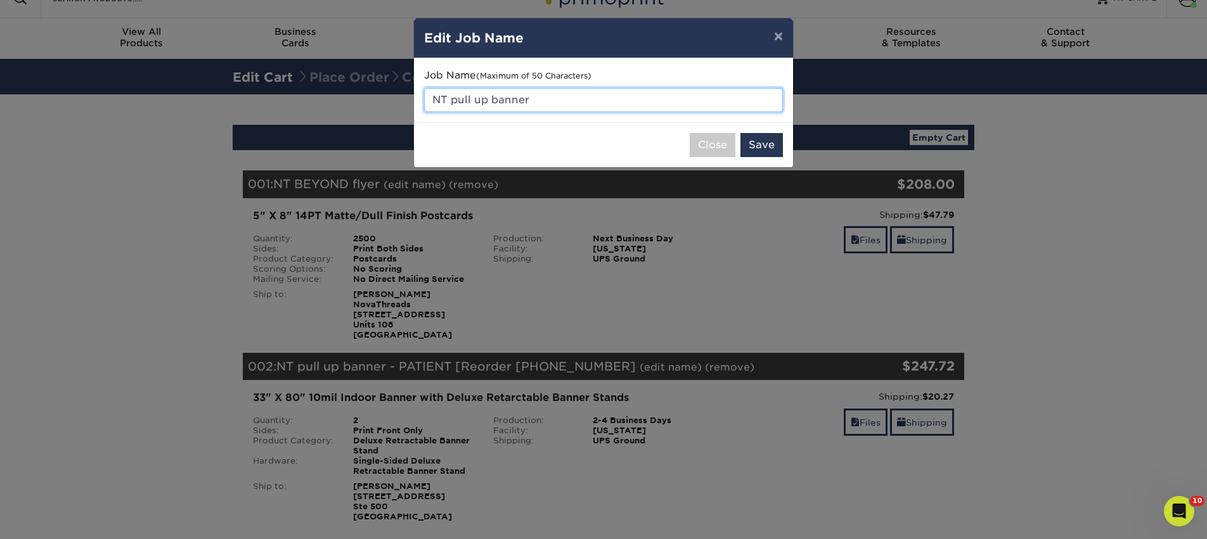
click at [437, 101] on input "NT pull up banner" at bounding box center [603, 100] width 359 height 24
click at [541, 92] on input "CF pull up banner" at bounding box center [603, 100] width 359 height 24
click at [547, 99] on input "CF pull up banner" at bounding box center [603, 100] width 359 height 24
type input "CF pull up banner - Conference"
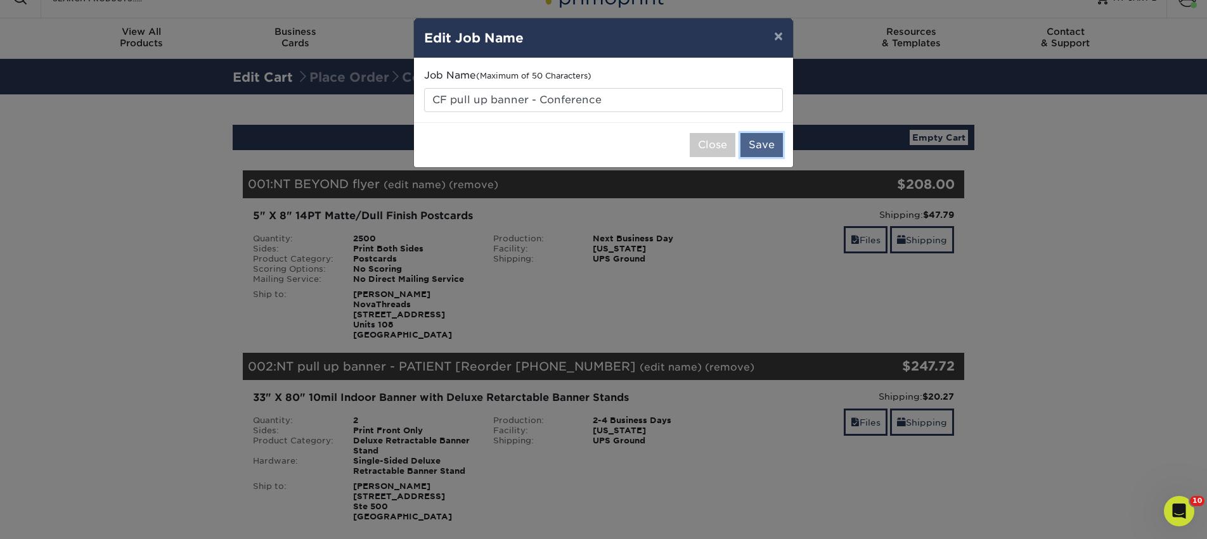
click at [753, 146] on button "Save" at bounding box center [761, 145] width 42 height 24
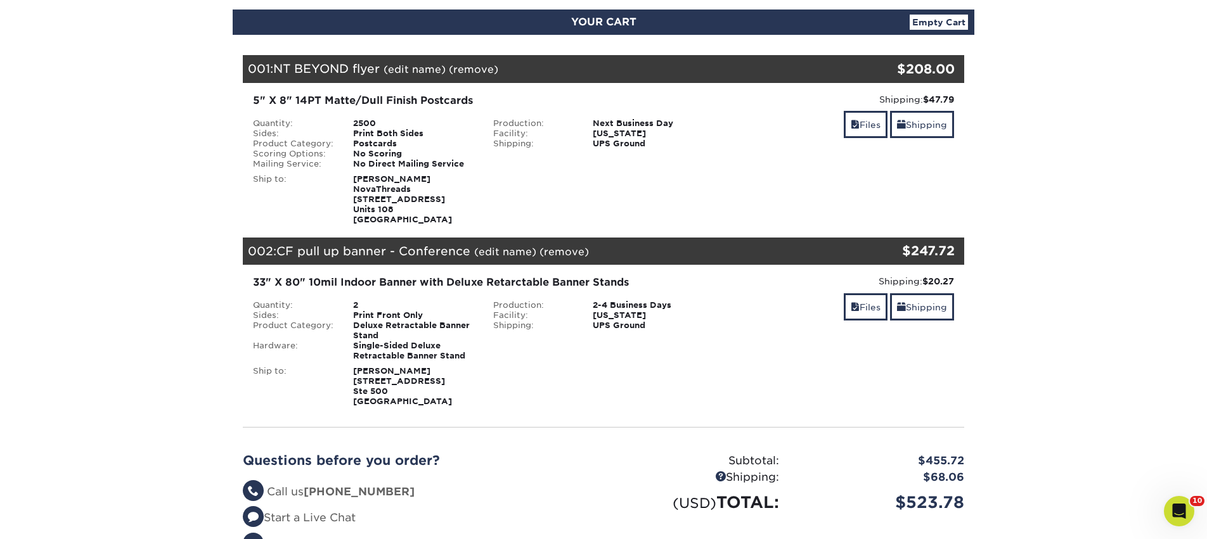
scroll to position [139, 0]
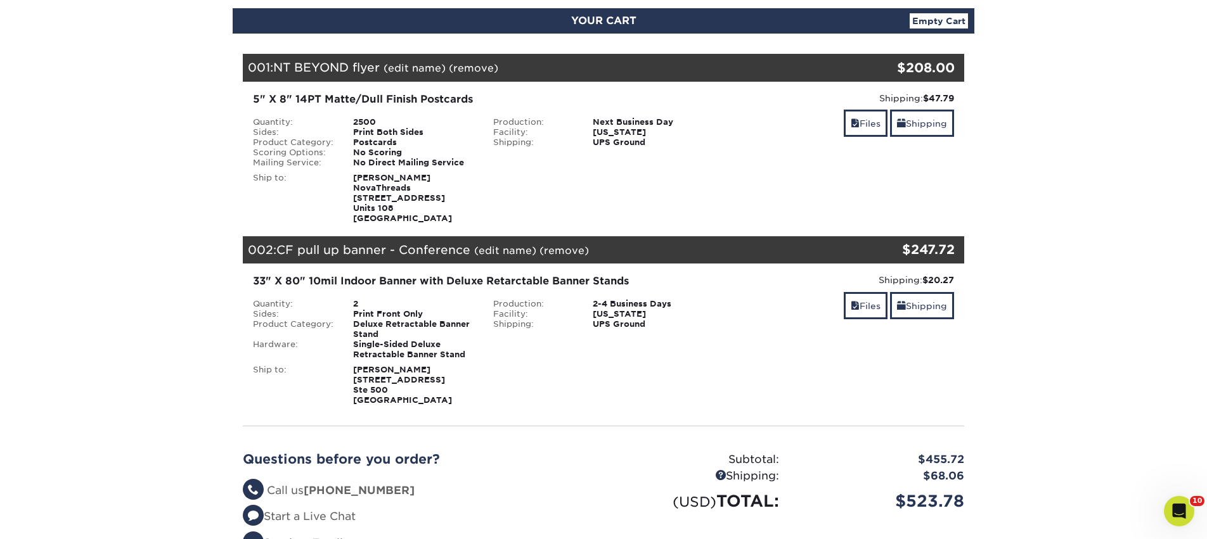
click at [468, 68] on link "(remove)" at bounding box center [473, 68] width 49 height 12
click at [711, 68] on link "Yes" at bounding box center [708, 68] width 18 height 12
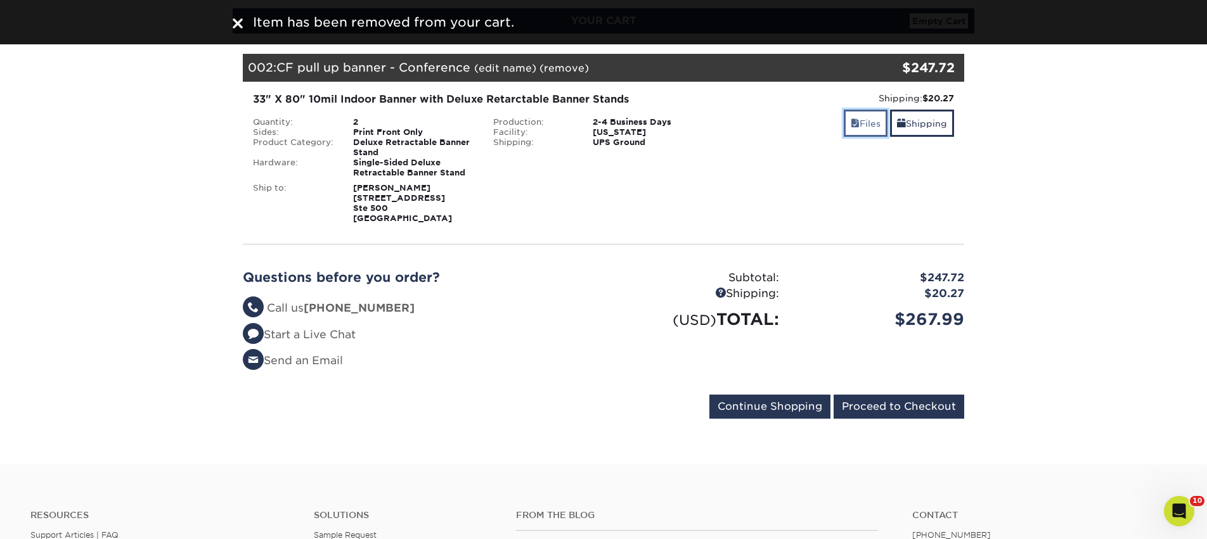
click at [843, 126] on link "Files" at bounding box center [865, 123] width 44 height 27
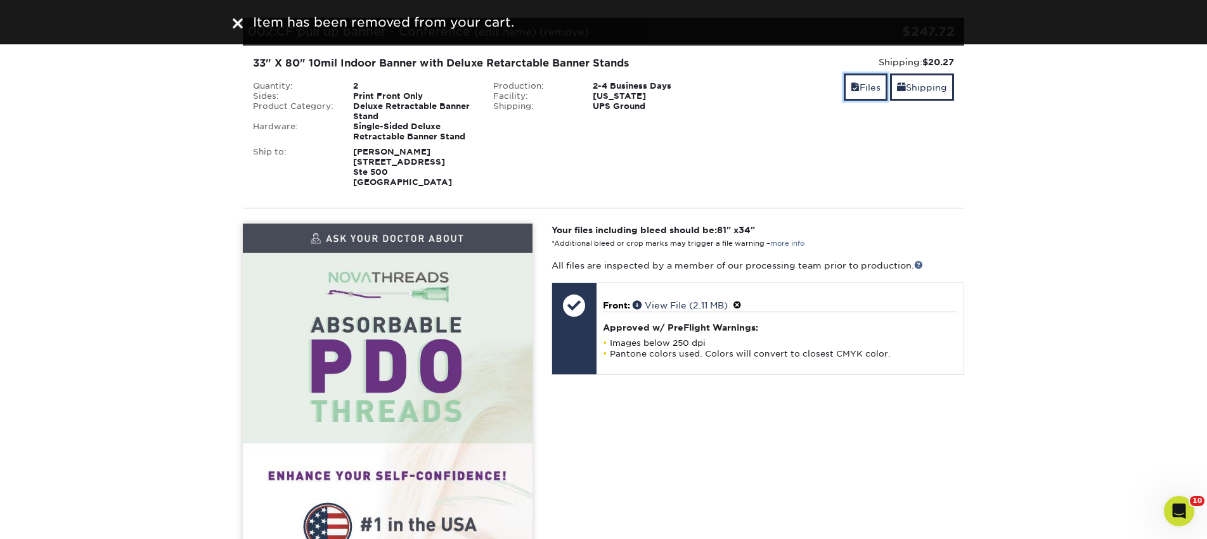
scroll to position [177, 0]
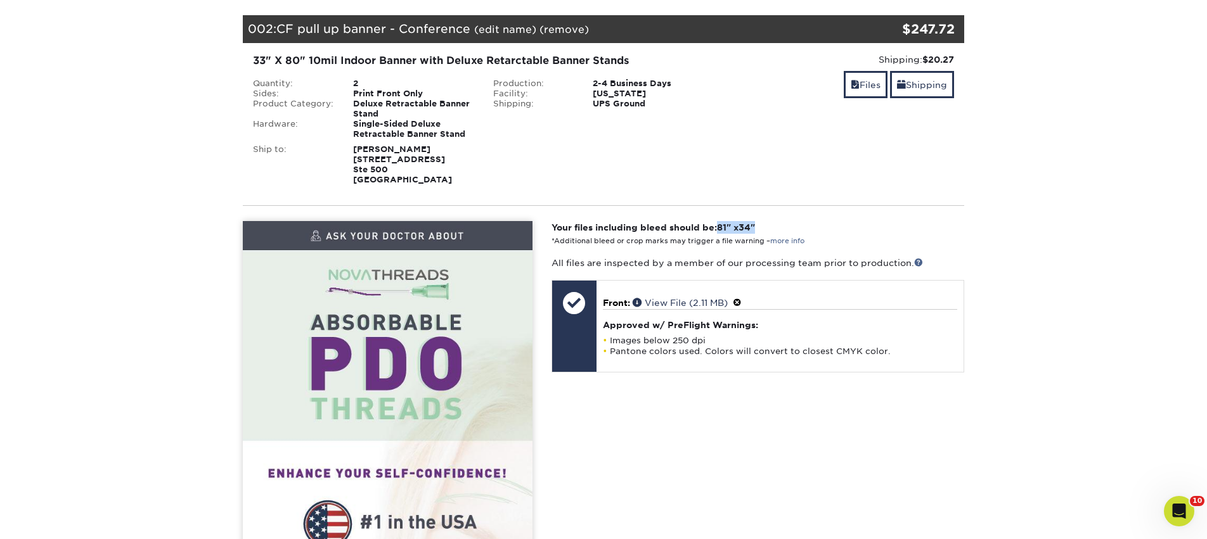
drag, startPoint x: 771, startPoint y: 222, endPoint x: 722, endPoint y: 222, distance: 49.4
click at [722, 222] on p "Your files including bleed should be: 81 " x 34 " *Additional bleed or crop mar…" at bounding box center [757, 234] width 413 height 26
copy strong "81 " x 34 ""
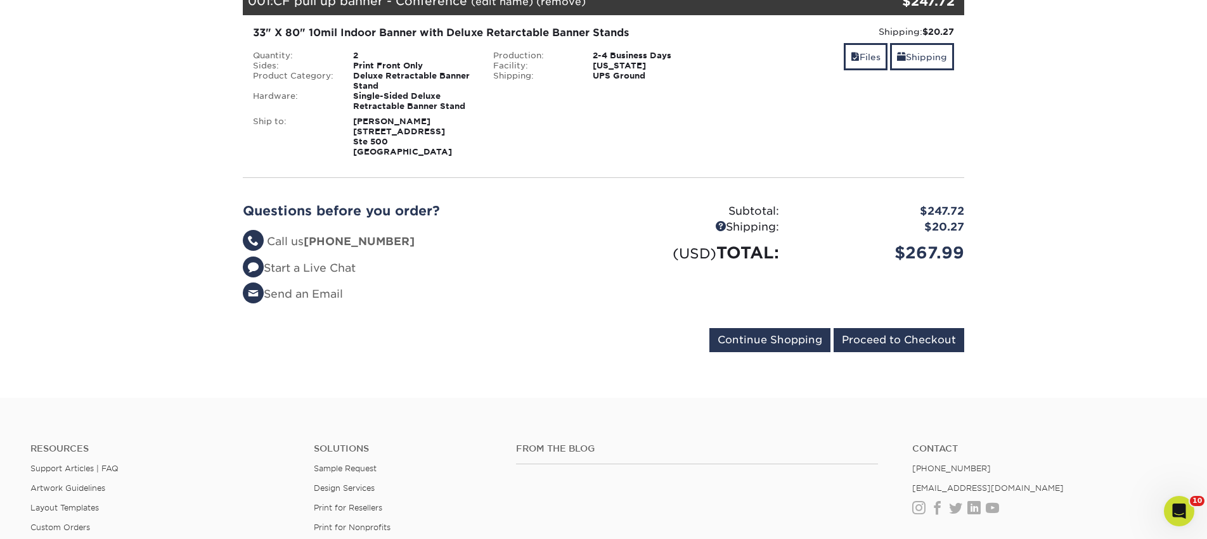
scroll to position [199, 0]
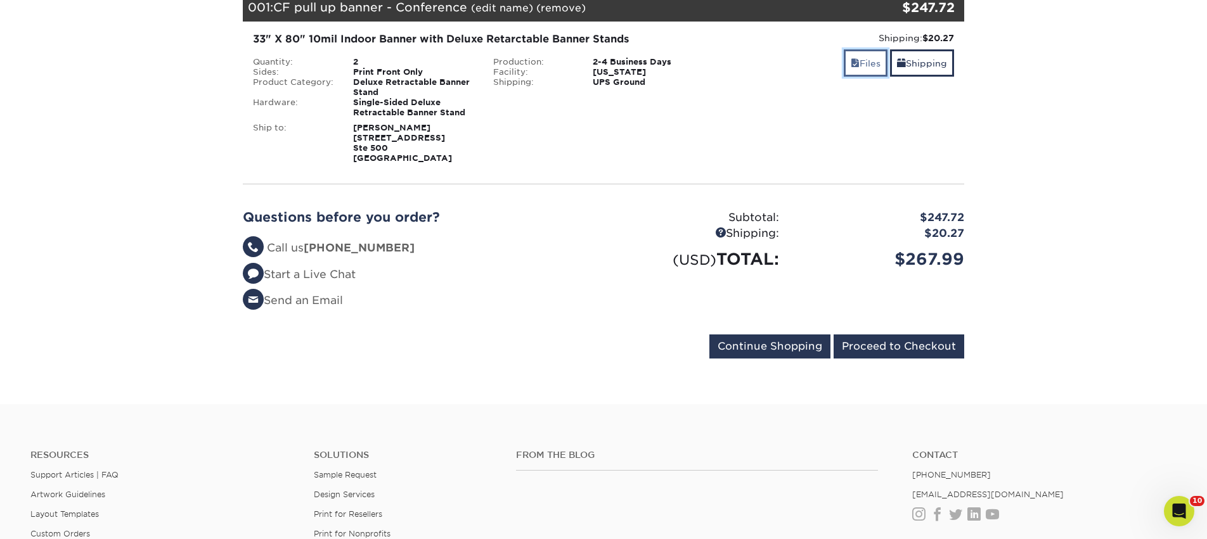
click at [861, 55] on link "Files" at bounding box center [865, 62] width 44 height 27
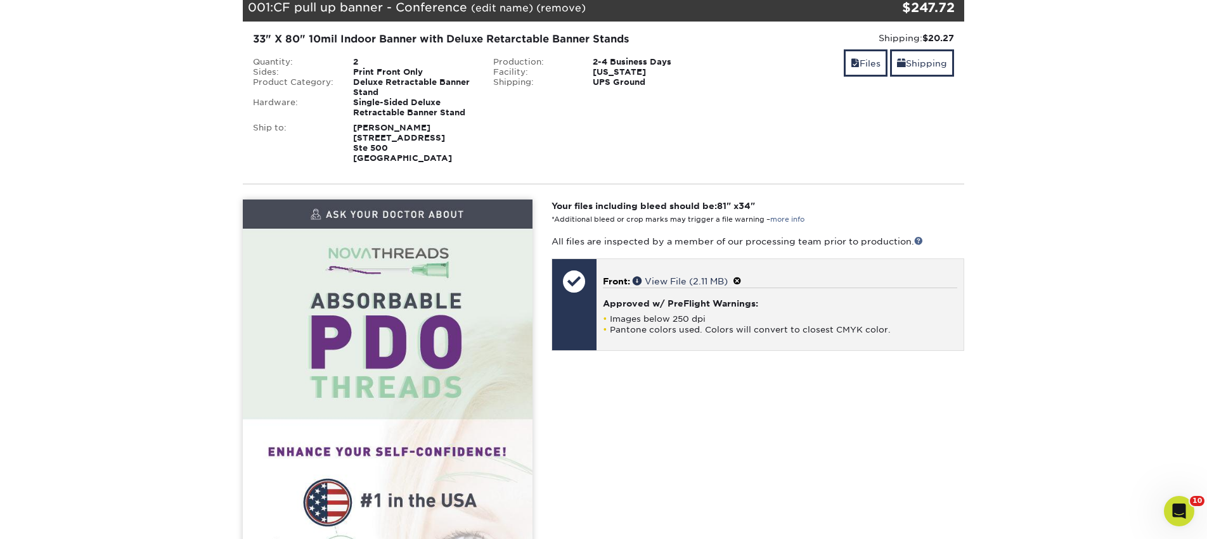
click at [741, 281] on span at bounding box center [737, 281] width 9 height 10
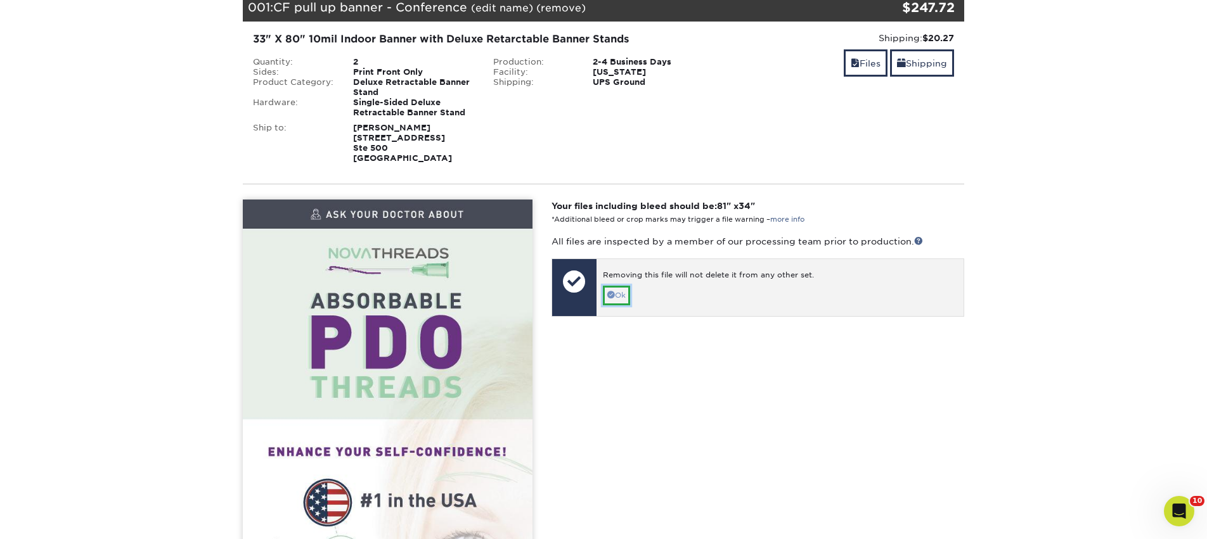
click at [611, 298] on link "Ok" at bounding box center [616, 296] width 27 height 20
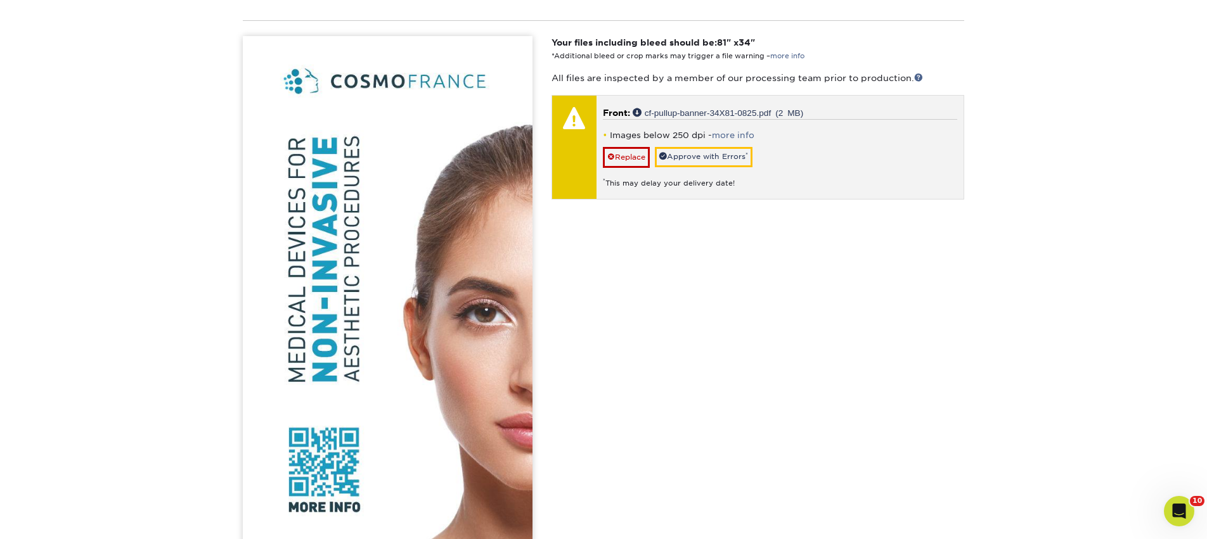
scroll to position [337, 0]
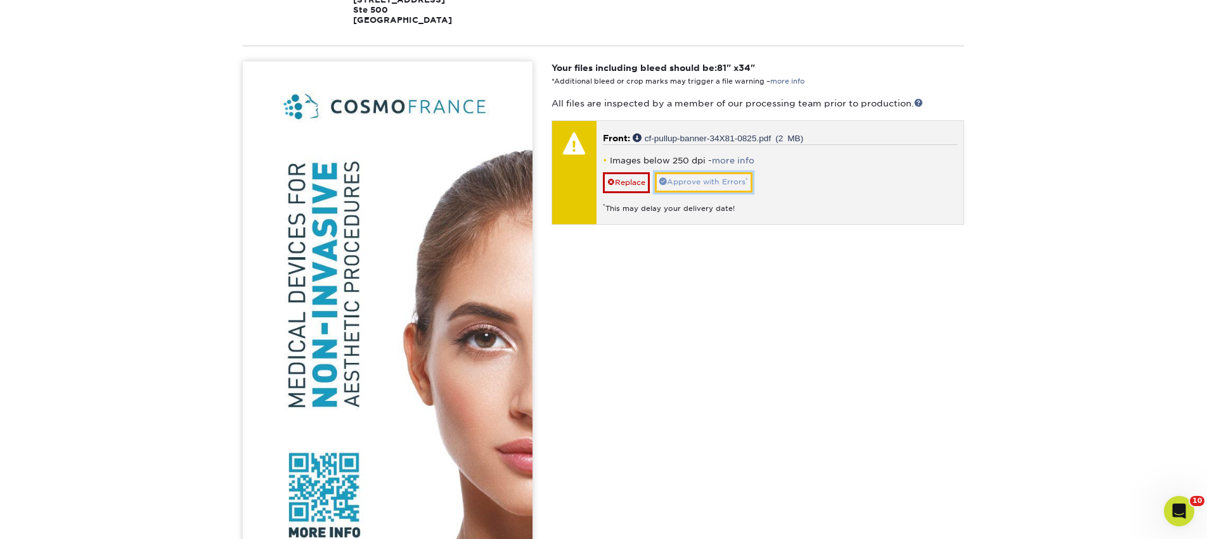
click at [690, 179] on link "Approve with Errors *" at bounding box center [704, 182] width 98 height 20
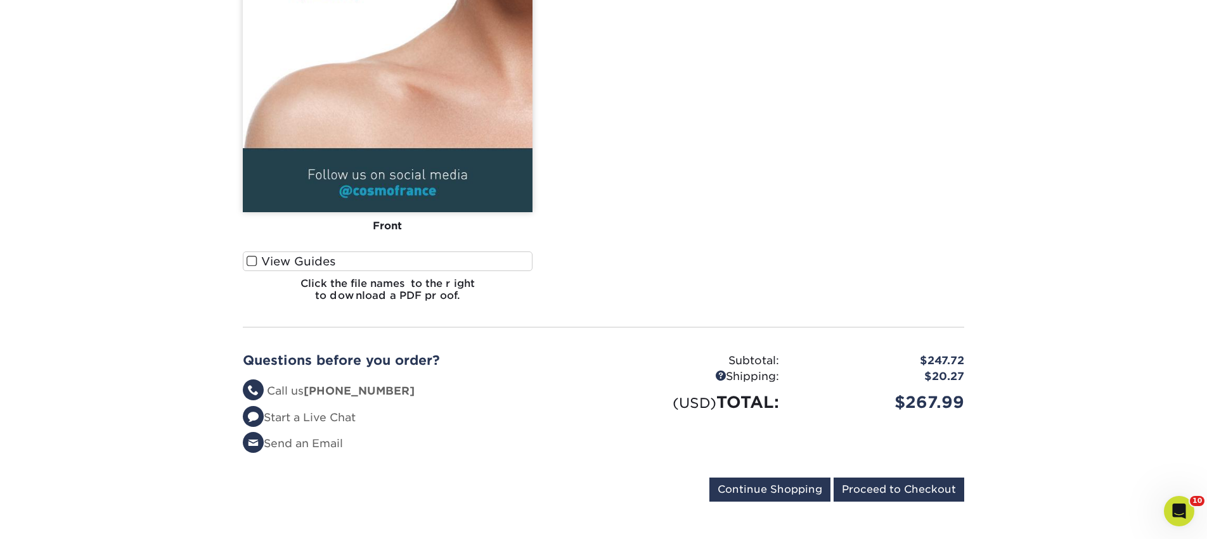
scroll to position [954, 0]
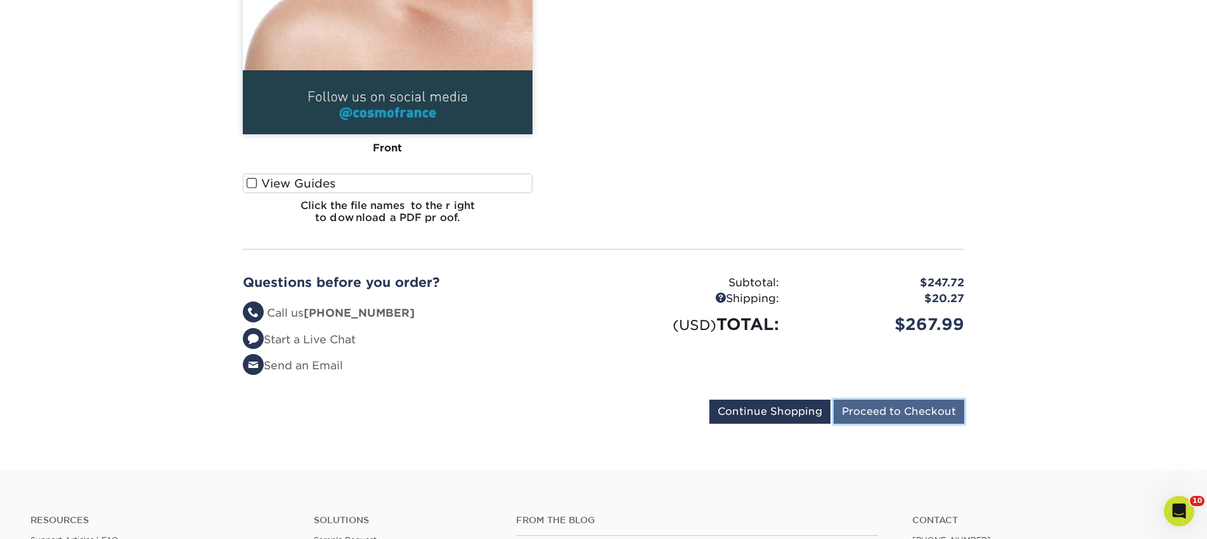
click at [890, 404] on input "Proceed to Checkout" at bounding box center [898, 412] width 131 height 24
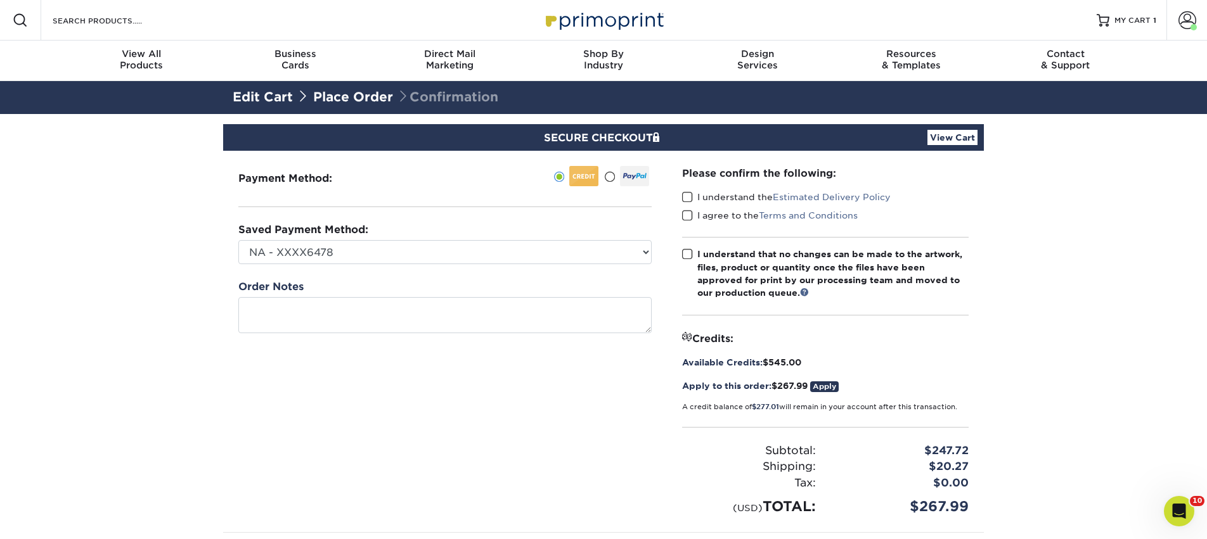
click at [688, 195] on span at bounding box center [687, 197] width 11 height 12
click at [0, 0] on input "I understand the Estimated Delivery Policy" at bounding box center [0, 0] width 0 height 0
click at [689, 216] on span at bounding box center [687, 216] width 11 height 12
click at [0, 0] on input "I agree to the Terms and Conditions" at bounding box center [0, 0] width 0 height 0
click at [691, 259] on span at bounding box center [687, 254] width 11 height 12
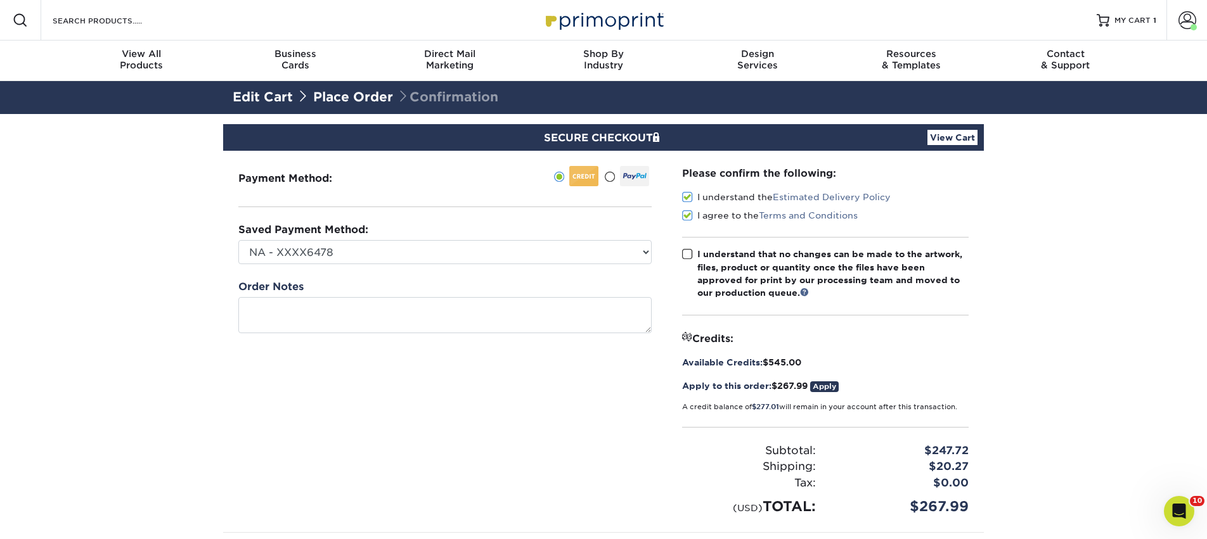
click at [0, 0] on input "I understand that no changes can be made to the artwork, files, product or quan…" at bounding box center [0, 0] width 0 height 0
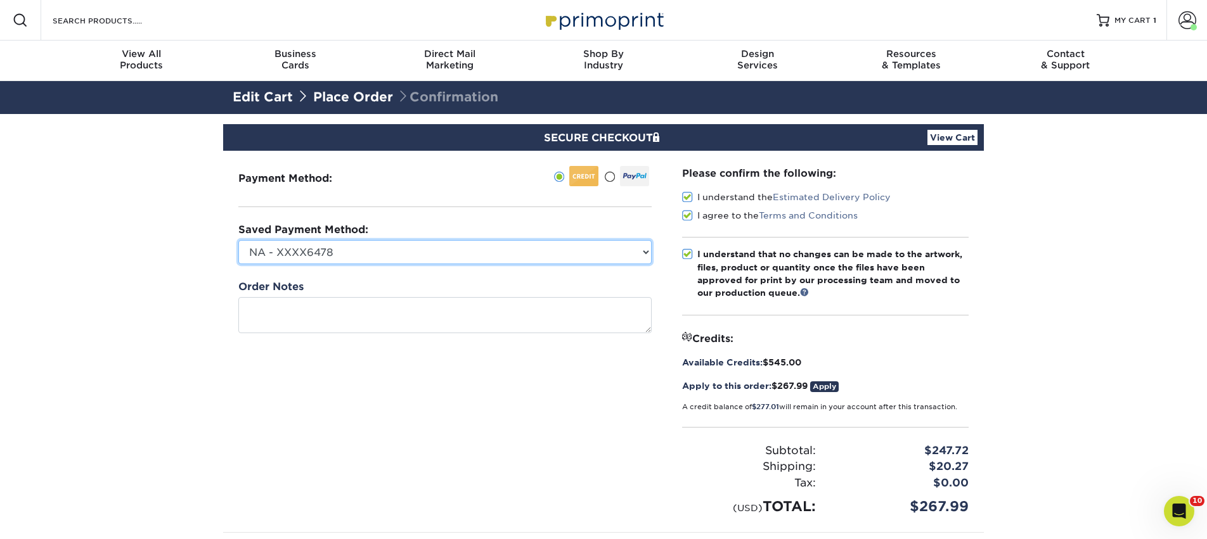
click at [507, 255] on select "NA - XXXX6478 NovaThreads - XXXX3086 CosmoFrance - XXXX3973 Conference - XXXX66…" at bounding box center [444, 252] width 413 height 24
select select "69607"
click at [238, 240] on select "NA - XXXX6478 NovaThreads - XXXX3086 CosmoFrance - XXXX3973 Conference - XXXX66…" at bounding box center [444, 252] width 413 height 24
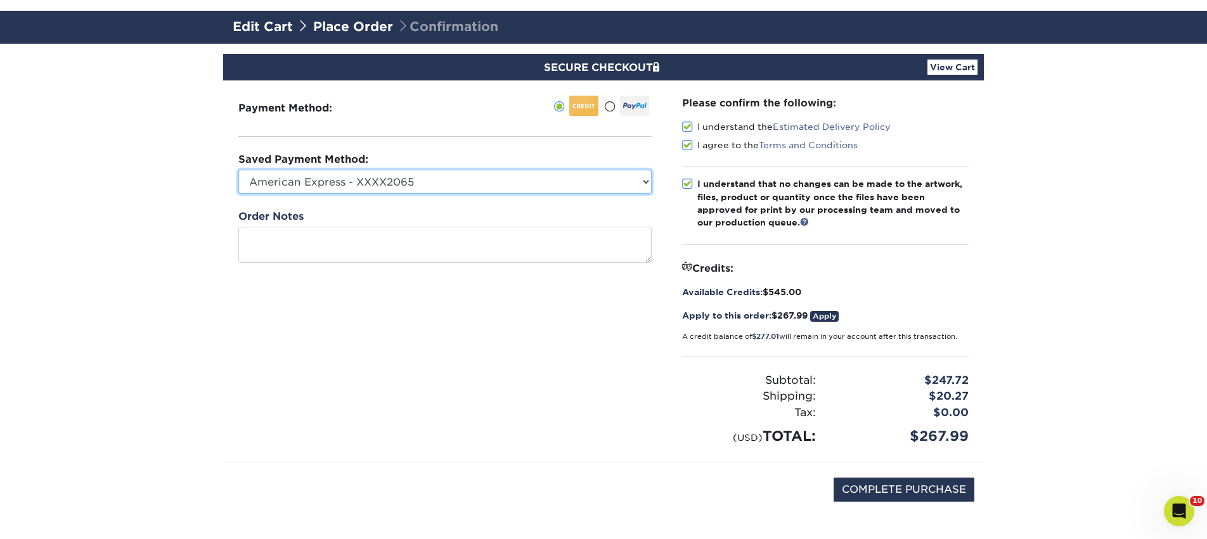
scroll to position [286, 0]
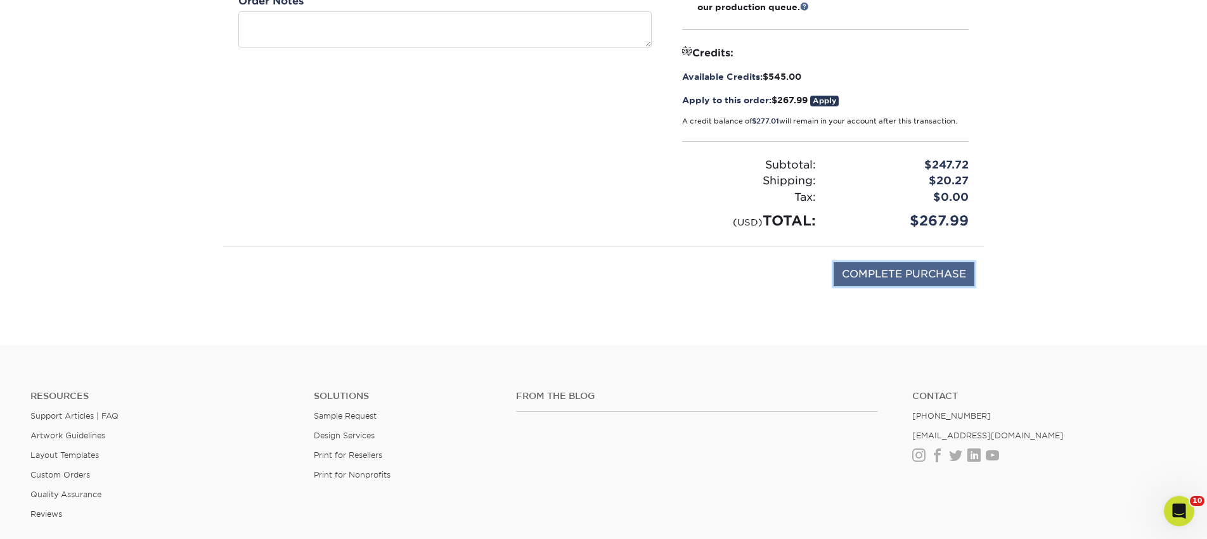
click at [871, 267] on input "COMPLETE PURCHASE" at bounding box center [903, 274] width 141 height 24
type input "PROCESSING, PLEASE WAIT..."
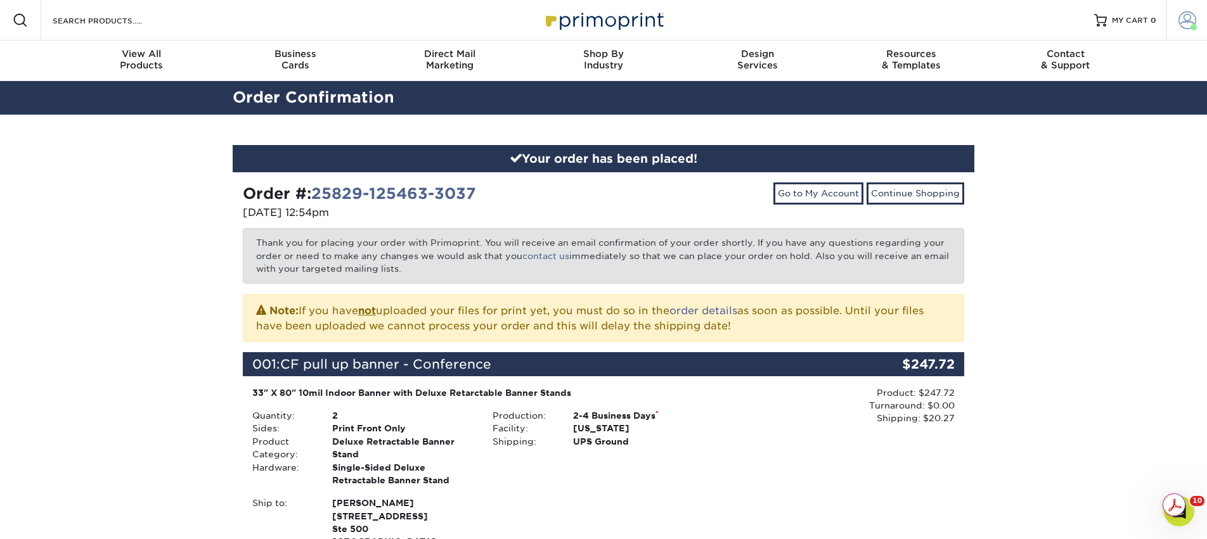
click at [1195, 11] on link "Account" at bounding box center [1186, 20] width 41 height 41
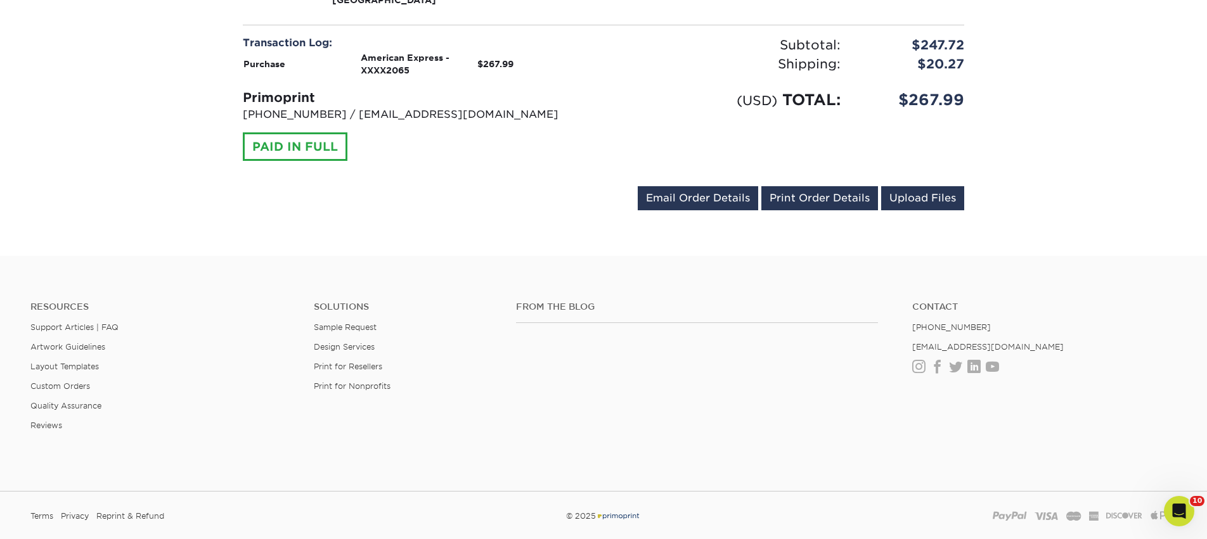
scroll to position [520, 0]
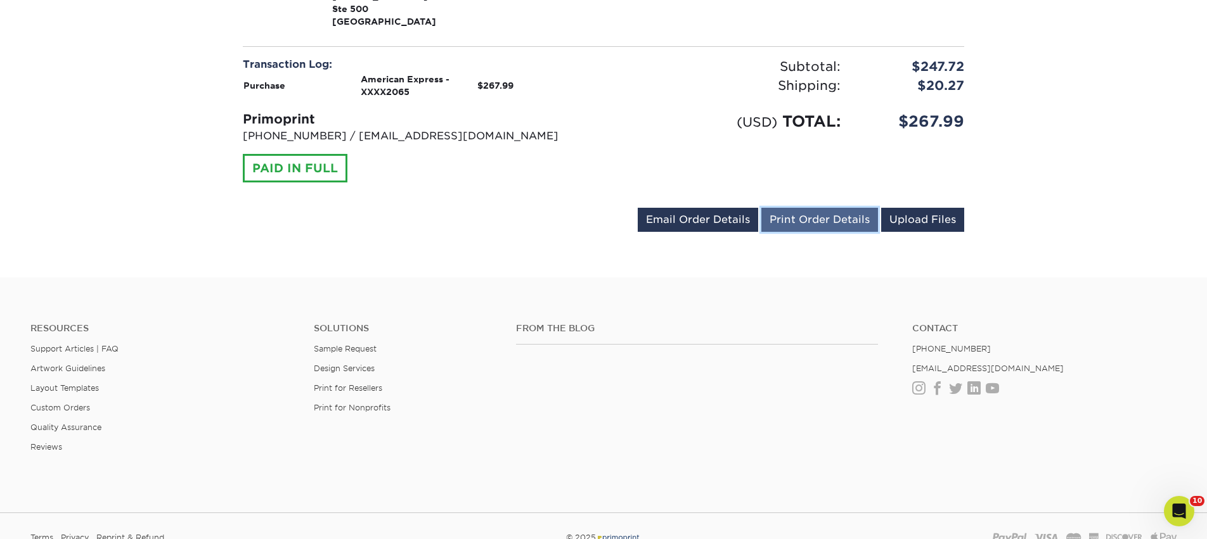
click at [821, 219] on link "Print Order Details" at bounding box center [819, 220] width 117 height 24
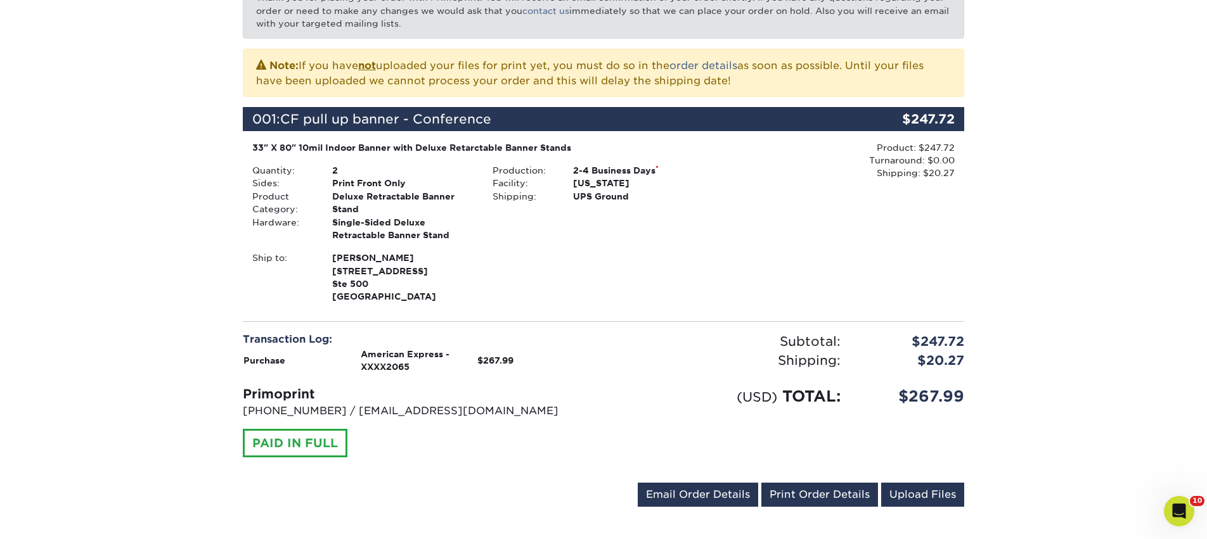
scroll to position [0, 0]
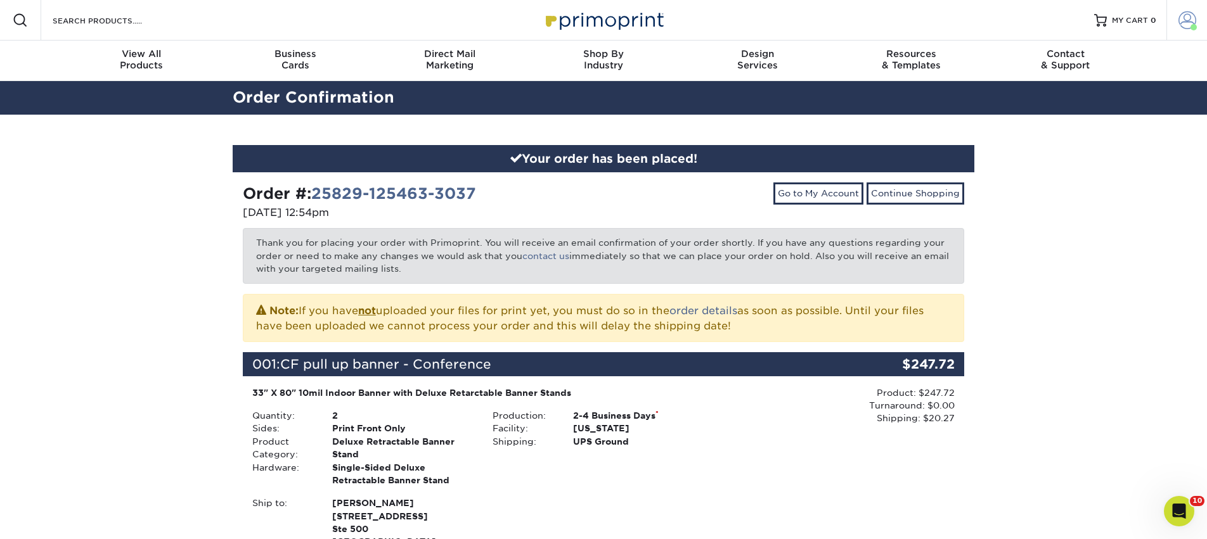
click at [1186, 25] on span at bounding box center [1187, 20] width 18 height 18
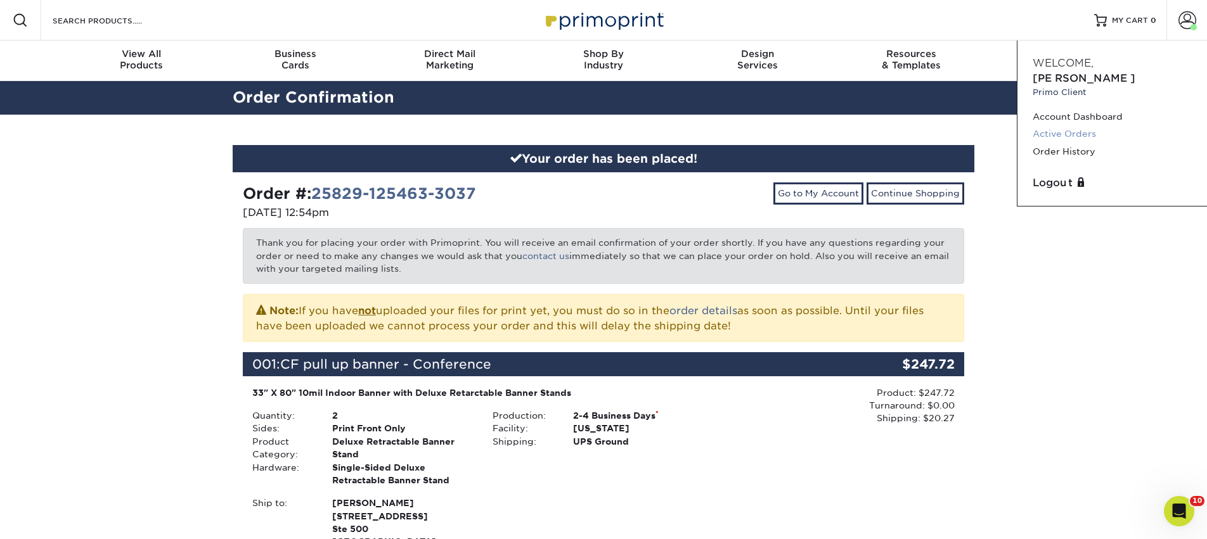
click at [1064, 125] on link "Active Orders" at bounding box center [1111, 133] width 159 height 17
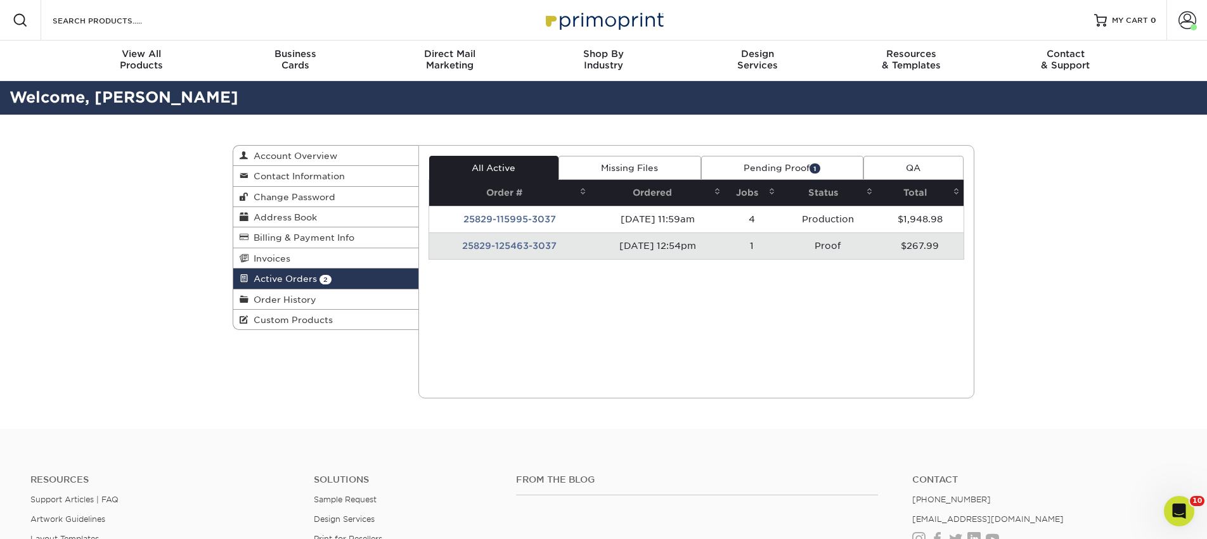
click at [853, 250] on td "Proof" at bounding box center [828, 246] width 98 height 27
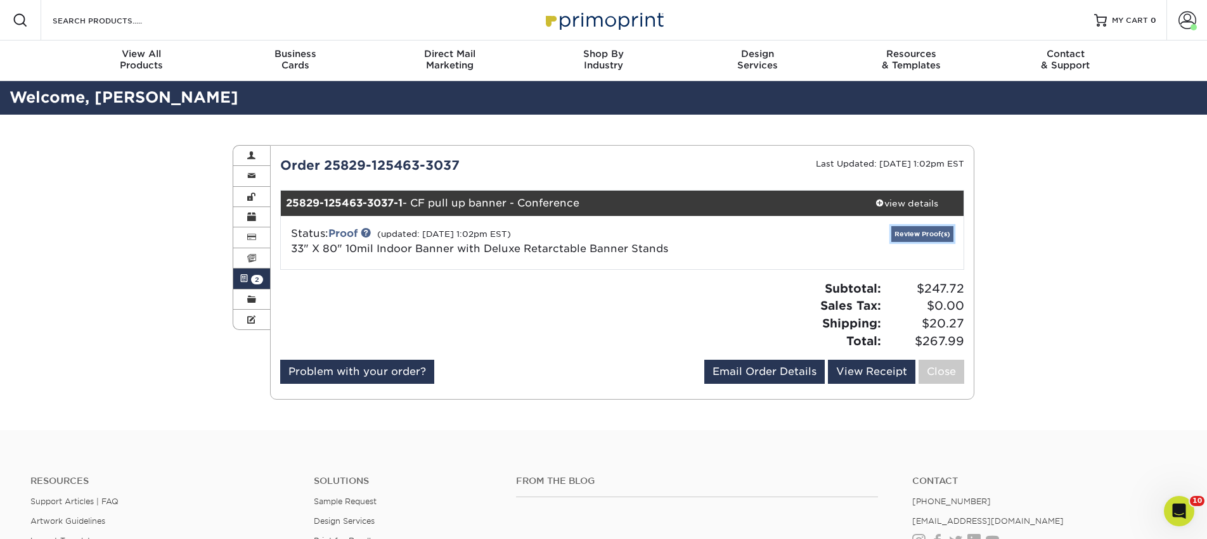
click at [908, 232] on link "Review Proof(s)" at bounding box center [922, 234] width 62 height 16
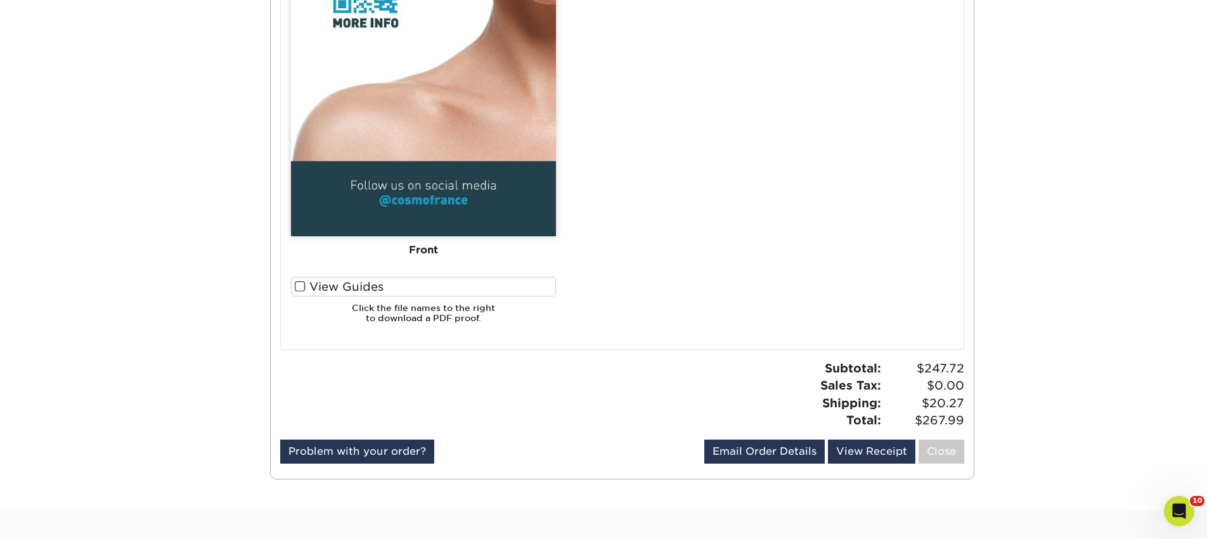
scroll to position [970, 0]
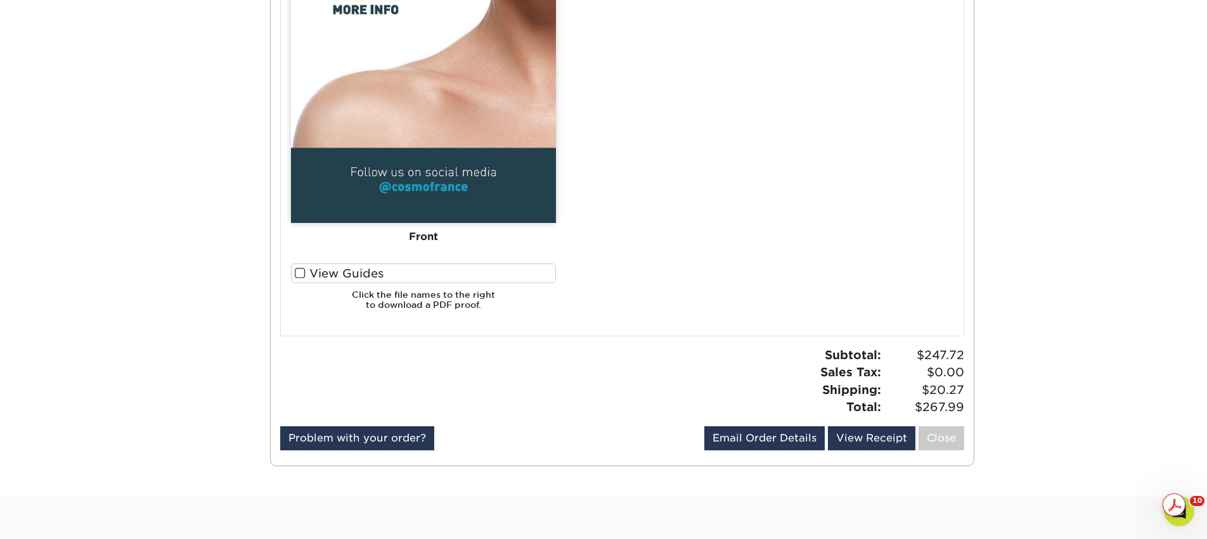
click at [423, 276] on label "View Guides" at bounding box center [423, 274] width 265 height 20
click at [0, 0] on input "View Guides" at bounding box center [0, 0] width 0 height 0
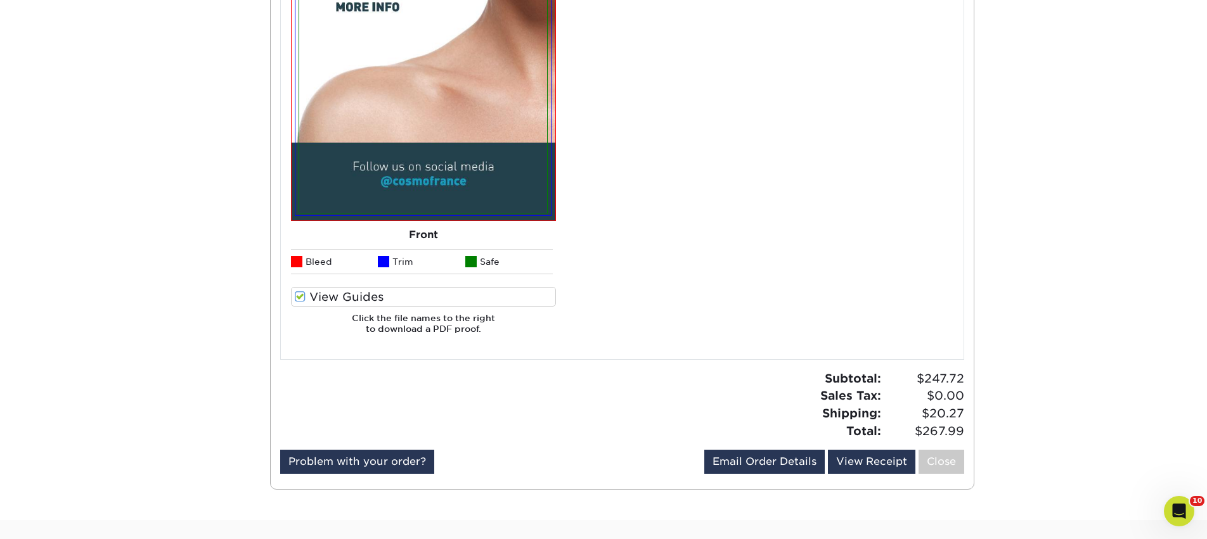
scroll to position [993, 0]
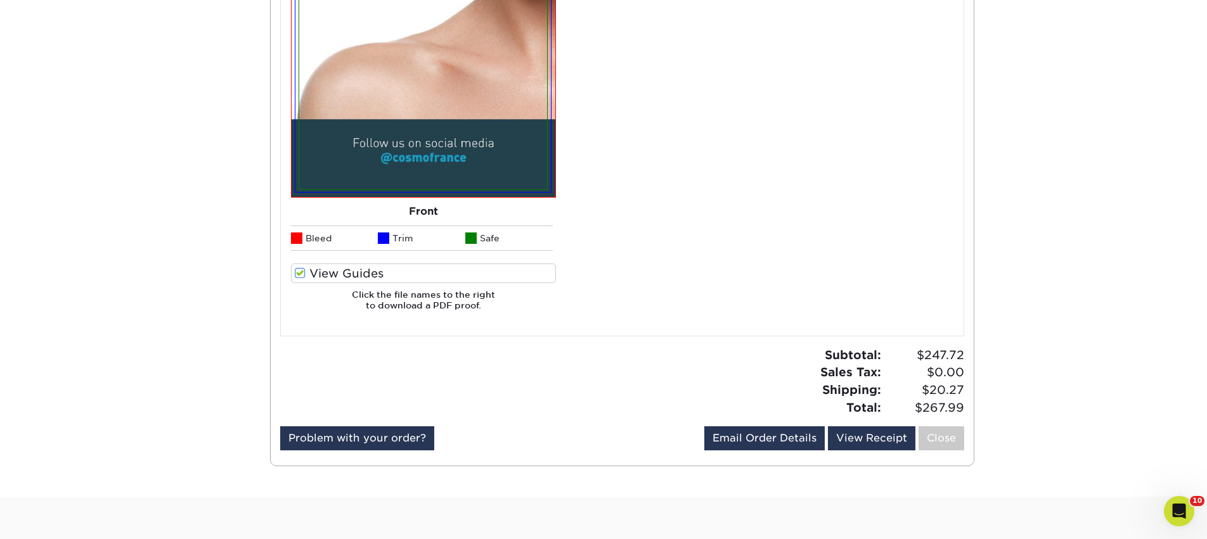
click at [423, 277] on label "View Guides" at bounding box center [423, 274] width 265 height 20
click at [0, 0] on input "View Guides" at bounding box center [0, 0] width 0 height 0
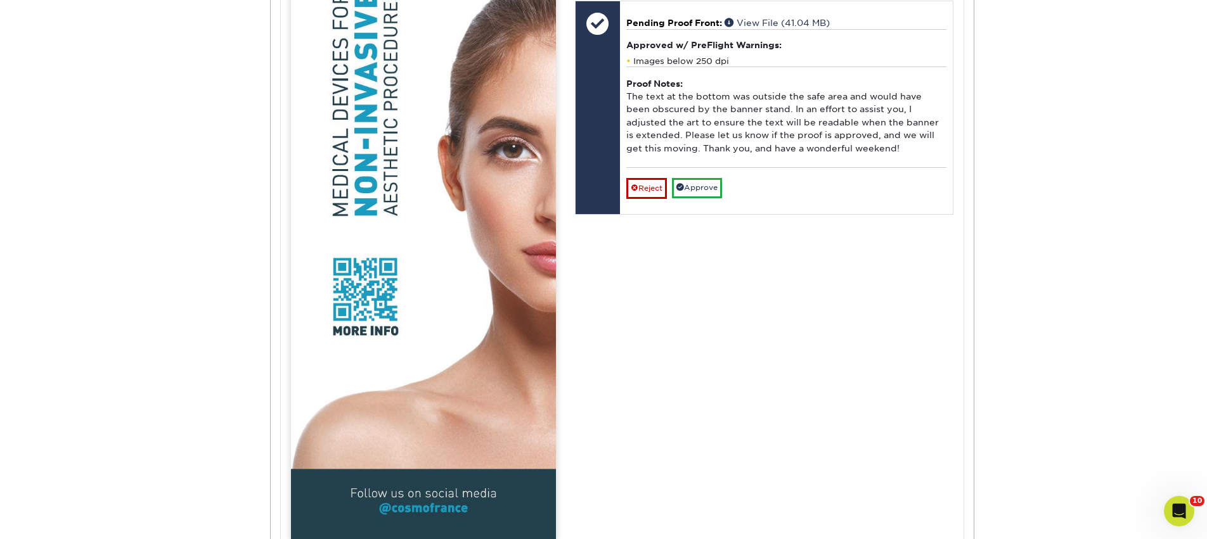
scroll to position [559, 0]
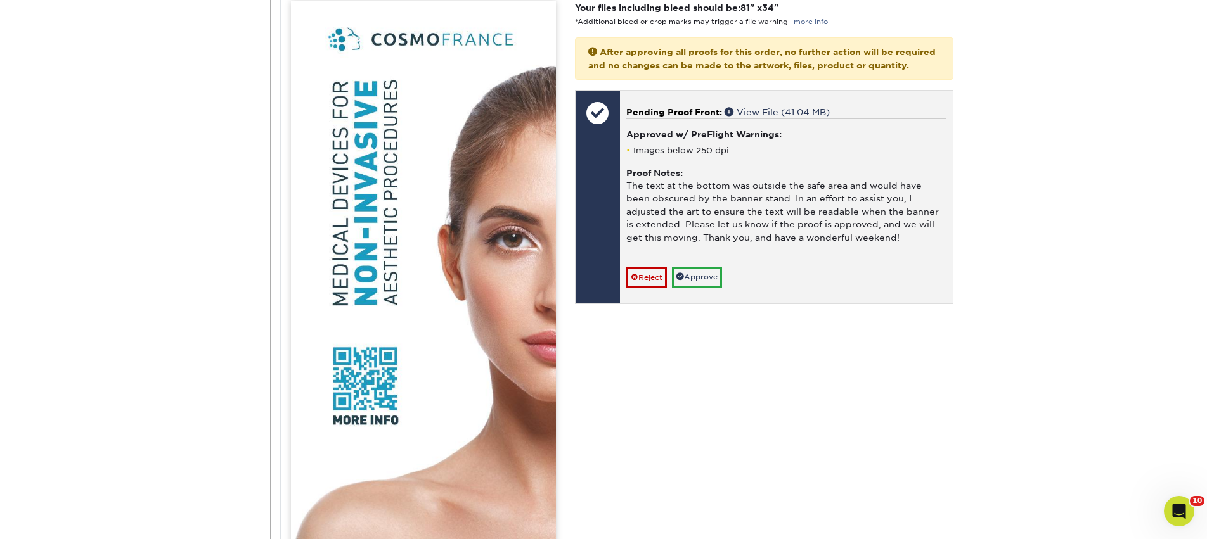
click at [698, 304] on div "Pending Proof Front: View File (41.04 MB) Approved w/ PreFlight Warnings: Image…" at bounding box center [786, 197] width 333 height 213
click at [699, 287] on link "Approve" at bounding box center [697, 277] width 50 height 20
